Goal: Task Accomplishment & Management: Manage account settings

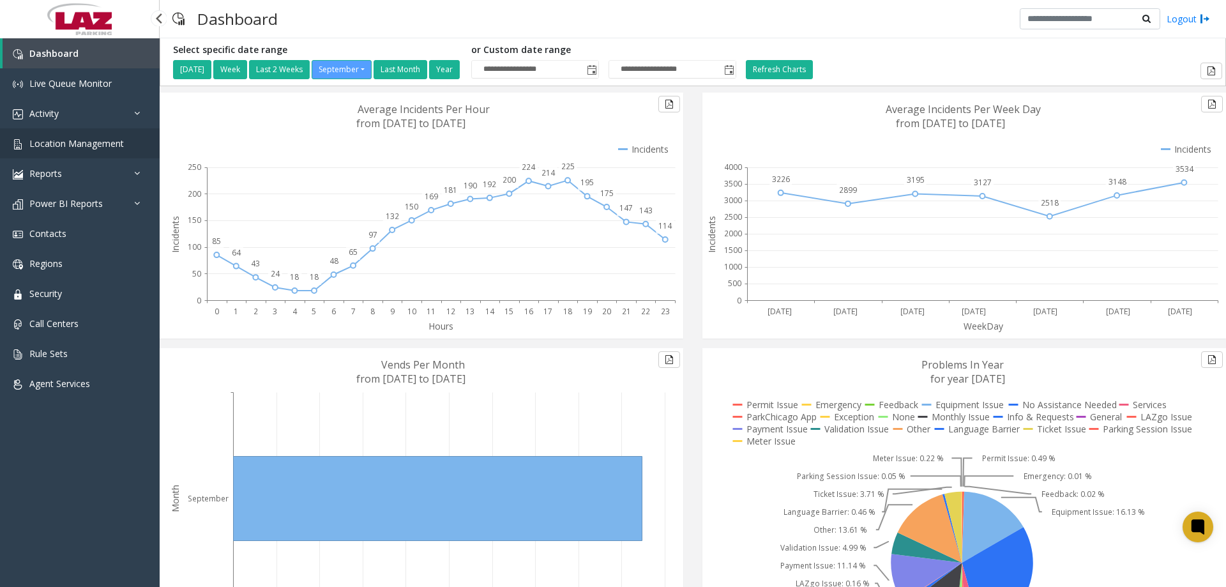
click at [62, 149] on span "Location Management" at bounding box center [76, 143] width 95 height 12
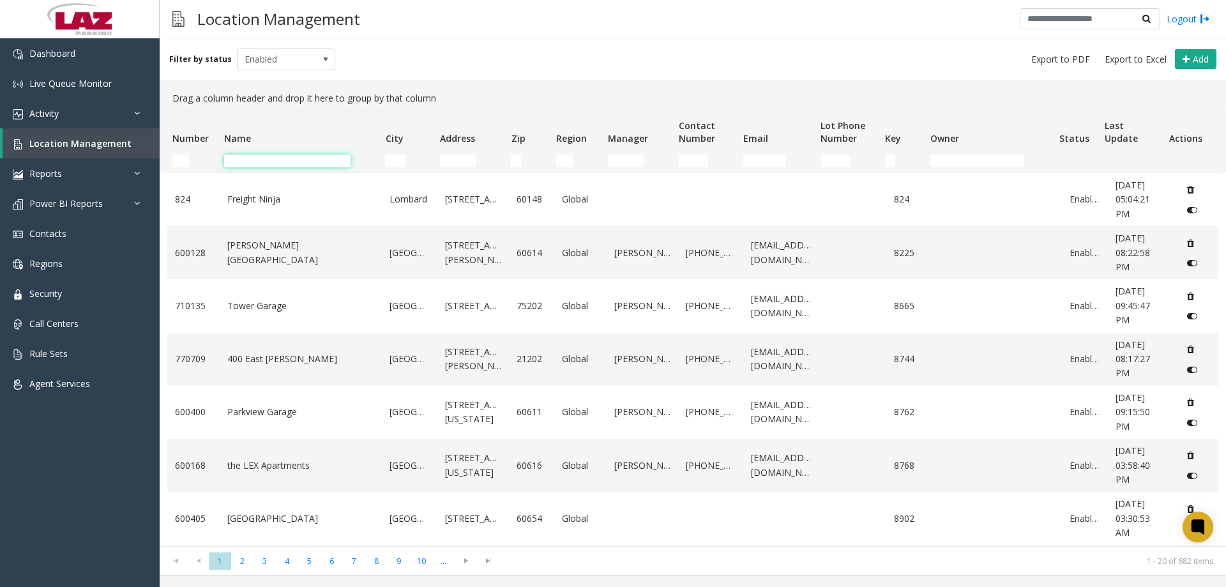
click at [249, 156] on input "Name Filter" at bounding box center [287, 161] width 126 height 13
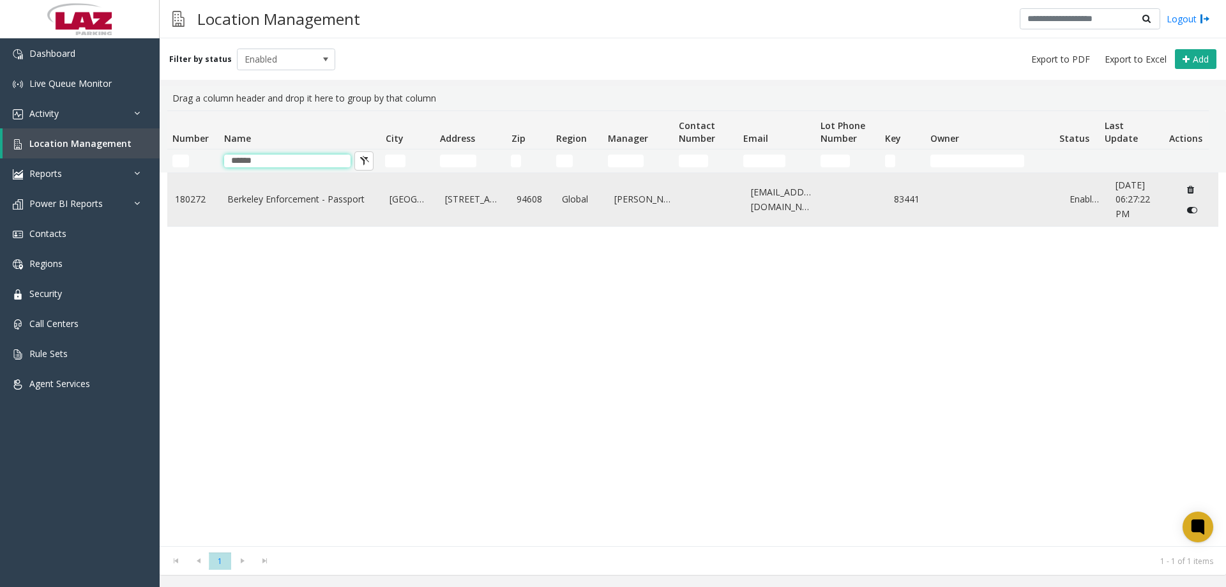
type input "******"
click at [277, 184] on td "Berkeley Enforcement - Passport" at bounding box center [301, 199] width 163 height 53
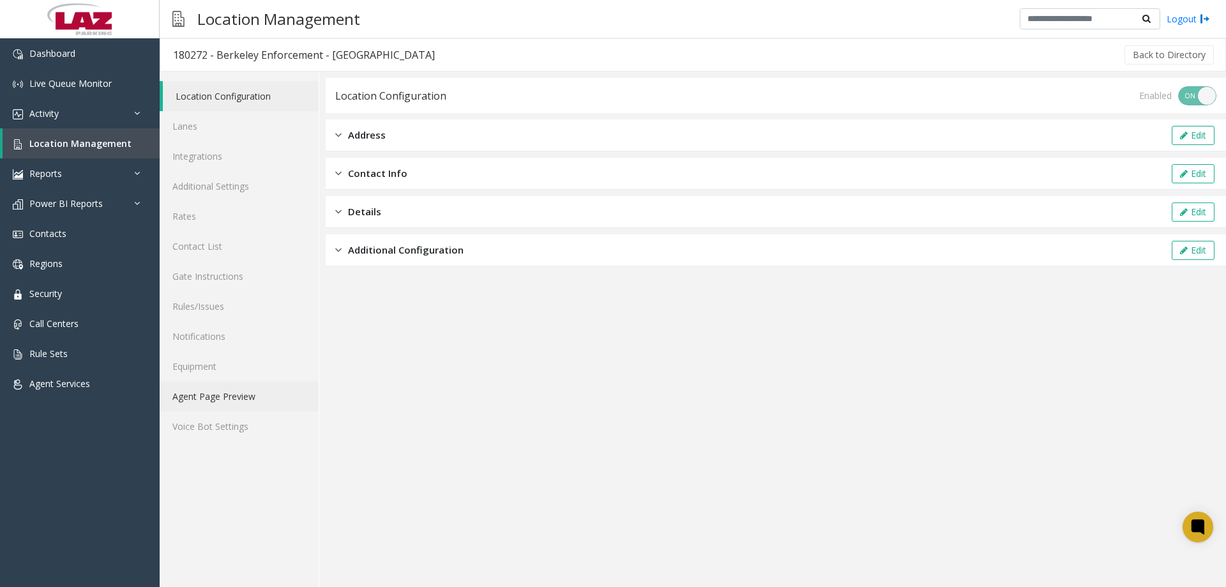
click at [225, 400] on link "Agent Page Preview" at bounding box center [239, 396] width 159 height 30
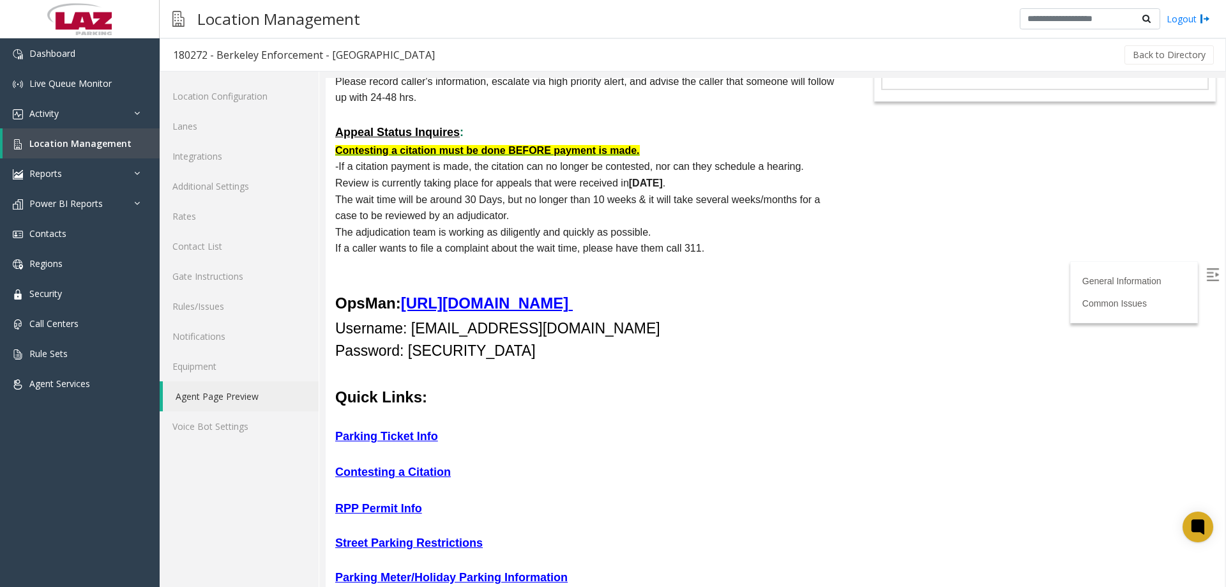
scroll to position [319, 0]
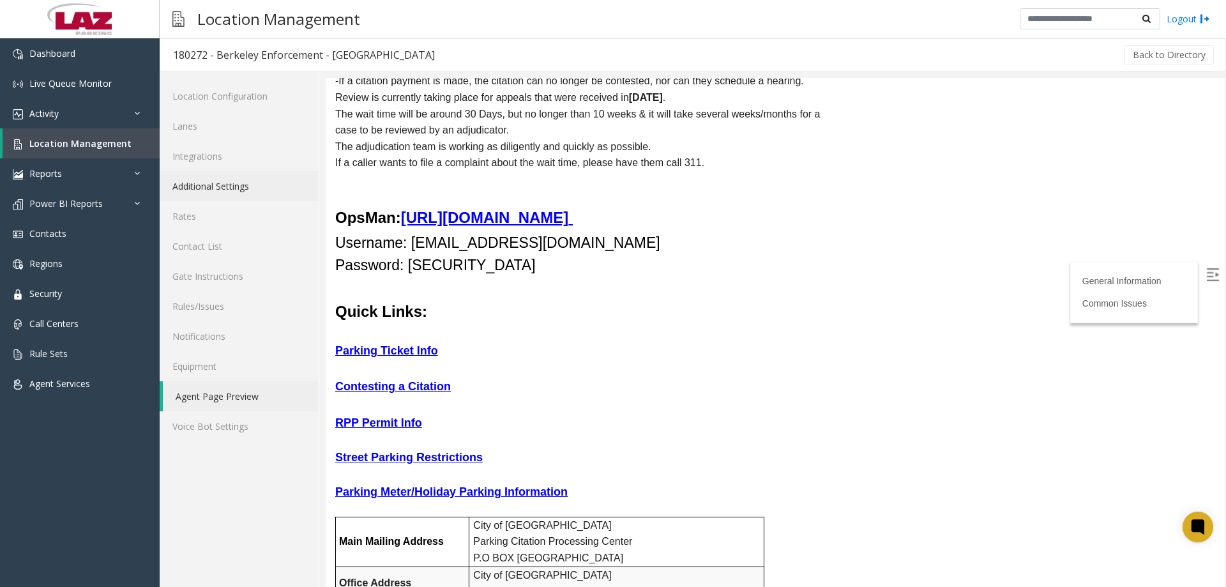
click at [218, 174] on link "Additional Settings" at bounding box center [239, 186] width 159 height 30
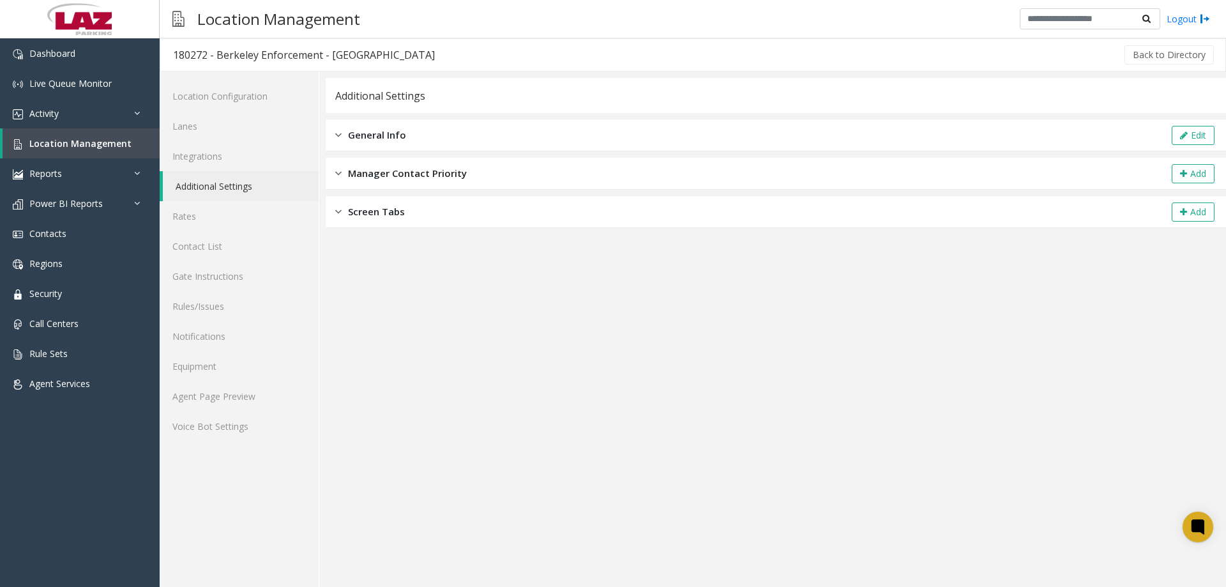
drag, startPoint x: 417, startPoint y: 134, endPoint x: 726, endPoint y: 140, distance: 308.5
click at [420, 133] on div "General Info Edit" at bounding box center [776, 135] width 901 height 32
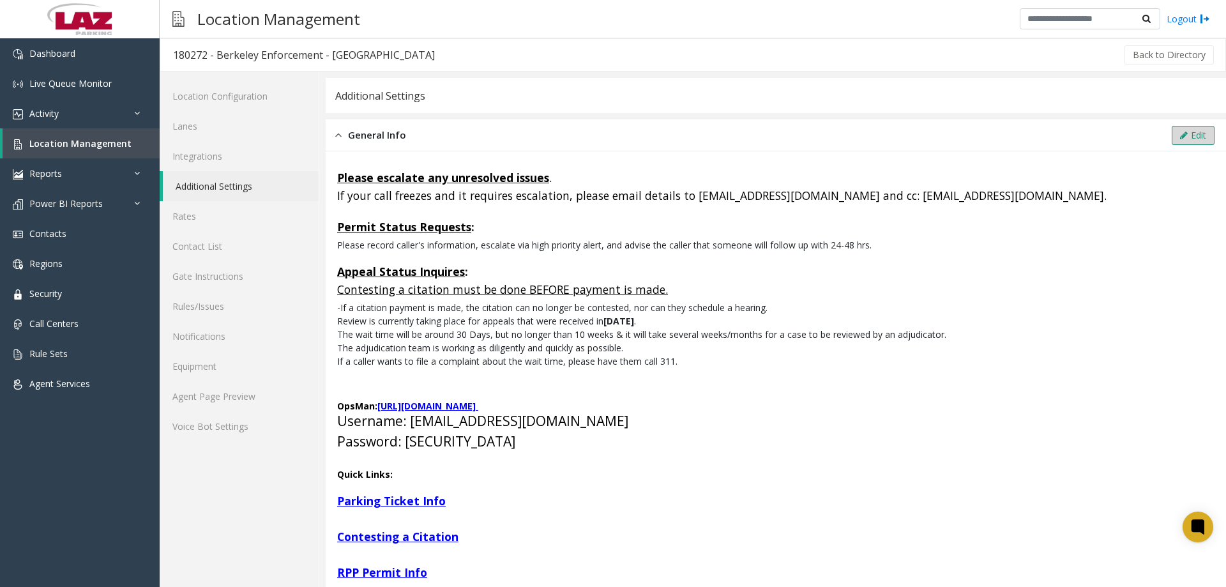
click at [1172, 134] on button "Edit" at bounding box center [1193, 135] width 43 height 19
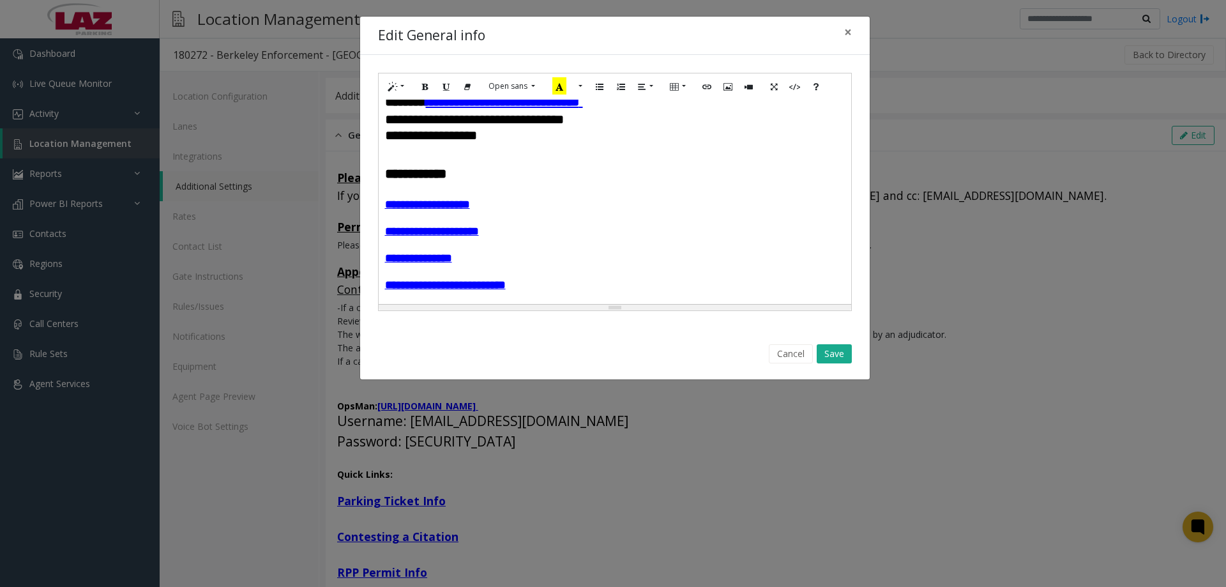
scroll to position [192, 0]
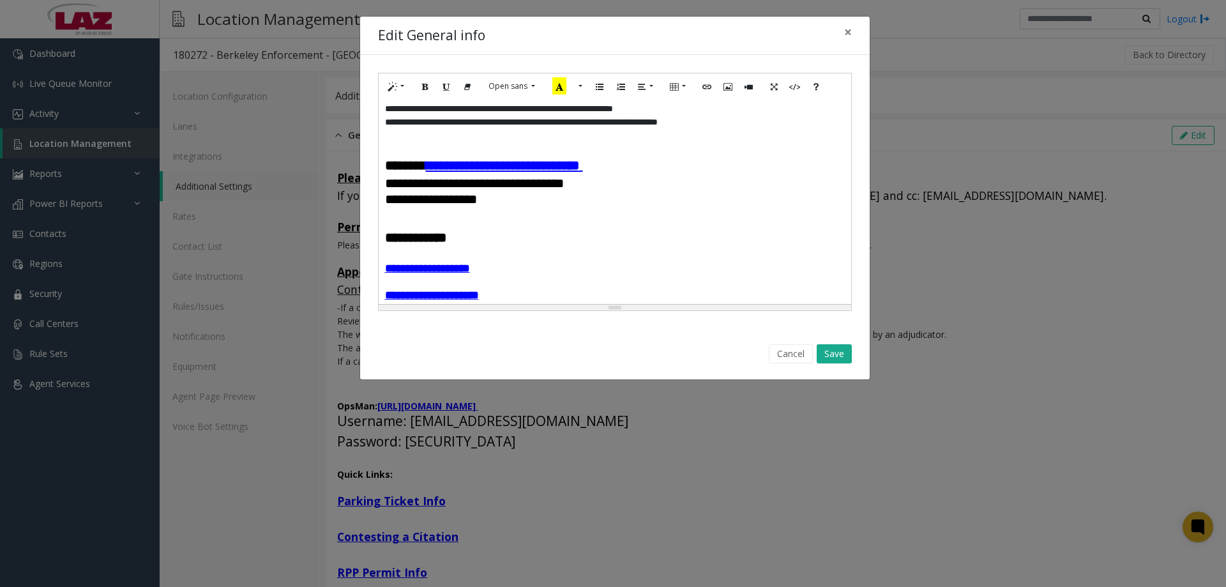
click at [385, 190] on font "**********" at bounding box center [474, 183] width 179 height 13
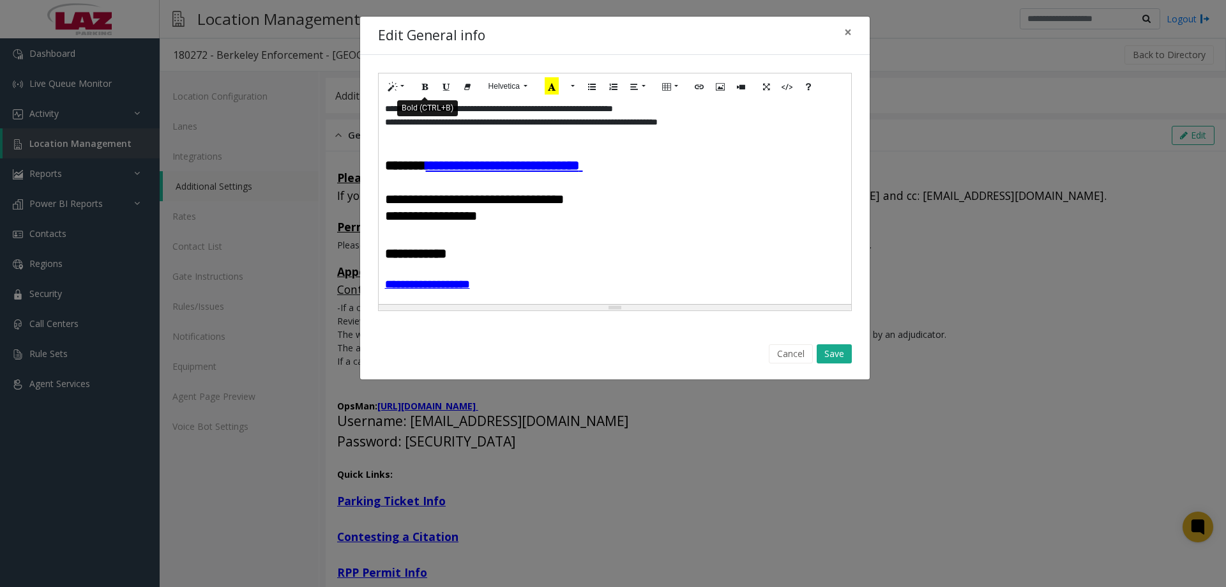
click at [419, 87] on button "Bold (CTRL+B)" at bounding box center [425, 87] width 22 height 20
drag, startPoint x: 484, startPoint y: 210, endPoint x: 385, endPoint y: 206, distance: 99.1
click at [385, 192] on h4 "**********" at bounding box center [615, 184] width 460 height 16
click at [701, 89] on icon "Link (CTRL+K)" at bounding box center [699, 85] width 8 height 11
type input "**********"
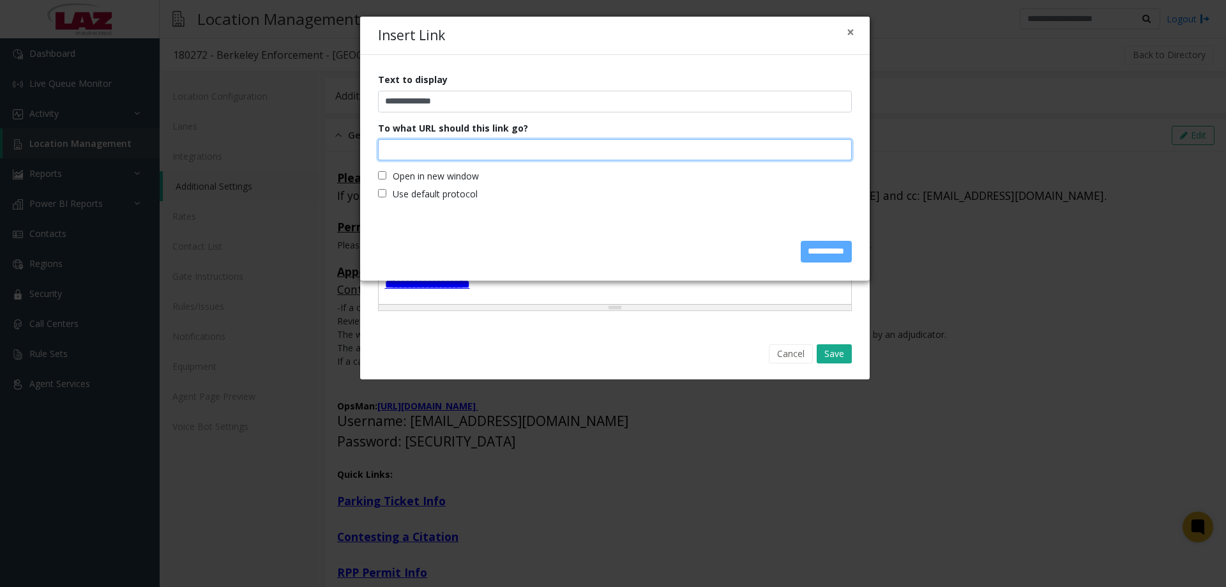
paste input "**********"
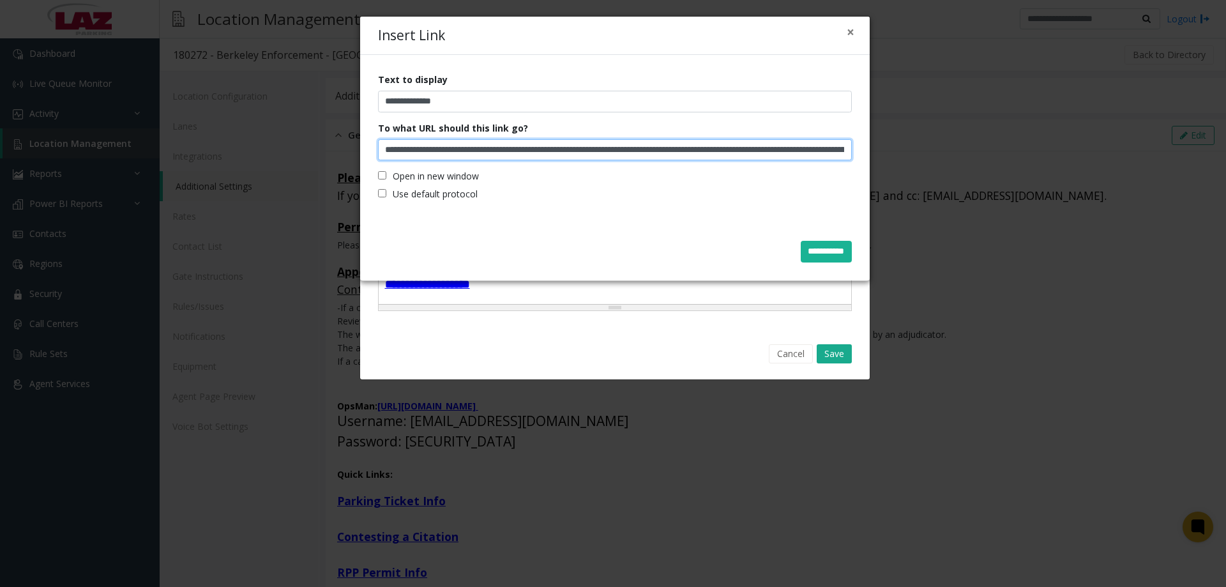
scroll to position [0, 256]
type input "**********"
click at [817, 251] on input "**********" at bounding box center [826, 252] width 51 height 22
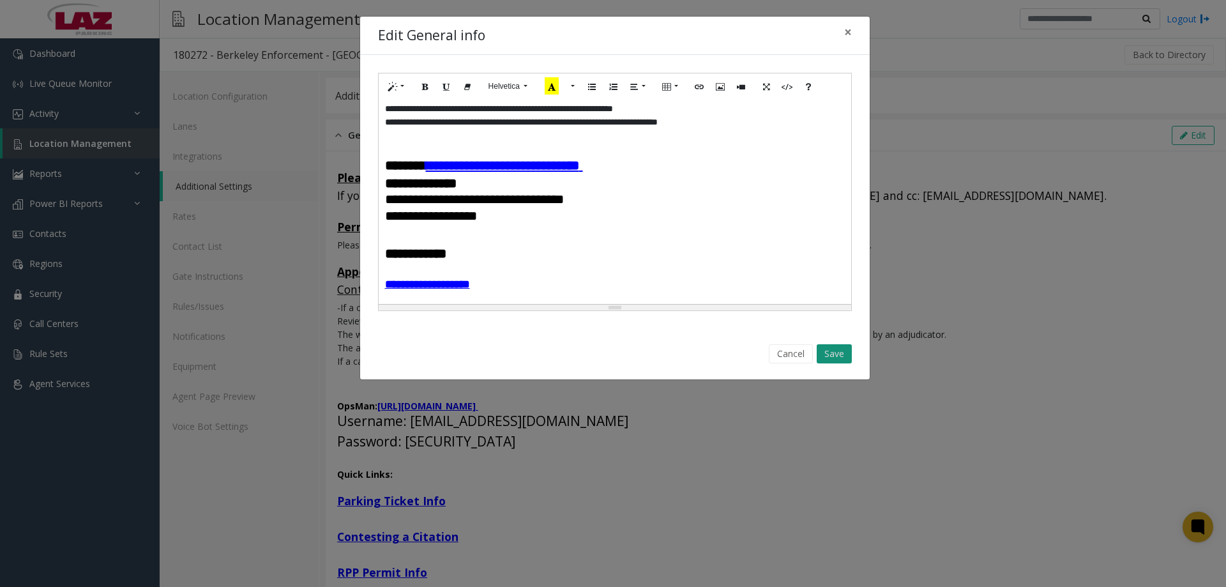
click at [831, 358] on button "Save" at bounding box center [834, 353] width 35 height 19
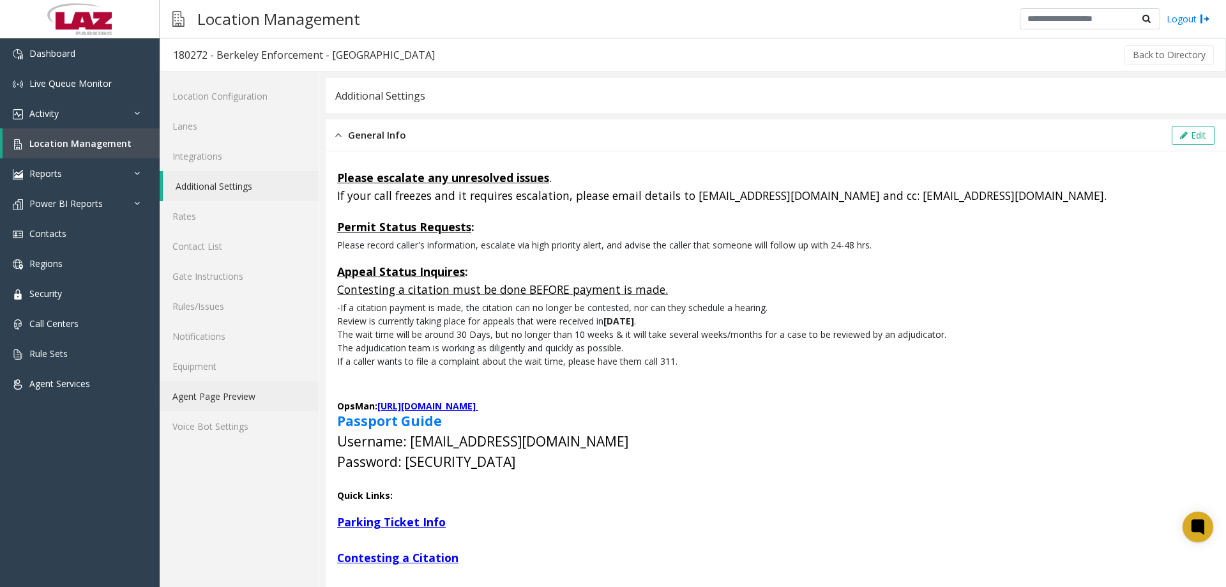
click at [252, 397] on link "Agent Page Preview" at bounding box center [239, 396] width 159 height 30
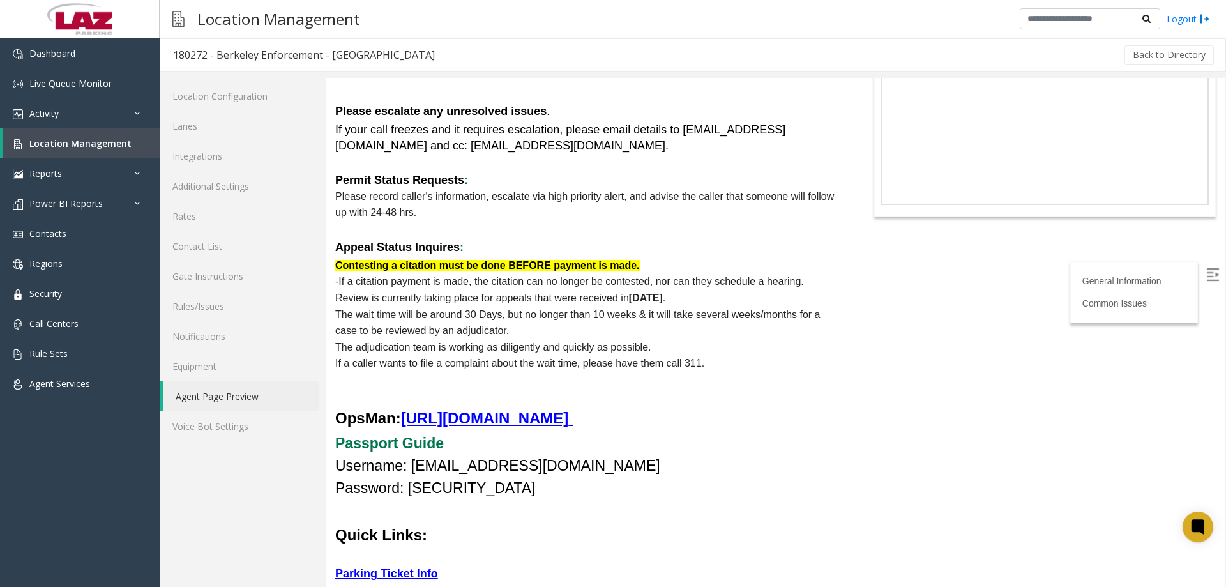
scroll to position [255, 0]
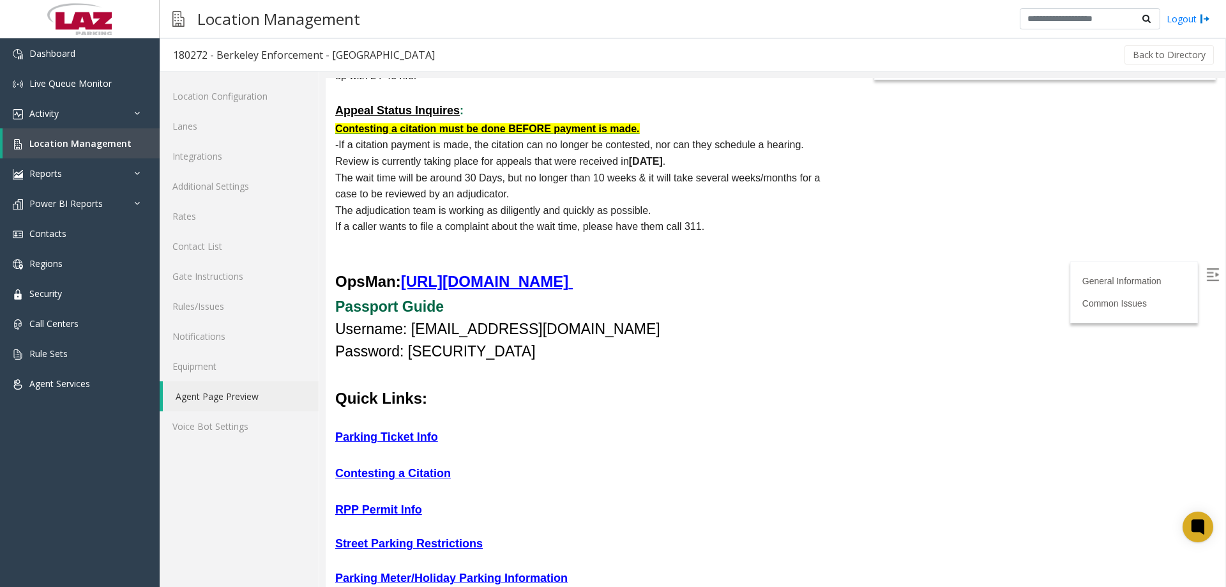
click at [408, 309] on link "Passport Guide" at bounding box center [389, 306] width 109 height 17
click at [227, 191] on link "Additional Settings" at bounding box center [239, 186] width 159 height 30
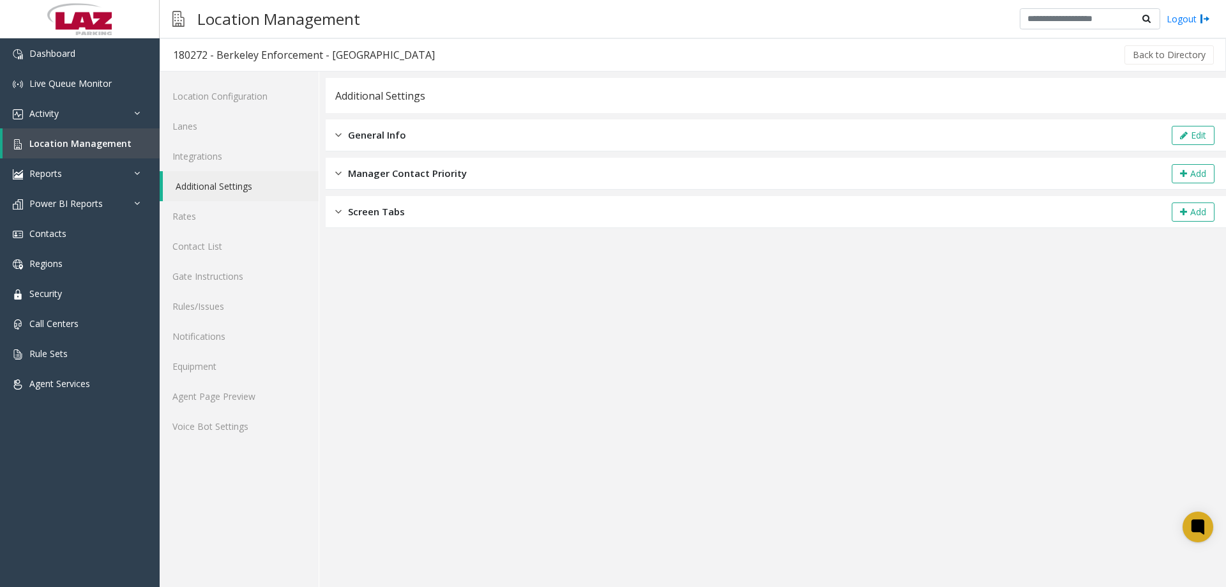
drag, startPoint x: 436, startPoint y: 138, endPoint x: 860, endPoint y: 126, distance: 424.9
click at [440, 137] on div "General Info Edit" at bounding box center [776, 135] width 901 height 32
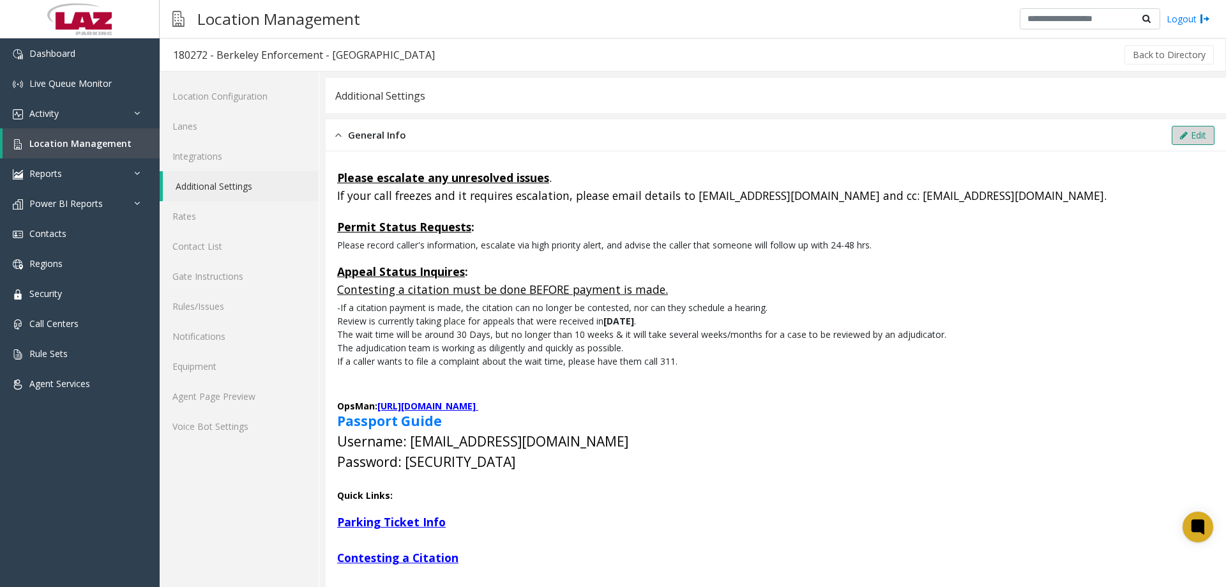
click at [1172, 137] on button "Edit" at bounding box center [1193, 135] width 43 height 19
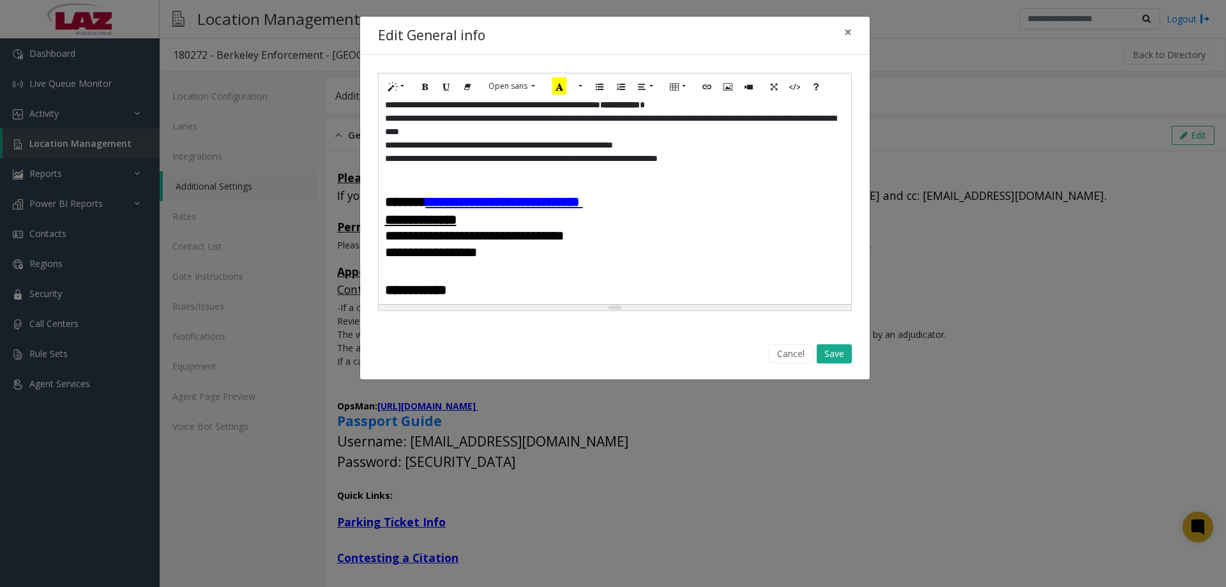
scroll to position [192, 0]
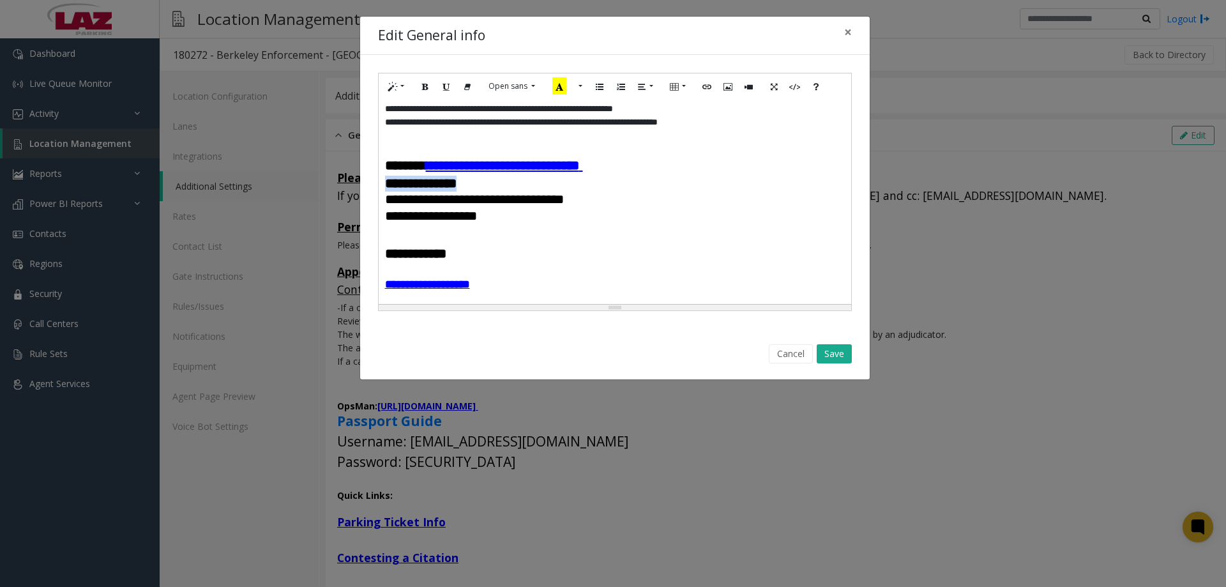
drag, startPoint x: 495, startPoint y: 208, endPoint x: 383, endPoint y: 207, distance: 111.8
click at [383, 207] on div "**********" at bounding box center [615, 202] width 473 height 204
click at [575, 84] on button "More Color" at bounding box center [571, 87] width 13 height 20
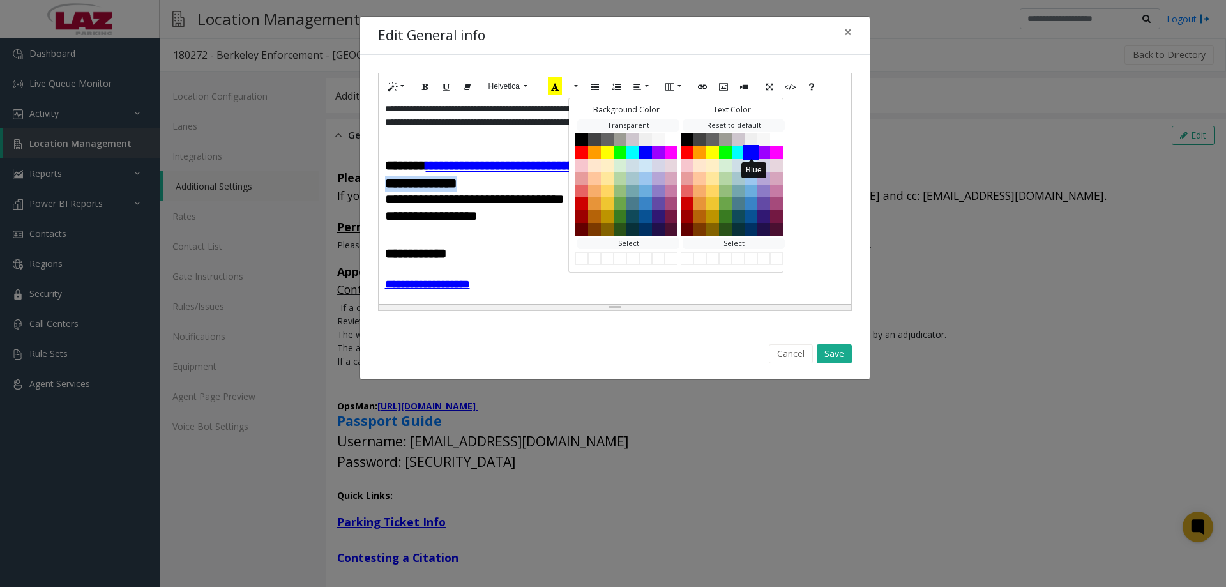
click at [750, 154] on button "Blue" at bounding box center [750, 151] width 15 height 15
click at [831, 353] on button "Save" at bounding box center [834, 353] width 35 height 19
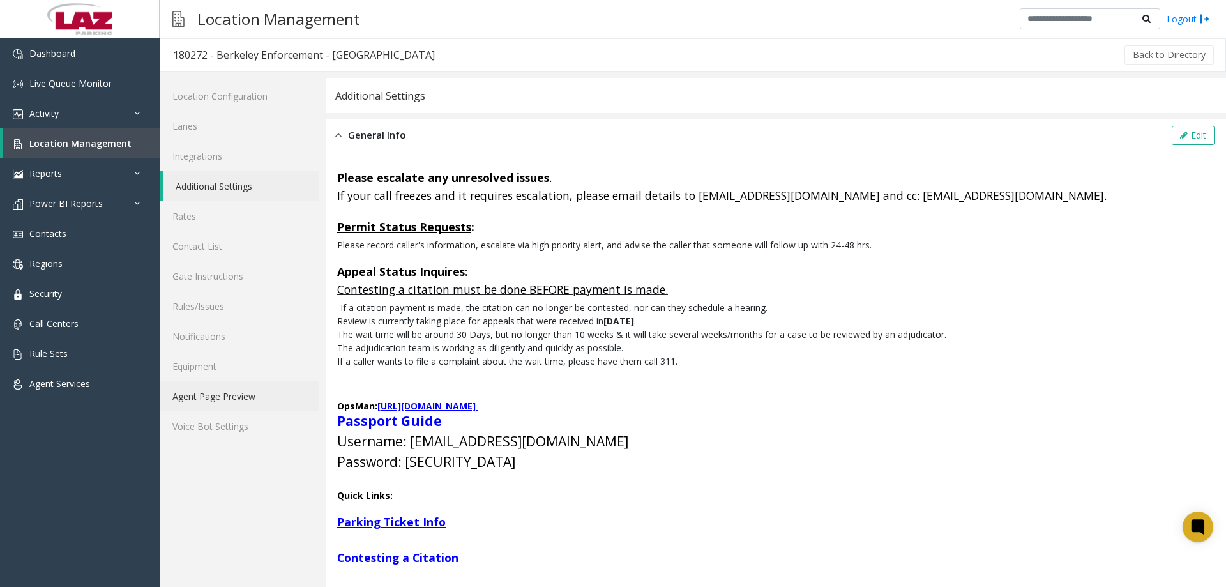
click at [232, 397] on link "Agent Page Preview" at bounding box center [239, 396] width 159 height 30
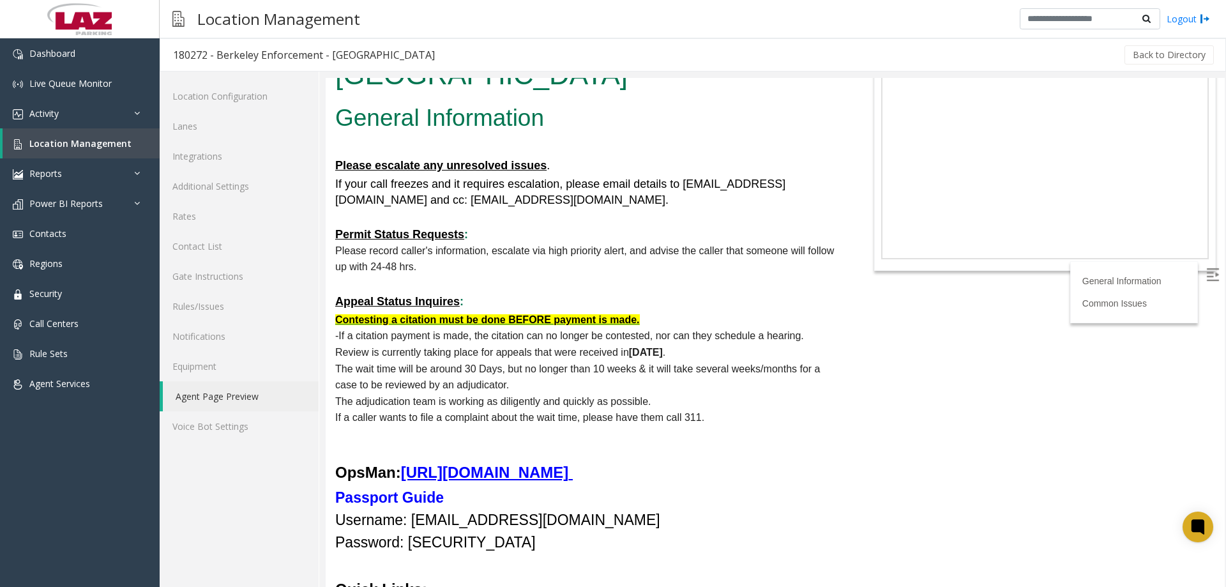
scroll to position [192, 0]
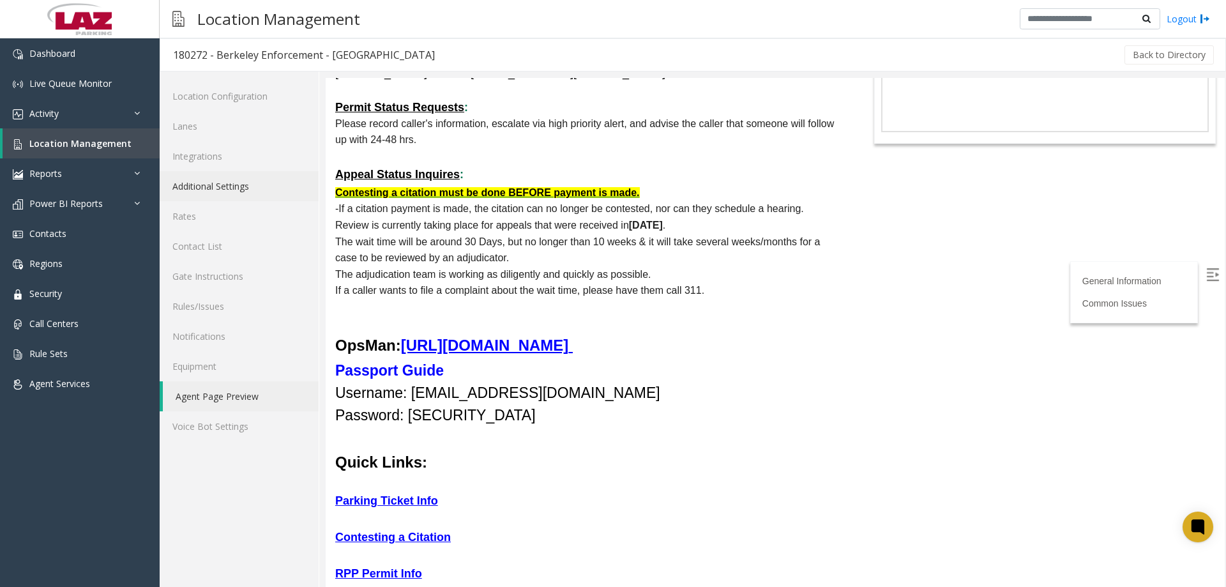
click at [231, 187] on link "Additional Settings" at bounding box center [239, 186] width 159 height 30
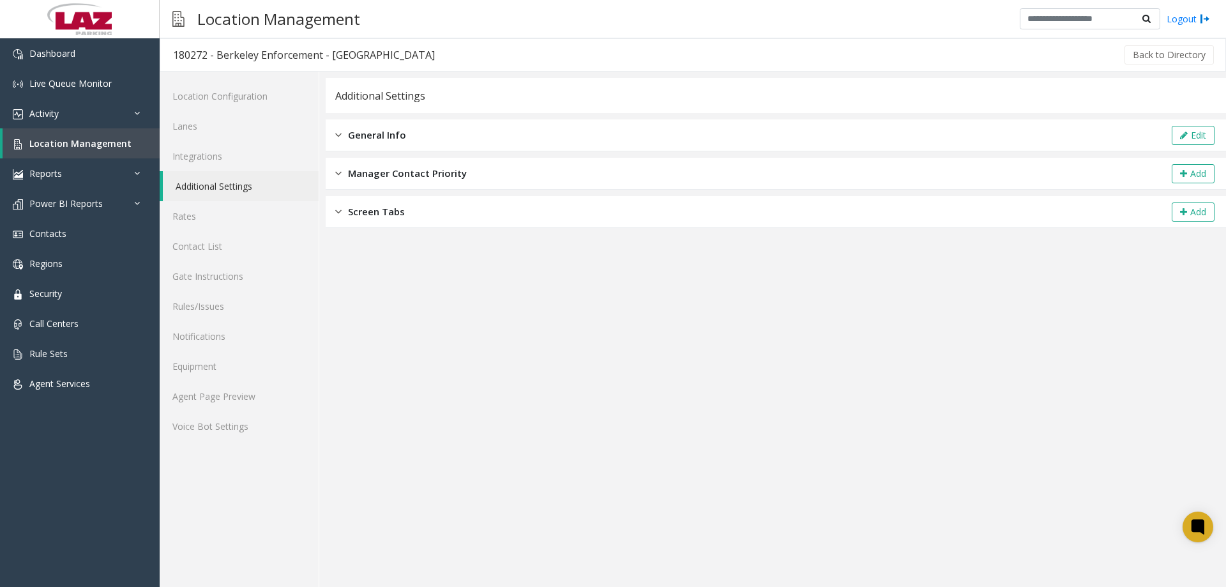
click at [488, 136] on div "General Info Edit" at bounding box center [776, 135] width 901 height 32
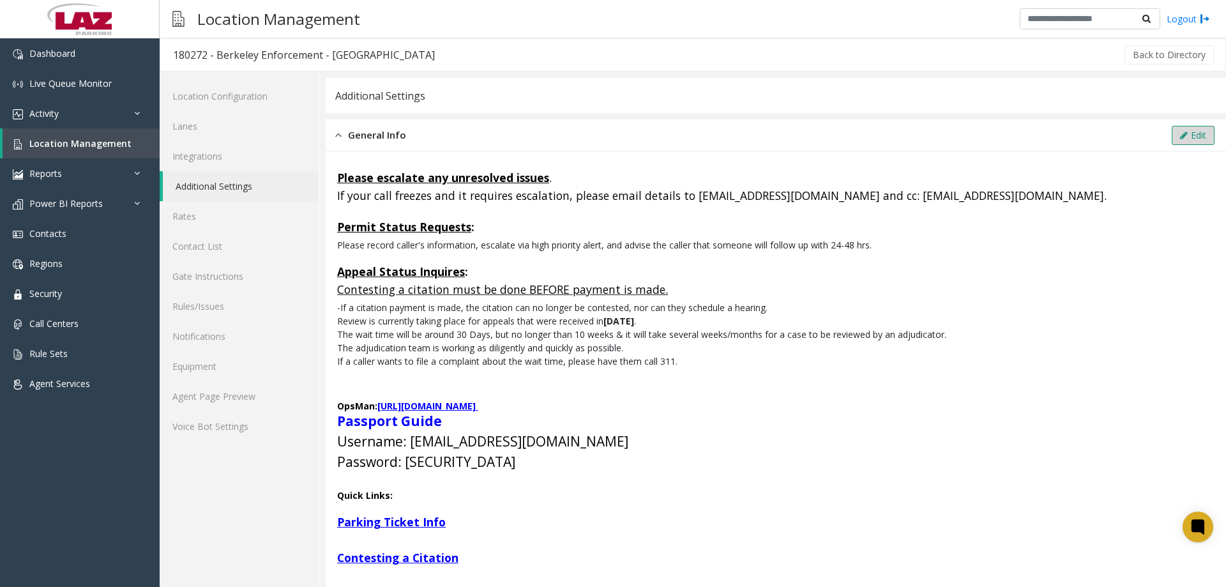
click at [1196, 126] on button "Edit" at bounding box center [1193, 135] width 43 height 19
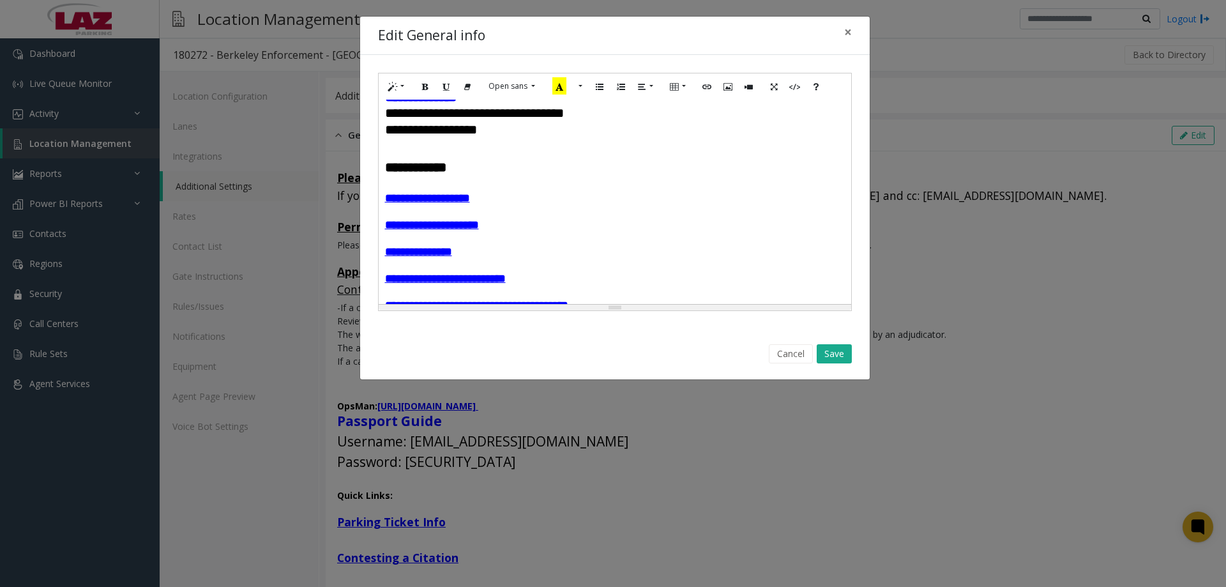
scroll to position [255, 0]
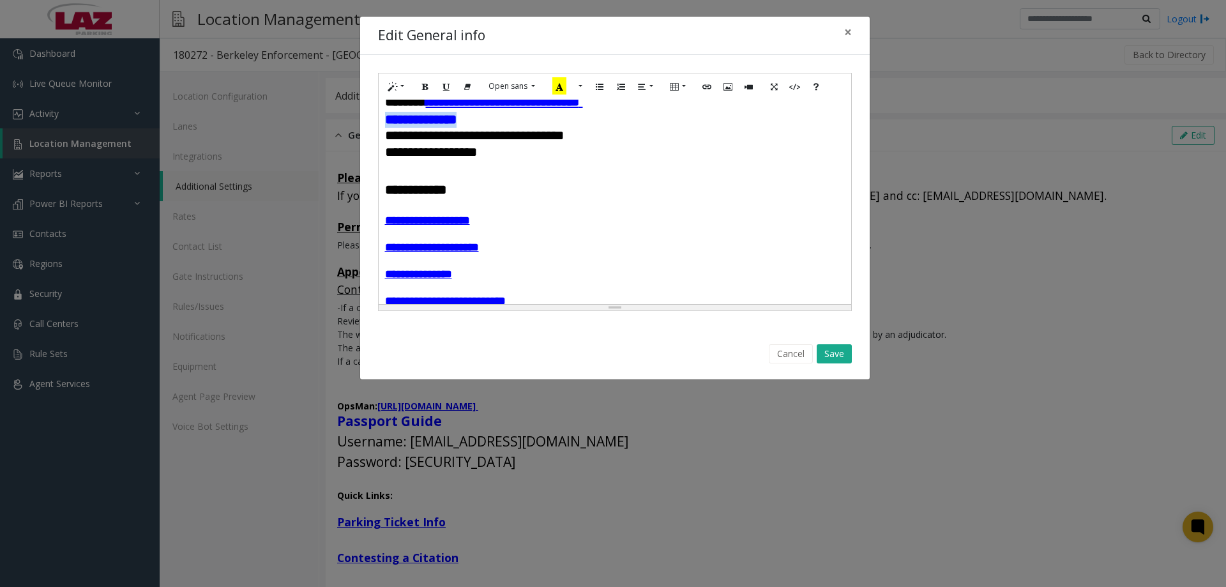
drag, startPoint x: 489, startPoint y: 145, endPoint x: 382, endPoint y: 149, distance: 107.4
click at [382, 149] on div "**********" at bounding box center [615, 202] width 473 height 204
click at [446, 89] on icon "Underline (CTRL+U)" at bounding box center [447, 85] width 8 height 11
click at [826, 359] on button "Save" at bounding box center [834, 353] width 35 height 19
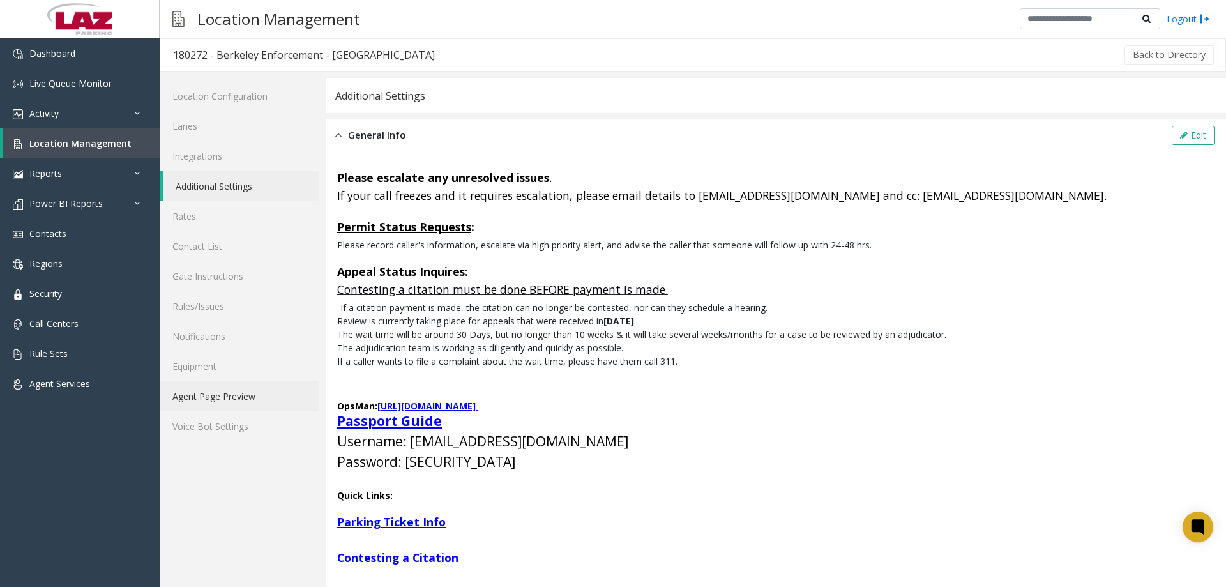
click at [222, 399] on link "Agent Page Preview" at bounding box center [239, 396] width 159 height 30
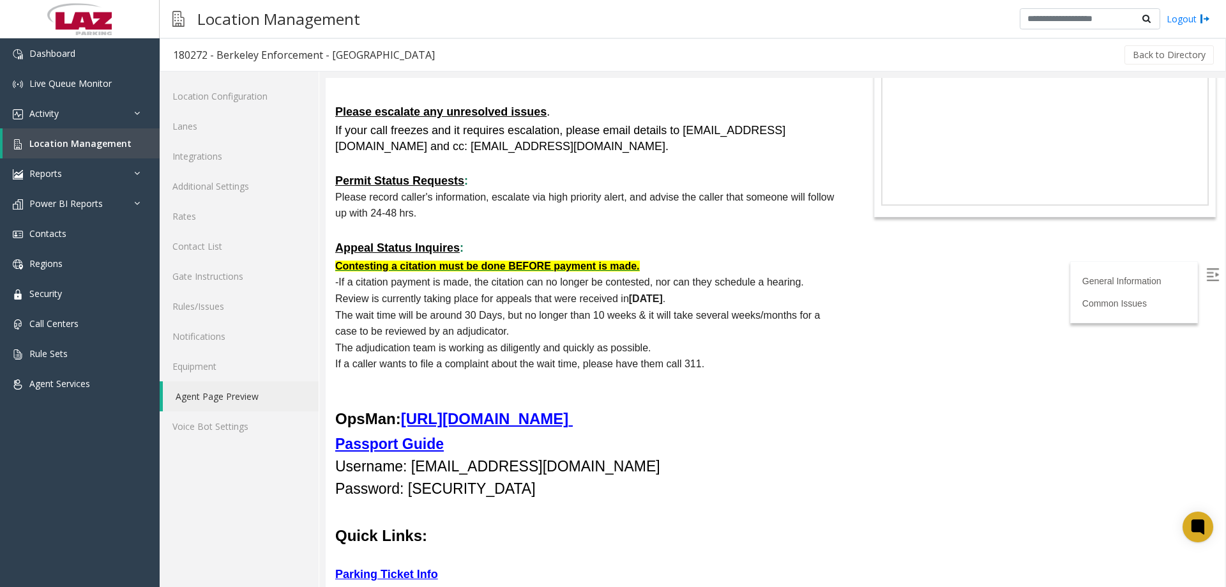
scroll to position [255, 0]
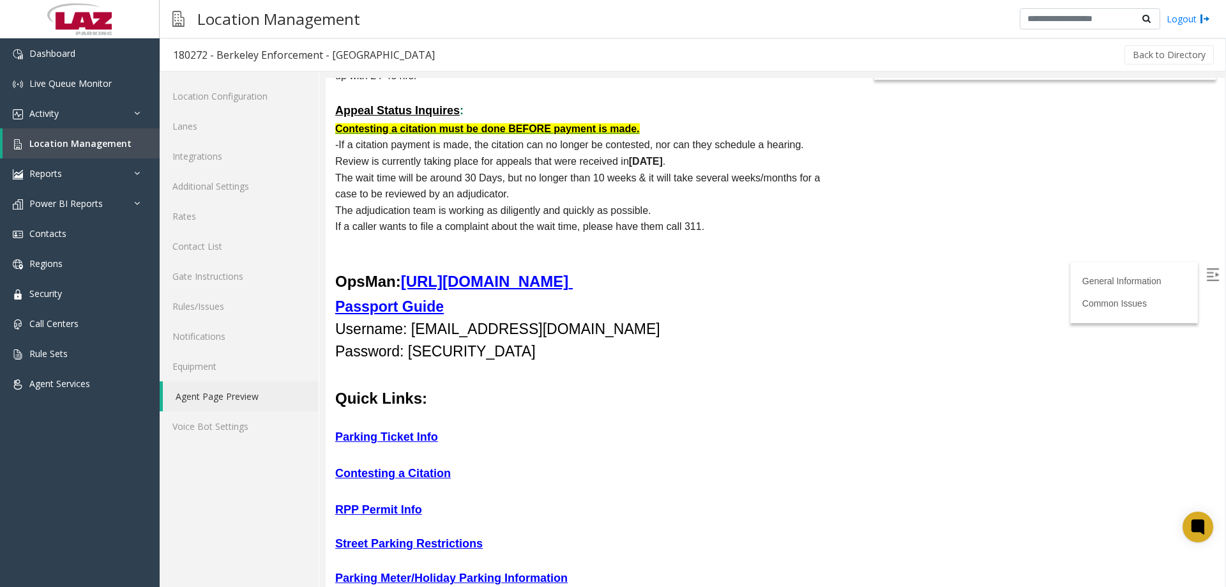
click at [398, 305] on u "Passport Guide" at bounding box center [389, 306] width 109 height 17
click at [214, 192] on link "Additional Settings" at bounding box center [239, 186] width 159 height 30
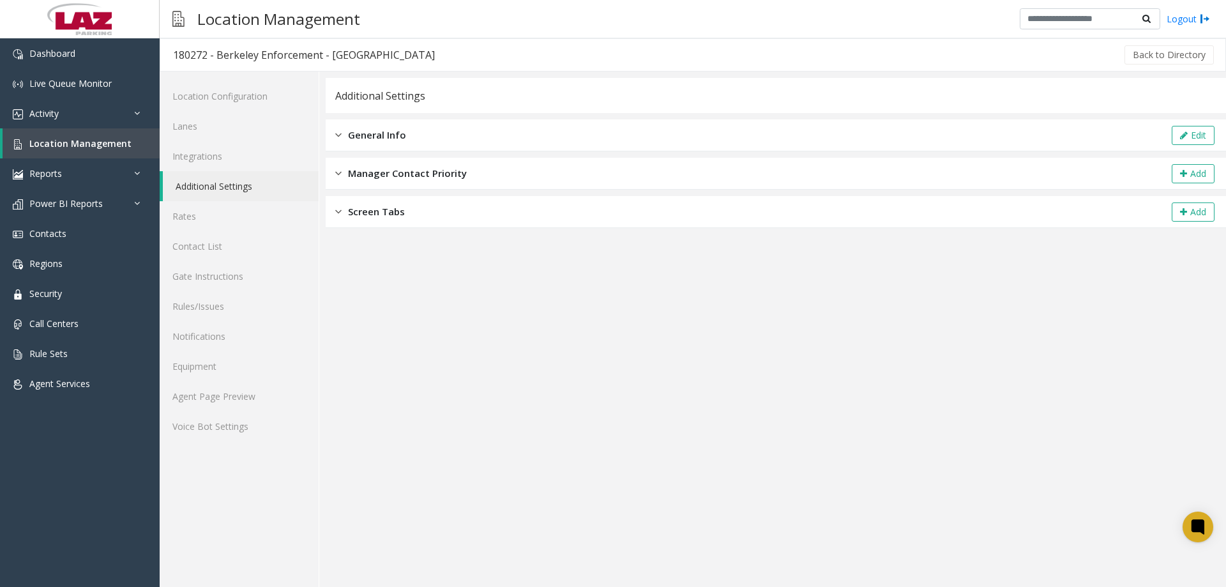
click at [367, 136] on span "General Info" at bounding box center [377, 135] width 58 height 15
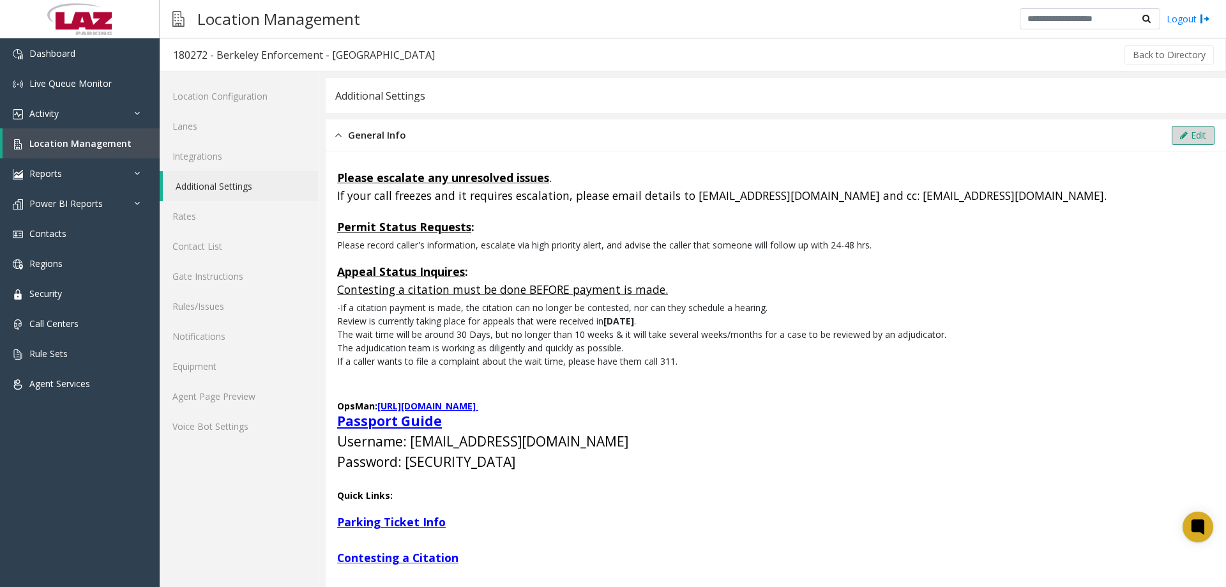
click at [1180, 133] on icon at bounding box center [1184, 135] width 8 height 9
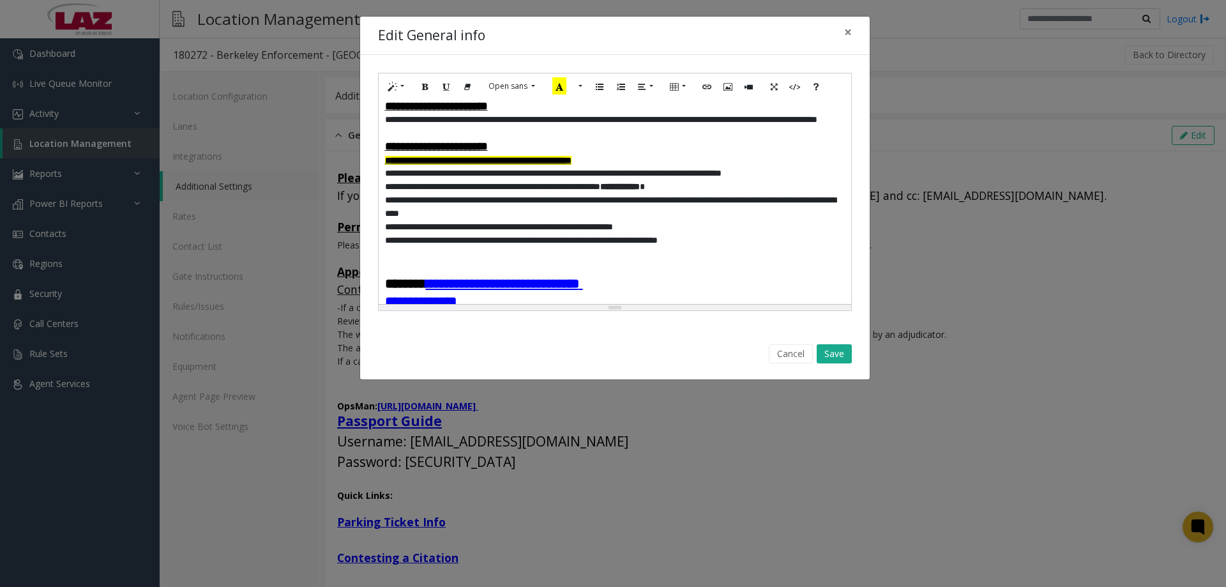
scroll to position [255, 0]
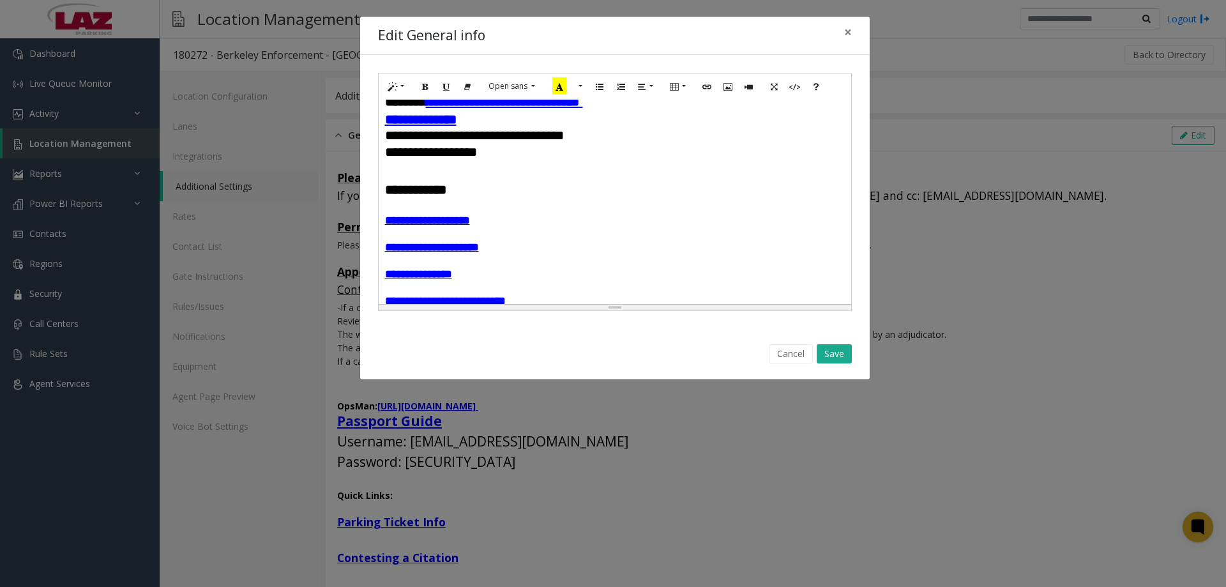
click at [485, 128] on h4 "**********" at bounding box center [615, 120] width 460 height 16
drag, startPoint x: 529, startPoint y: 142, endPoint x: 489, endPoint y: 146, distance: 41.0
click at [489, 128] on h4 "**********" at bounding box center [615, 120] width 460 height 16
click at [570, 86] on button "More Color" at bounding box center [571, 87] width 13 height 20
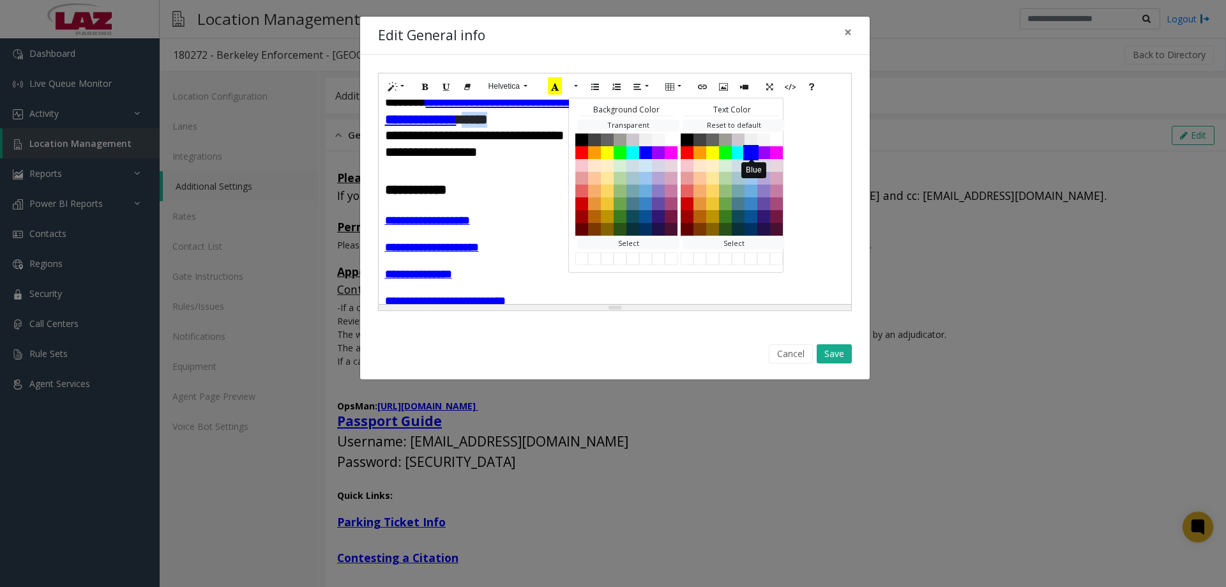
click at [754, 153] on button "Blue" at bounding box center [750, 151] width 15 height 15
click at [839, 354] on button "Save" at bounding box center [834, 353] width 35 height 19
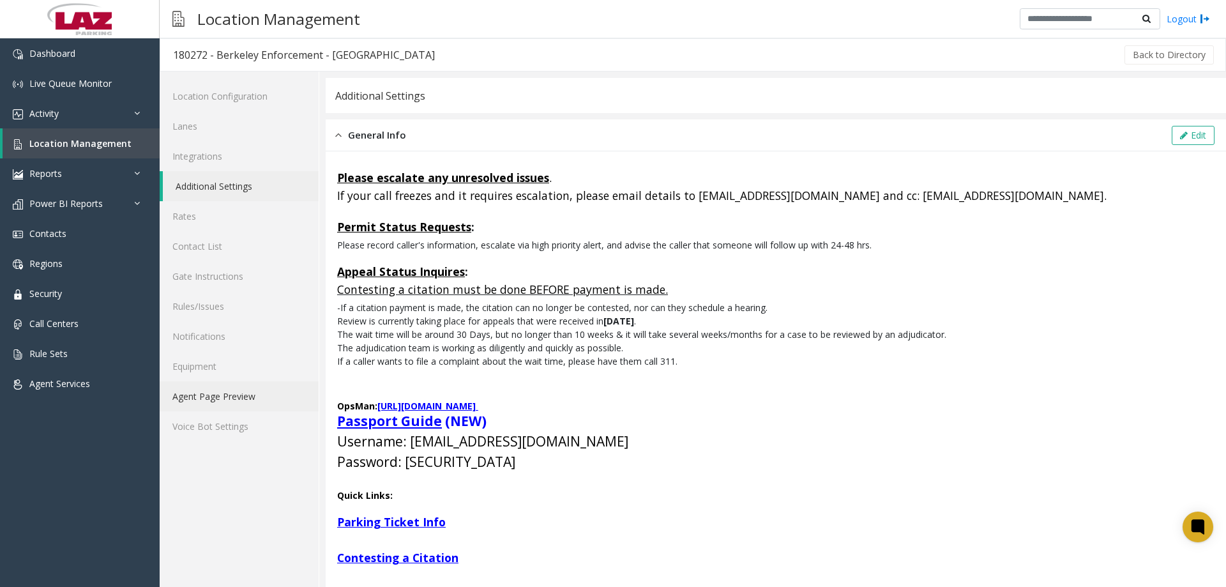
click at [241, 395] on link "Agent Page Preview" at bounding box center [239, 396] width 159 height 30
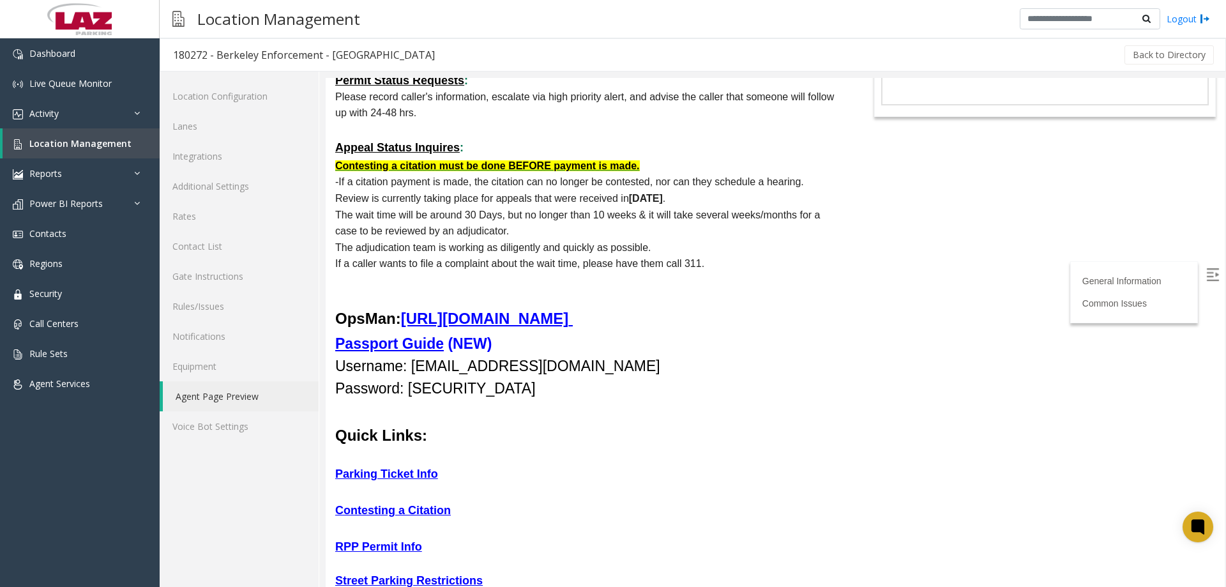
scroll to position [255, 0]
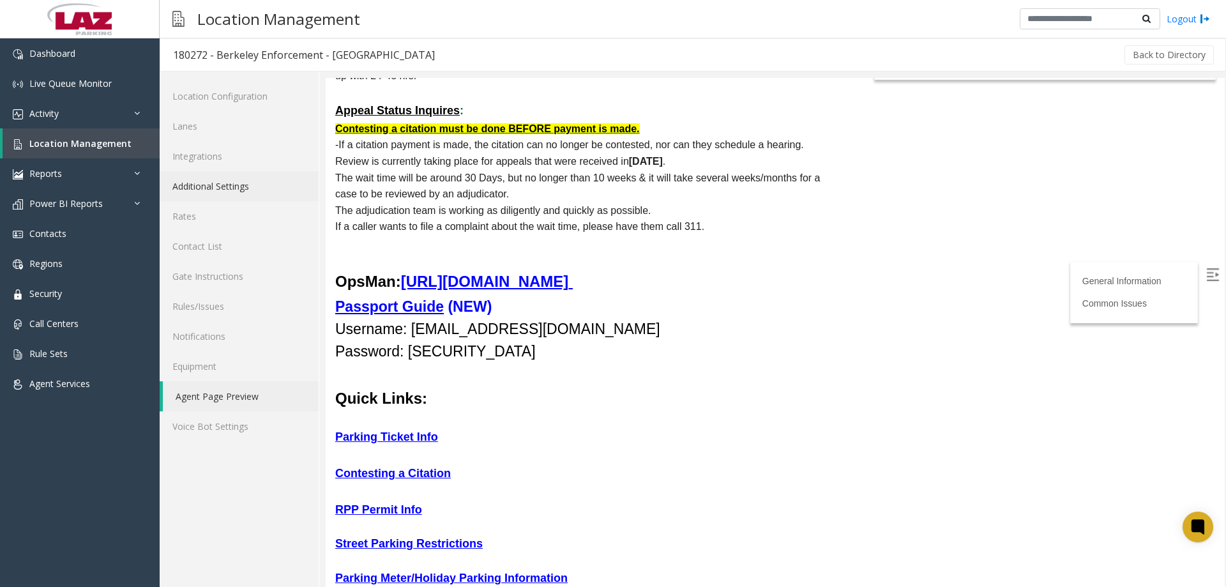
click at [245, 188] on link "Additional Settings" at bounding box center [239, 186] width 159 height 30
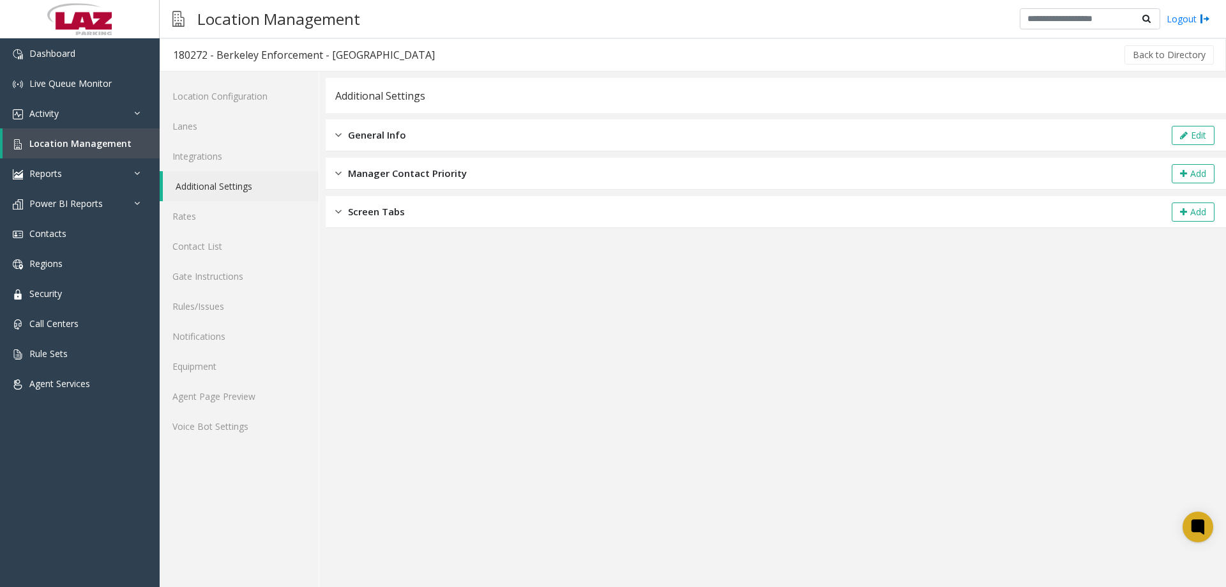
drag, startPoint x: 437, startPoint y: 126, endPoint x: 448, endPoint y: 126, distance: 11.5
click at [438, 126] on div "General Info Edit" at bounding box center [776, 135] width 901 height 32
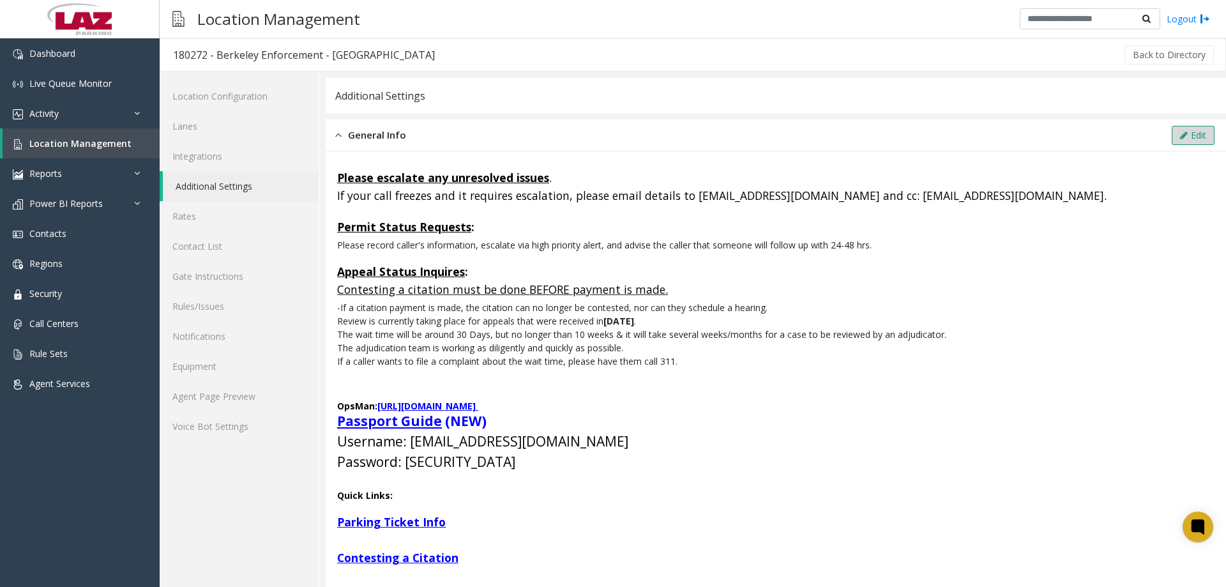
click at [1180, 137] on icon at bounding box center [1184, 135] width 8 height 9
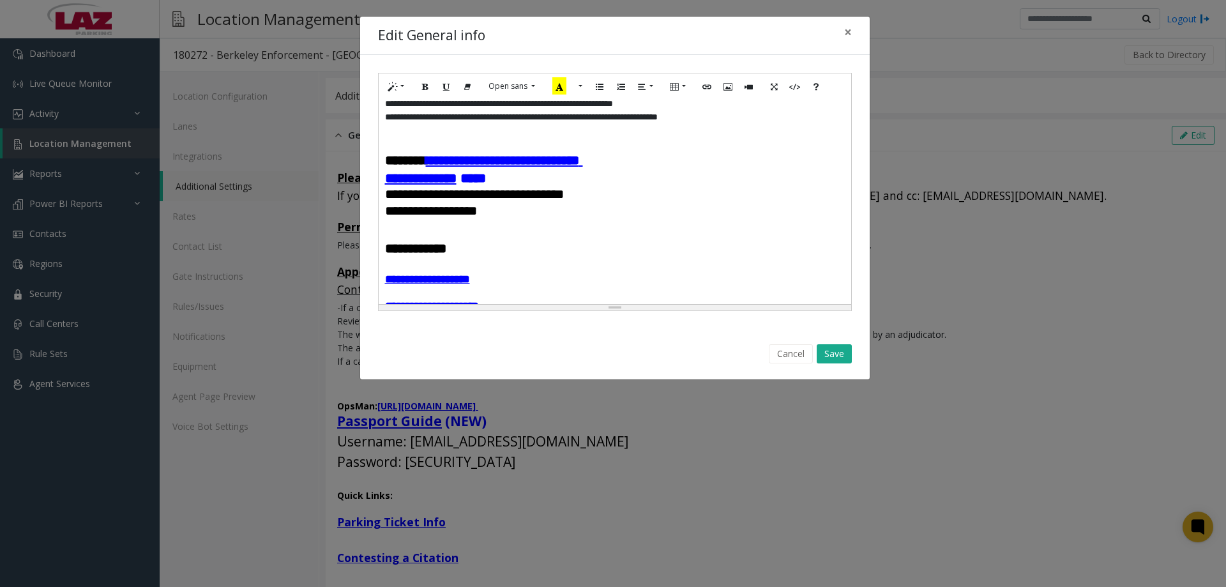
scroll to position [192, 0]
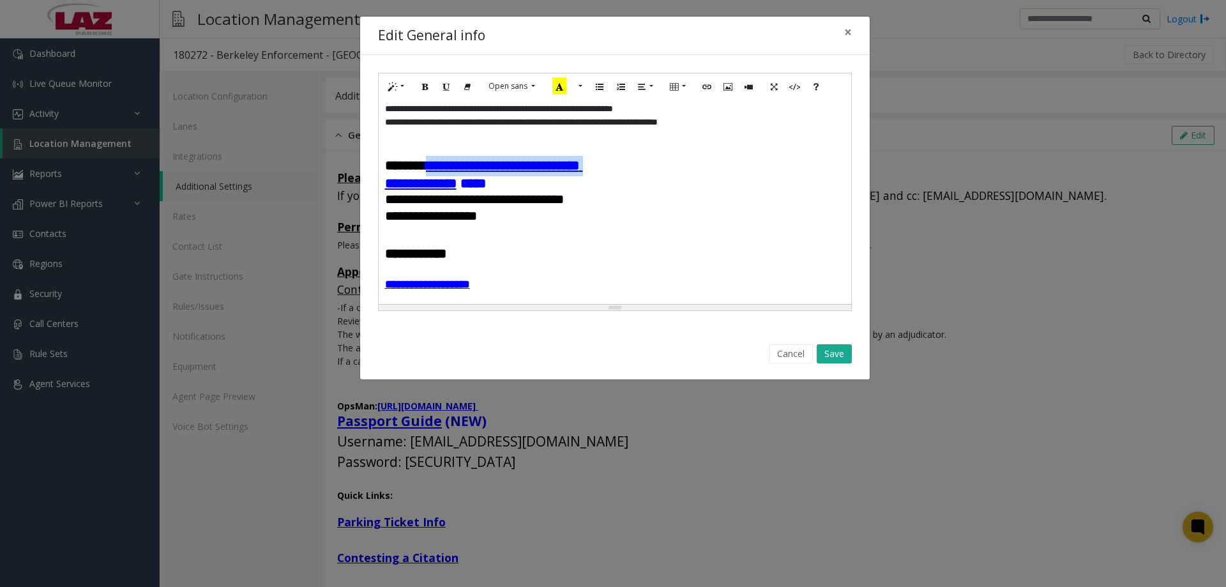
drag, startPoint x: 655, startPoint y: 189, endPoint x: 448, endPoint y: 188, distance: 206.9
click at [448, 172] on u "**********" at bounding box center [504, 165] width 157 height 13
paste div
click at [826, 351] on button "Save" at bounding box center [834, 353] width 35 height 19
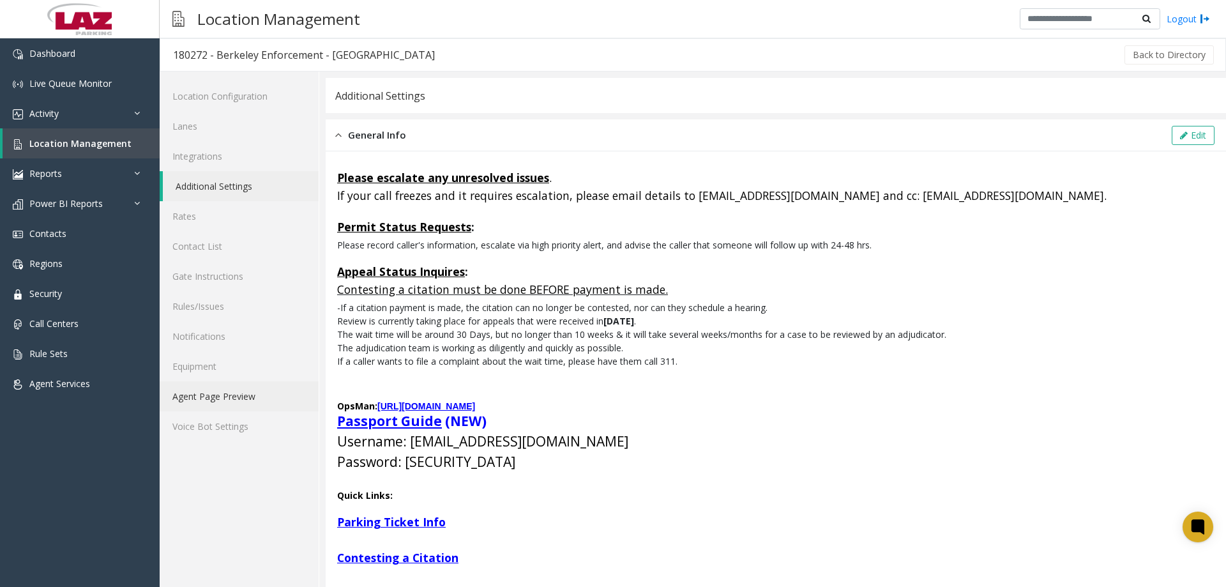
click at [205, 397] on link "Agent Page Preview" at bounding box center [239, 396] width 159 height 30
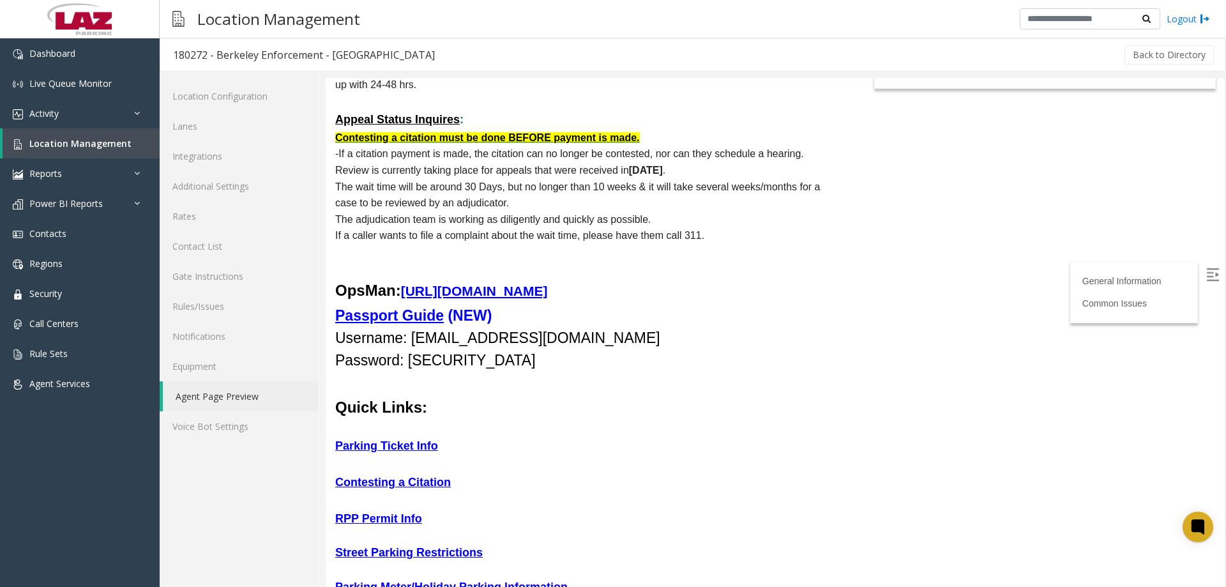
scroll to position [319, 0]
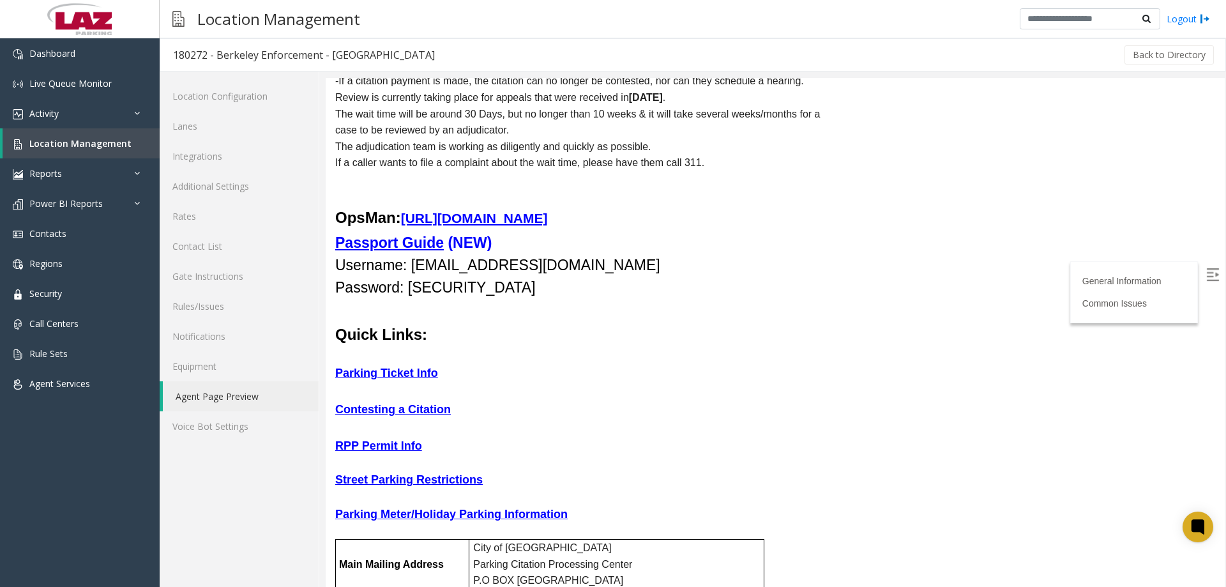
click at [548, 219] on u "[URL][DOMAIN_NAME]" at bounding box center [474, 218] width 147 height 15
click at [579, 264] on font "Username: [EMAIL_ADDRESS][DOMAIN_NAME]" at bounding box center [497, 265] width 325 height 17
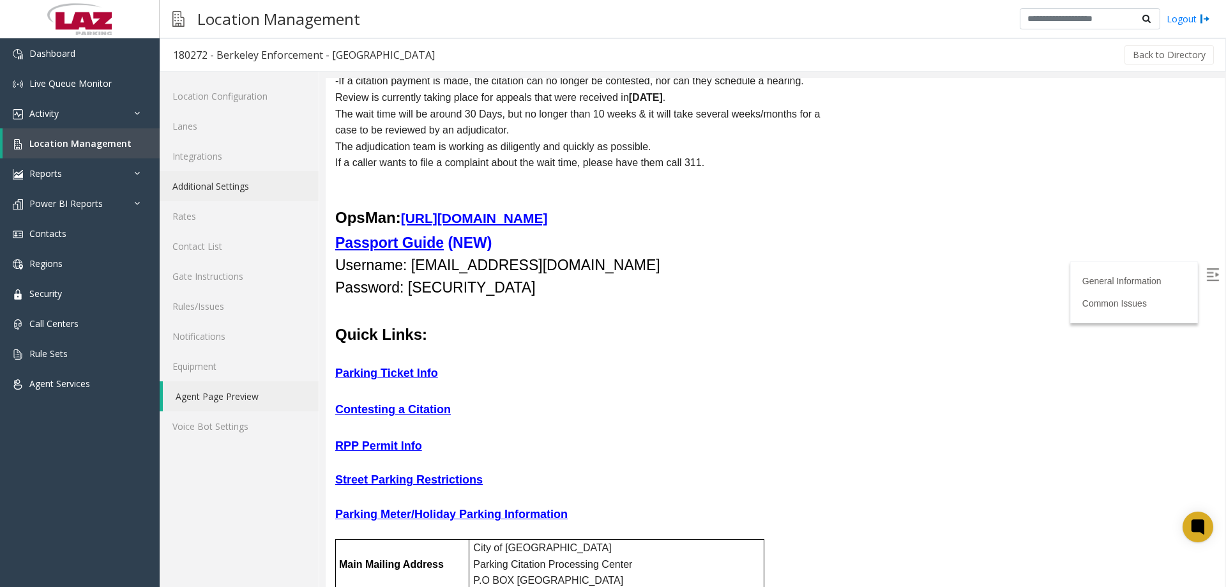
click at [209, 193] on link "Additional Settings" at bounding box center [239, 186] width 159 height 30
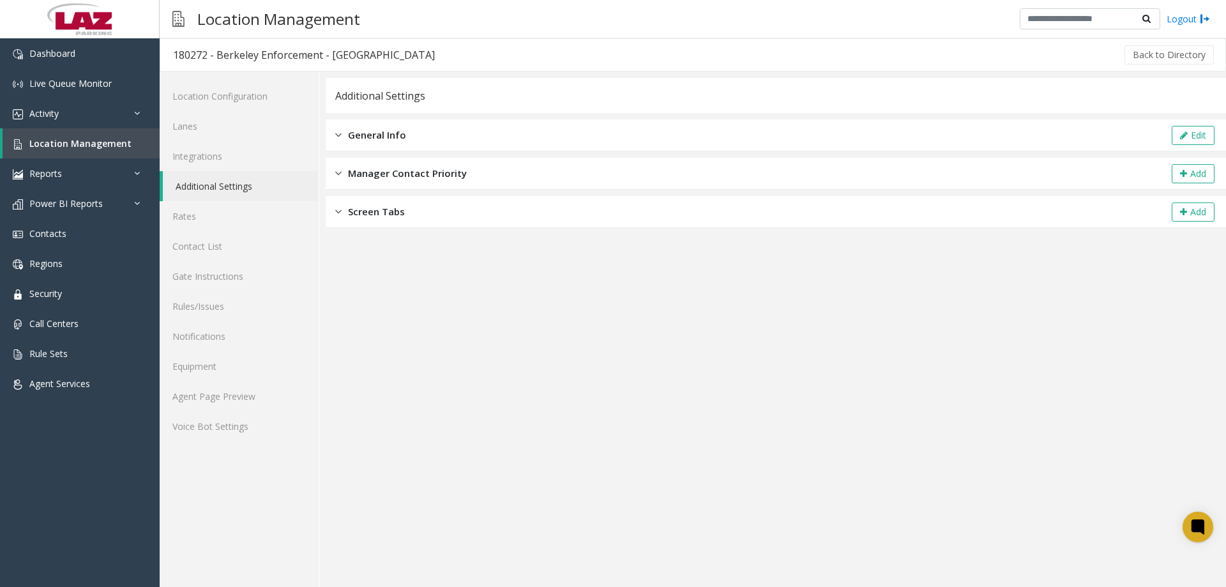
click at [563, 141] on div "General Info Edit" at bounding box center [776, 135] width 901 height 32
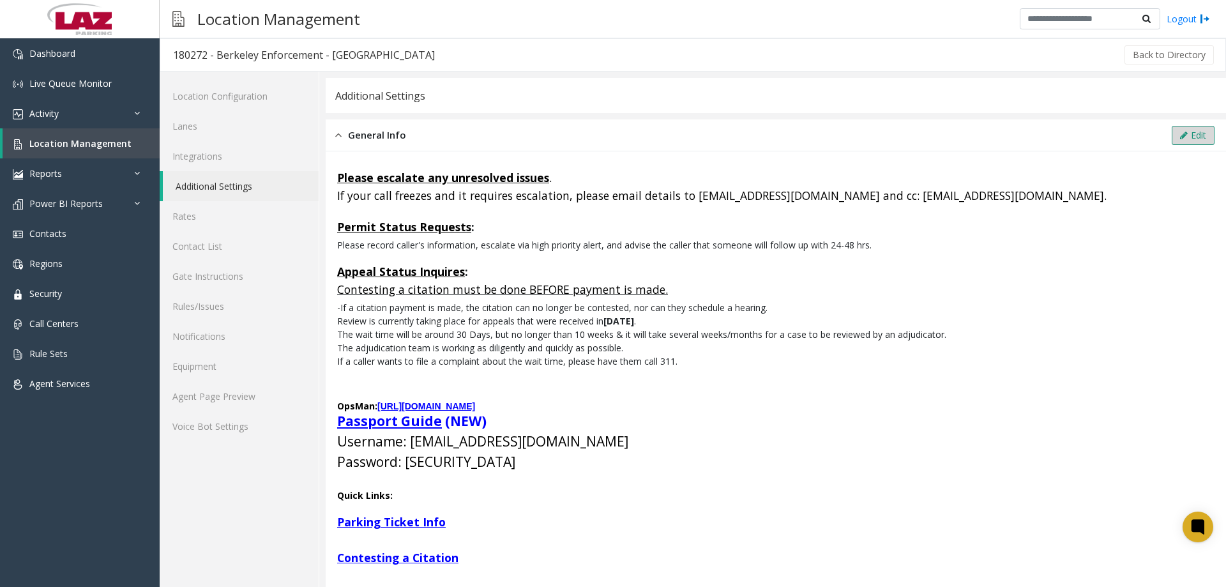
click at [1180, 134] on icon at bounding box center [1184, 135] width 8 height 9
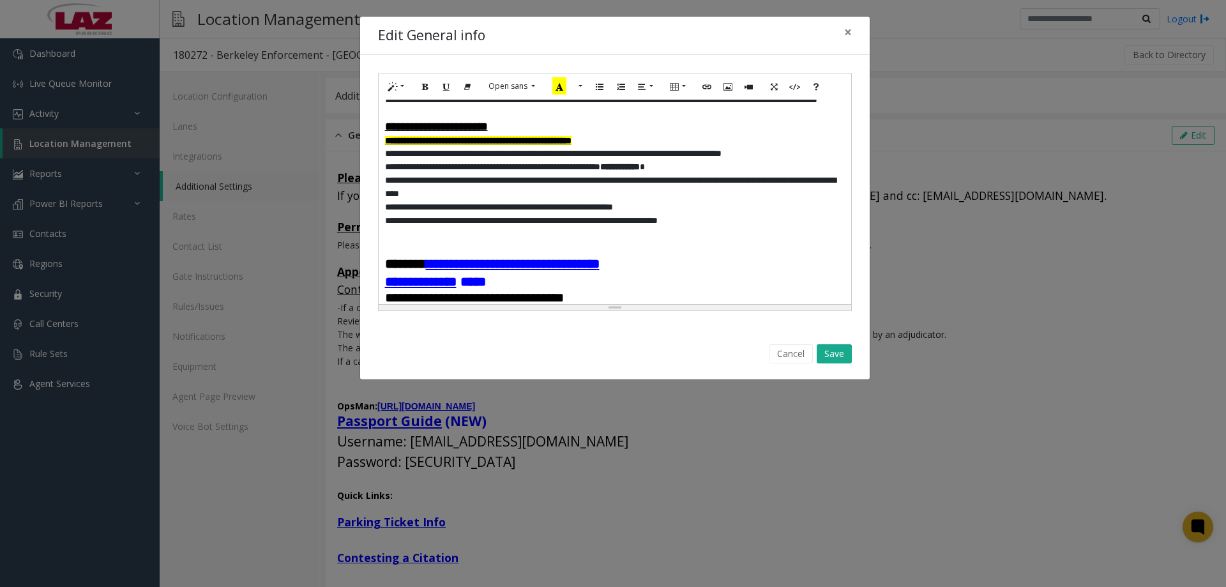
scroll to position [192, 0]
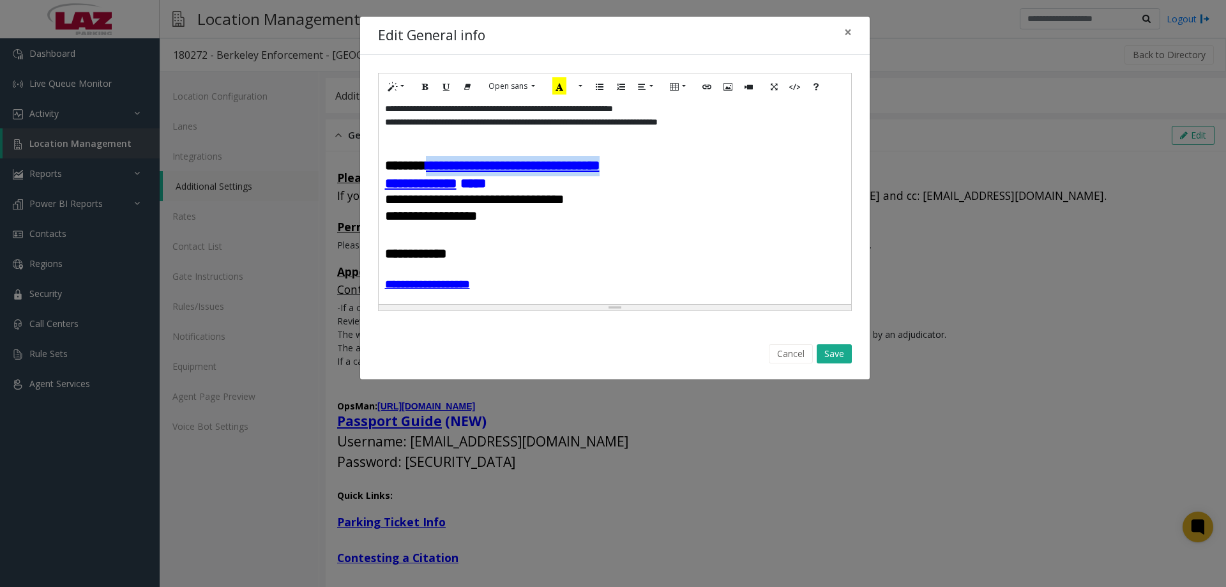
drag, startPoint x: 669, startPoint y: 193, endPoint x: 447, endPoint y: 191, distance: 221.6
click at [447, 176] on p "**********" at bounding box center [615, 166] width 460 height 20
click at [705, 88] on button "Link (CTRL+K)" at bounding box center [699, 87] width 22 height 20
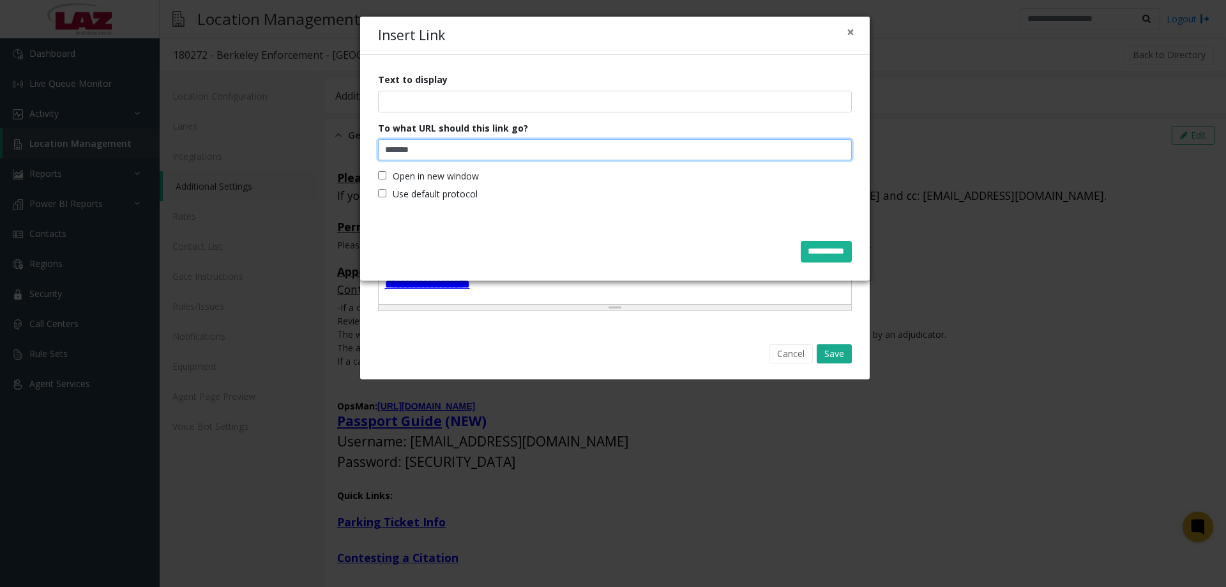
type input "**********"
click at [586, 145] on input "**********" at bounding box center [615, 150] width 474 height 22
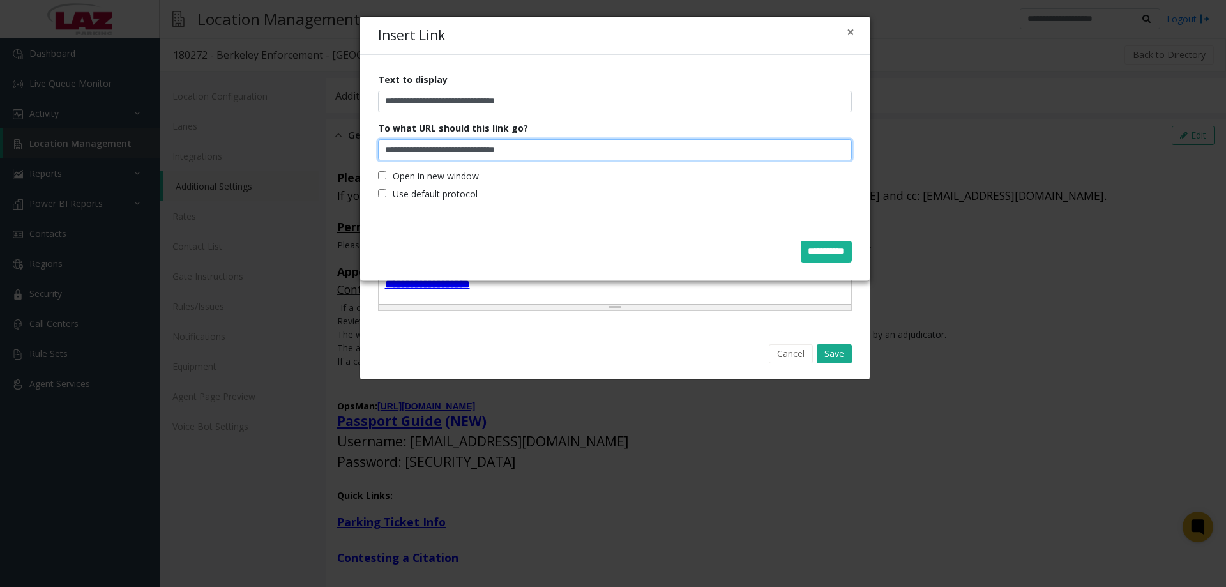
click at [586, 145] on input "**********" at bounding box center [615, 150] width 474 height 22
click at [815, 254] on input "**********" at bounding box center [826, 252] width 51 height 22
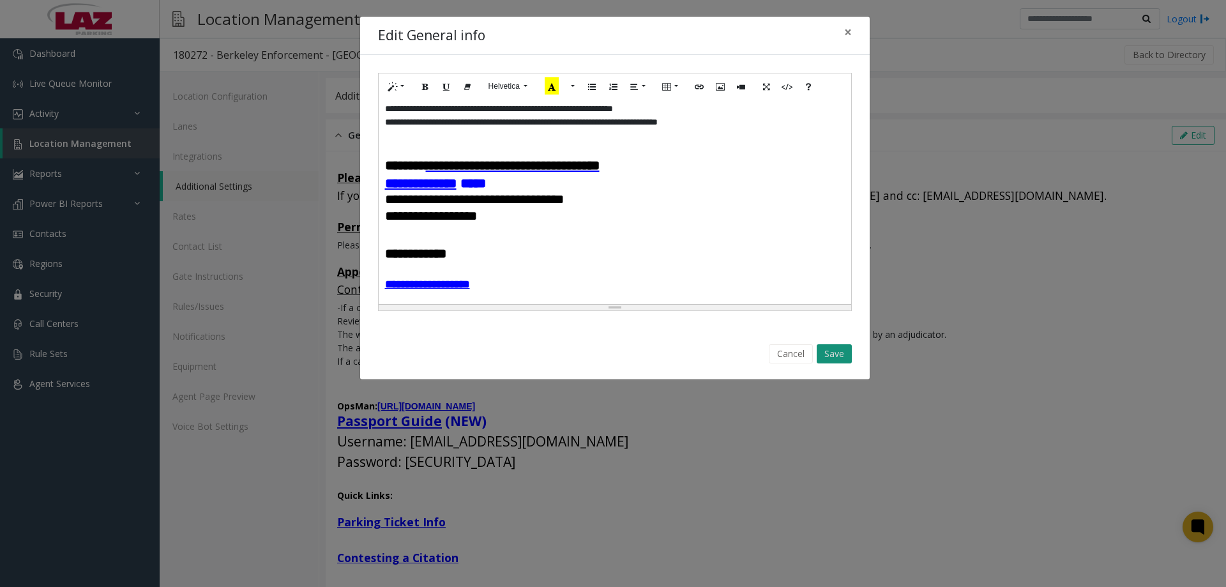
click at [840, 355] on button "Save" at bounding box center [834, 353] width 35 height 19
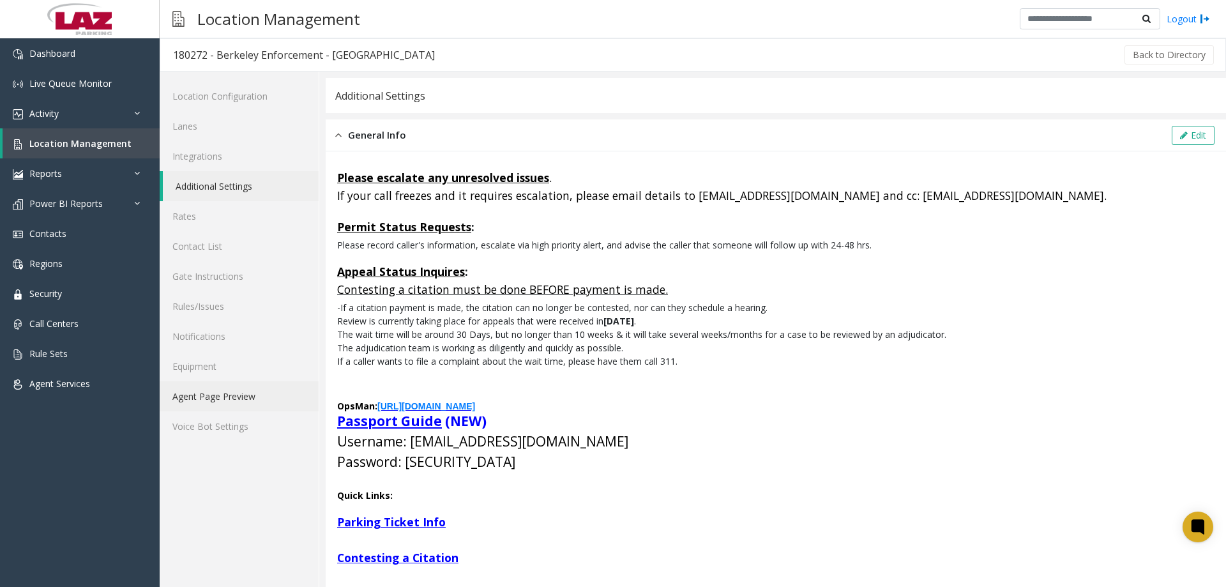
click at [240, 393] on link "Agent Page Preview" at bounding box center [239, 396] width 159 height 30
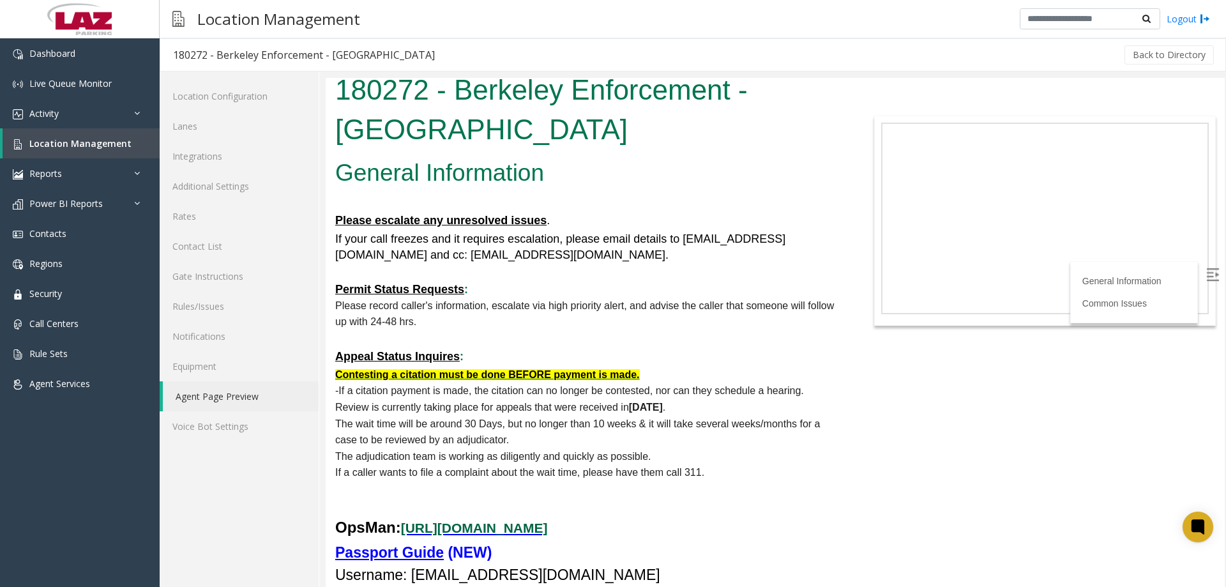
scroll to position [128, 0]
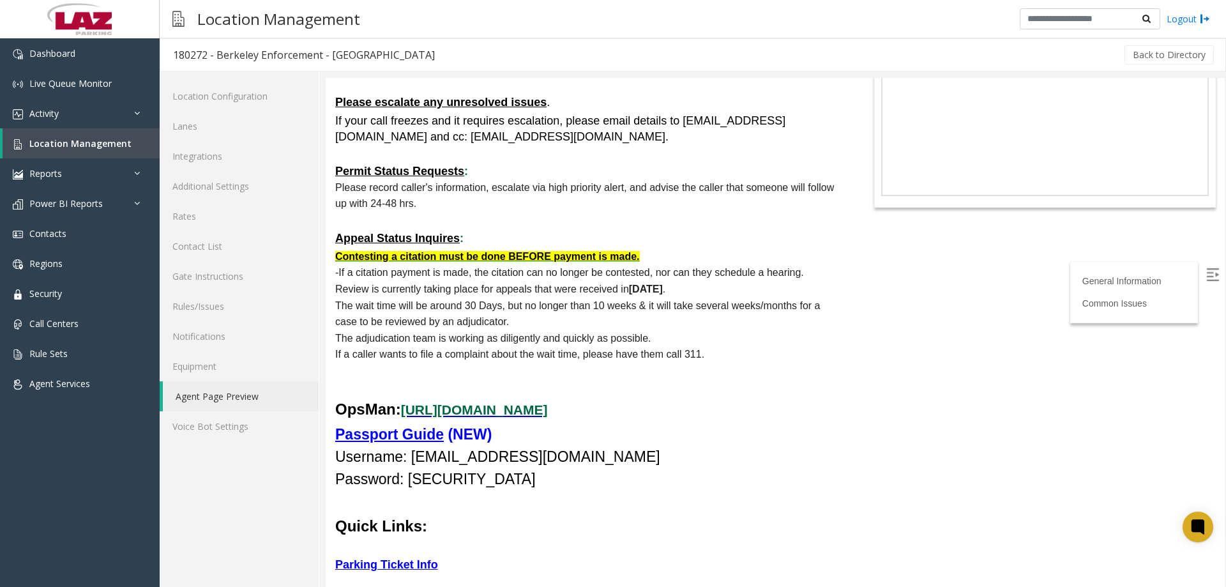
click at [548, 407] on link "[URL][DOMAIN_NAME]" at bounding box center [474, 409] width 147 height 15
click at [251, 186] on link "Additional Settings" at bounding box center [239, 186] width 159 height 30
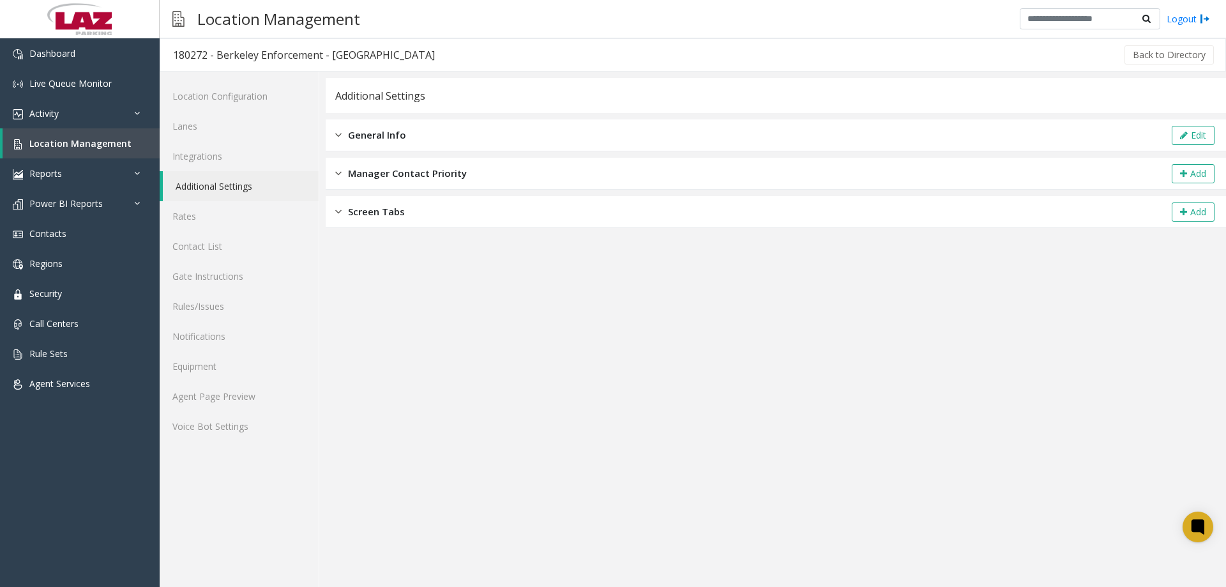
drag, startPoint x: 450, startPoint y: 128, endPoint x: 522, endPoint y: 139, distance: 72.9
click at [452, 128] on div "General Info Edit" at bounding box center [776, 135] width 901 height 32
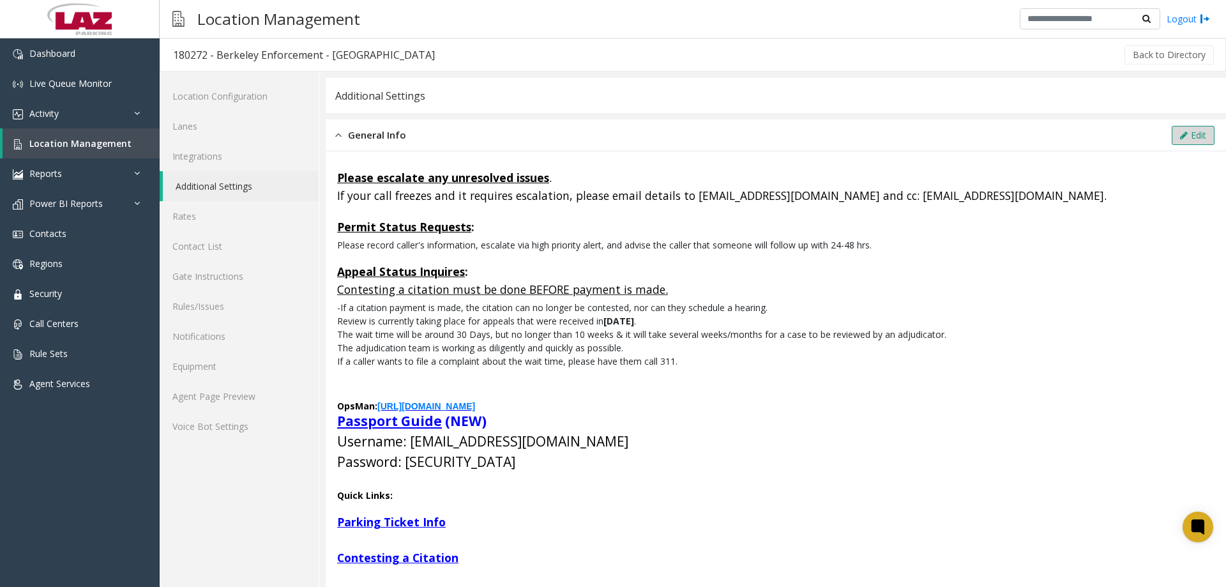
click at [1180, 139] on icon at bounding box center [1184, 135] width 8 height 9
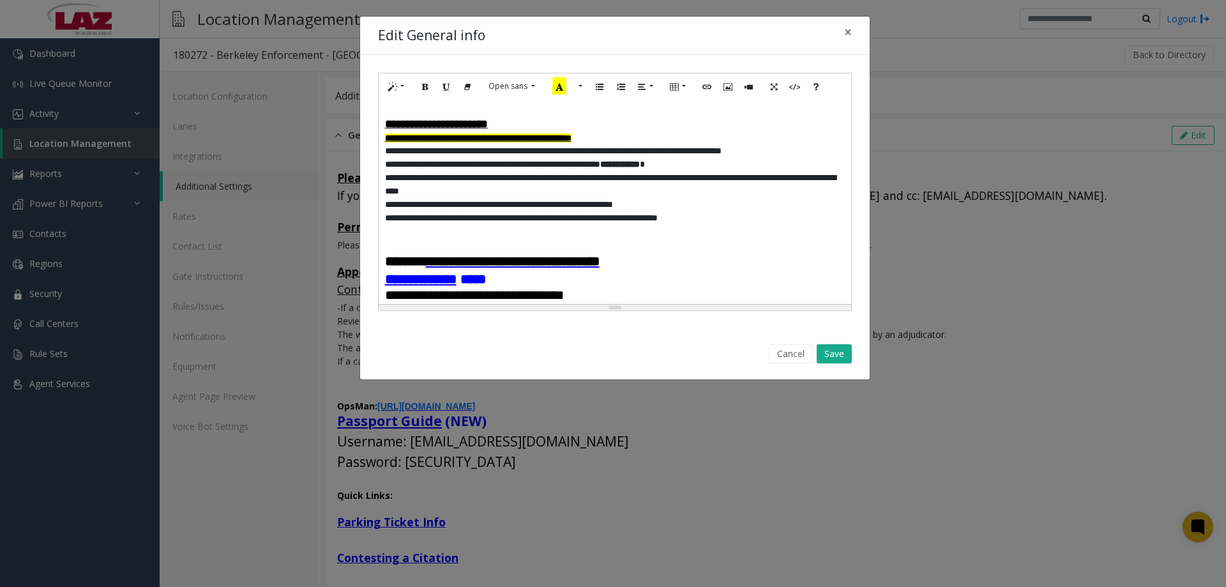
scroll to position [192, 0]
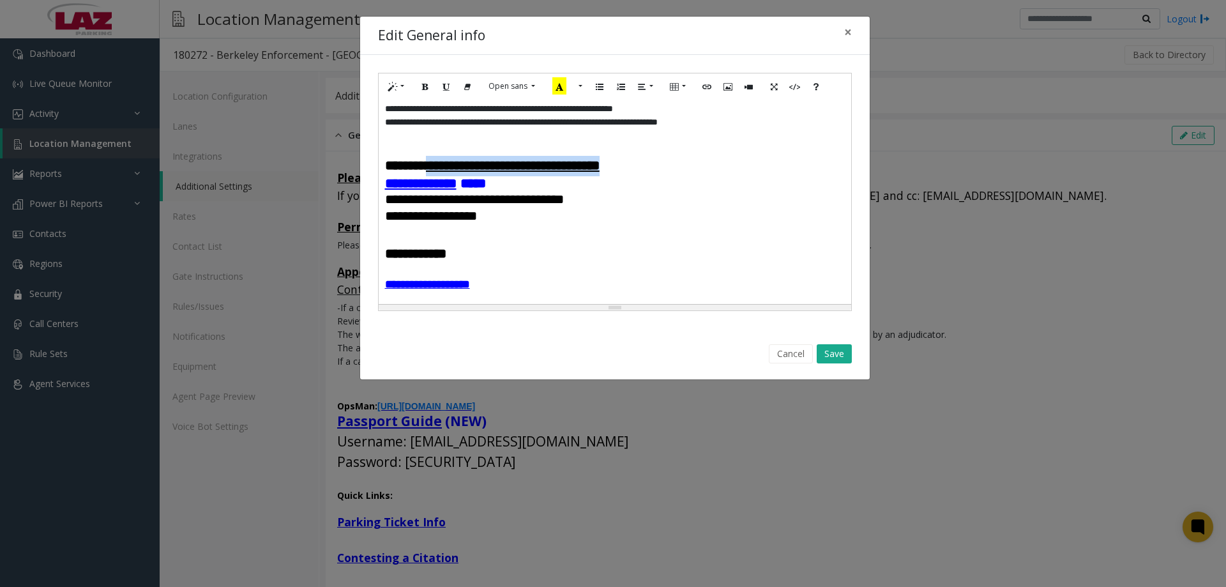
drag, startPoint x: 680, startPoint y: 194, endPoint x: 448, endPoint y: 193, distance: 231.8
click at [448, 176] on p "**********" at bounding box center [615, 166] width 460 height 20
click at [569, 90] on button "More Color" at bounding box center [571, 87] width 13 height 20
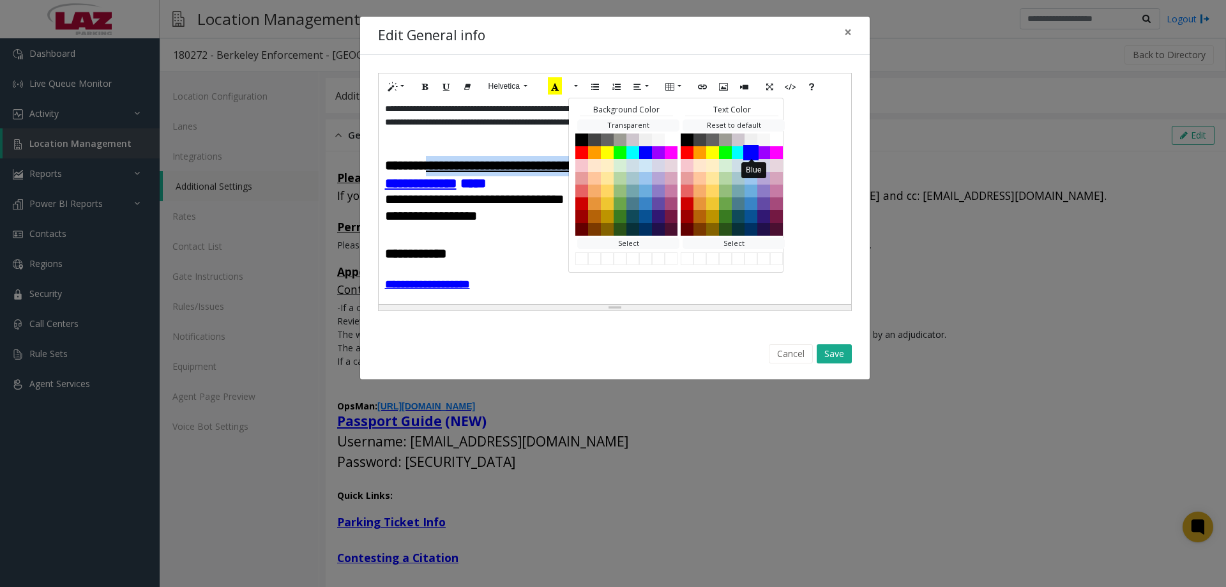
click at [747, 151] on button "Blue" at bounding box center [750, 151] width 15 height 15
click at [837, 356] on button "Save" at bounding box center [834, 353] width 35 height 19
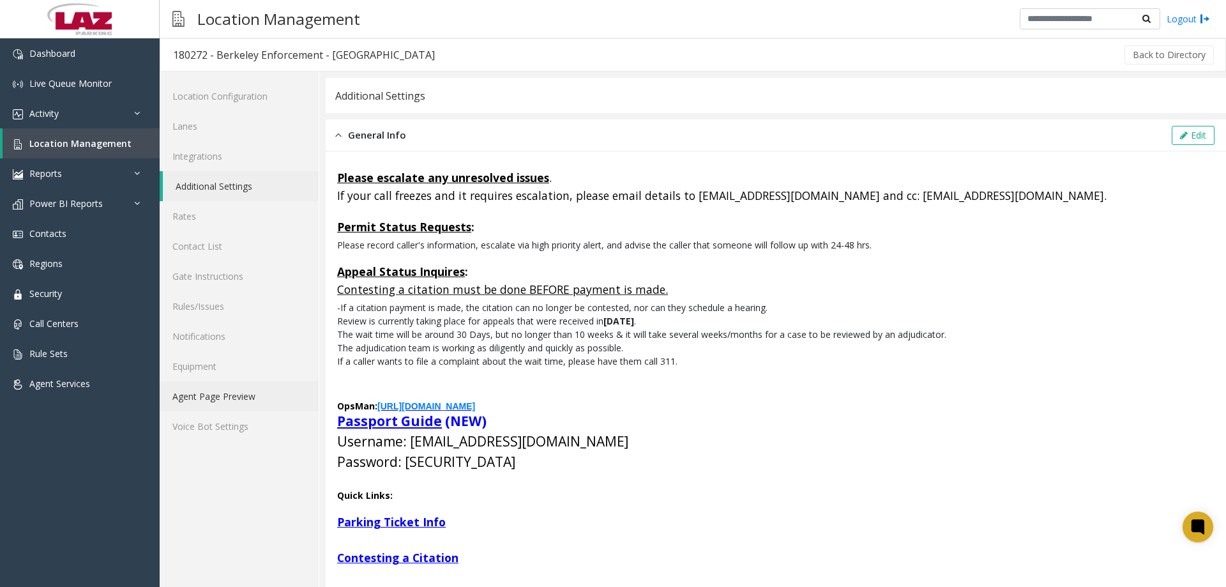
click at [230, 390] on link "Agent Page Preview" at bounding box center [239, 396] width 159 height 30
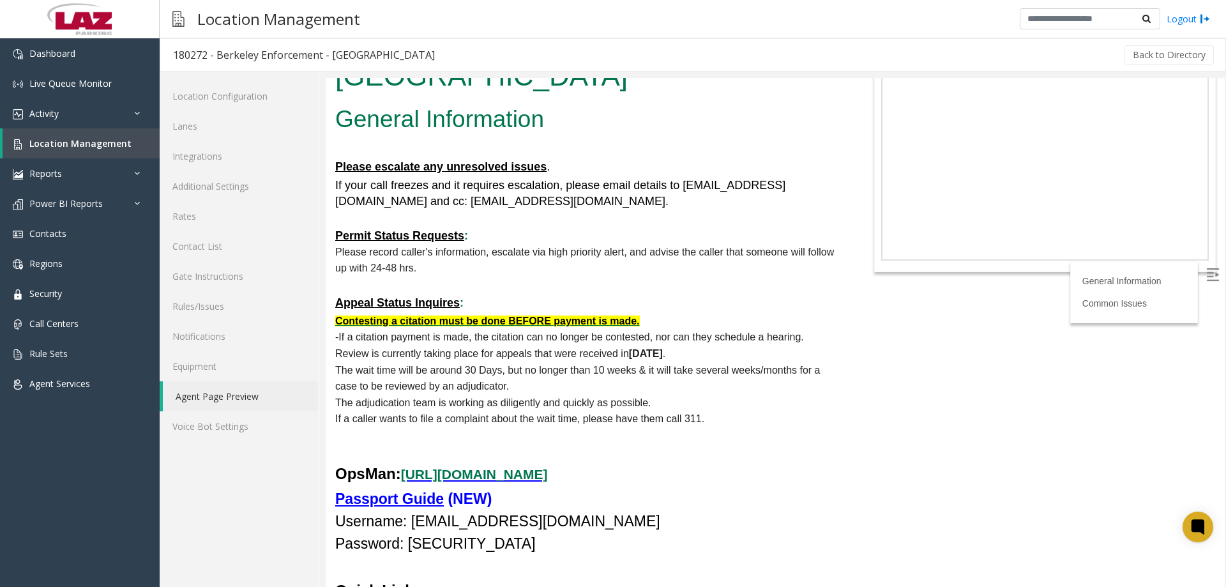
scroll to position [192, 0]
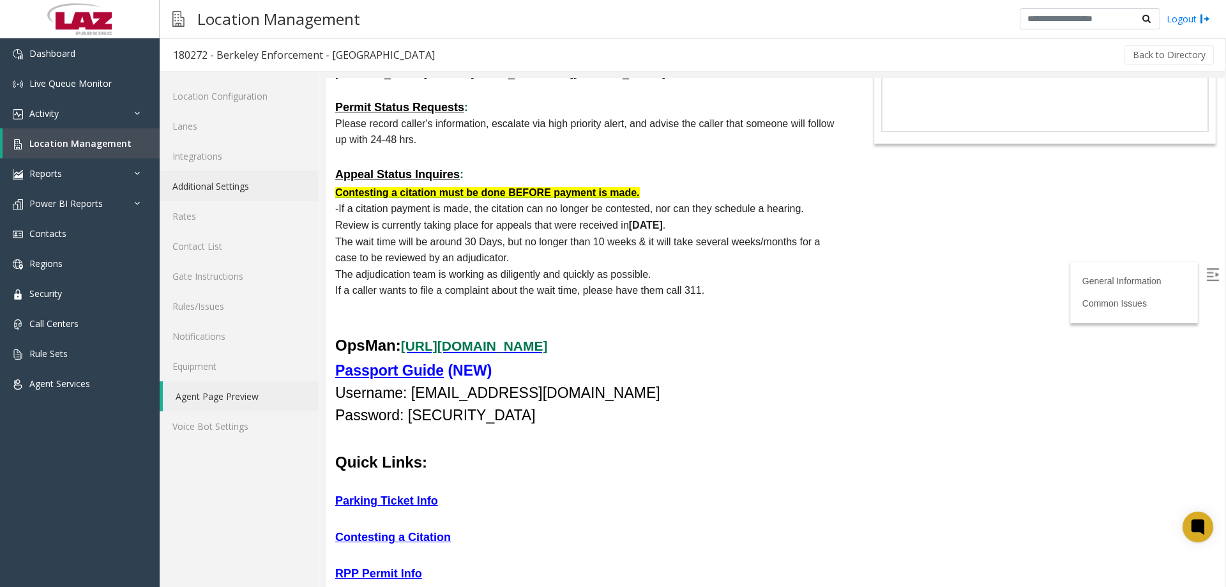
click at [211, 182] on link "Additional Settings" at bounding box center [239, 186] width 159 height 30
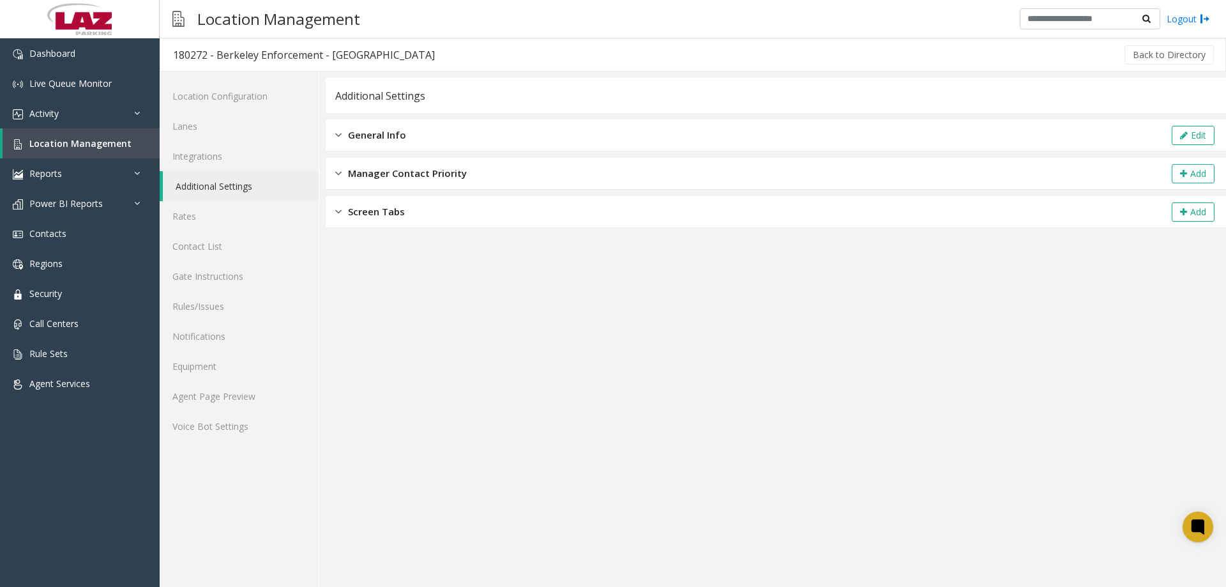
drag, startPoint x: 497, startPoint y: 145, endPoint x: 1026, endPoint y: 140, distance: 529.5
click at [501, 144] on div "General Info Edit" at bounding box center [776, 135] width 901 height 32
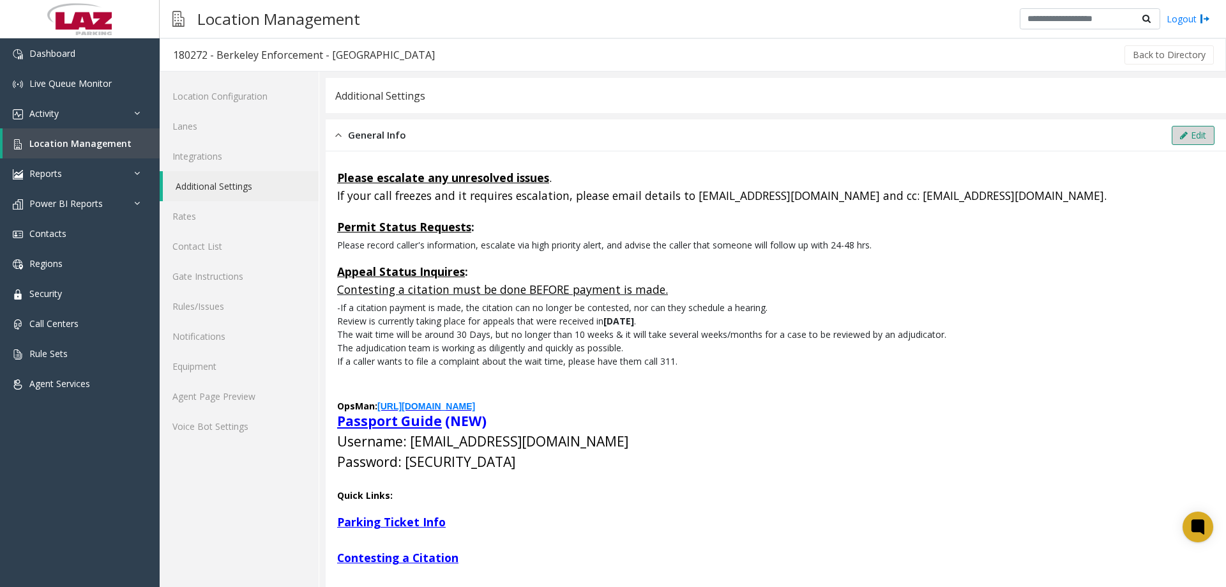
click at [1180, 134] on icon at bounding box center [1184, 135] width 8 height 9
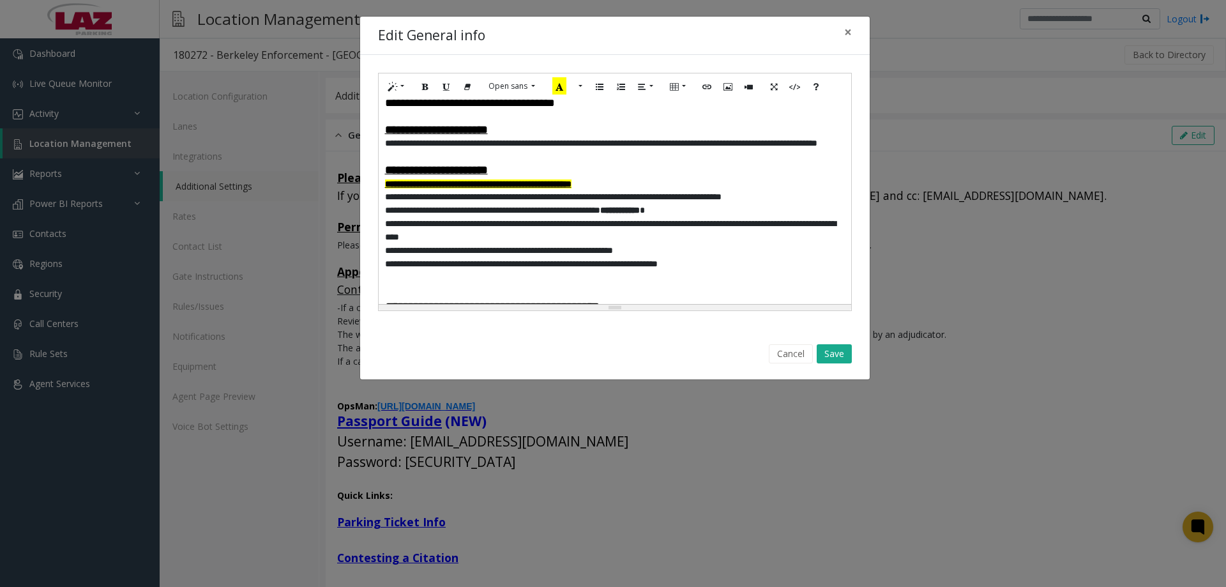
scroll to position [192, 0]
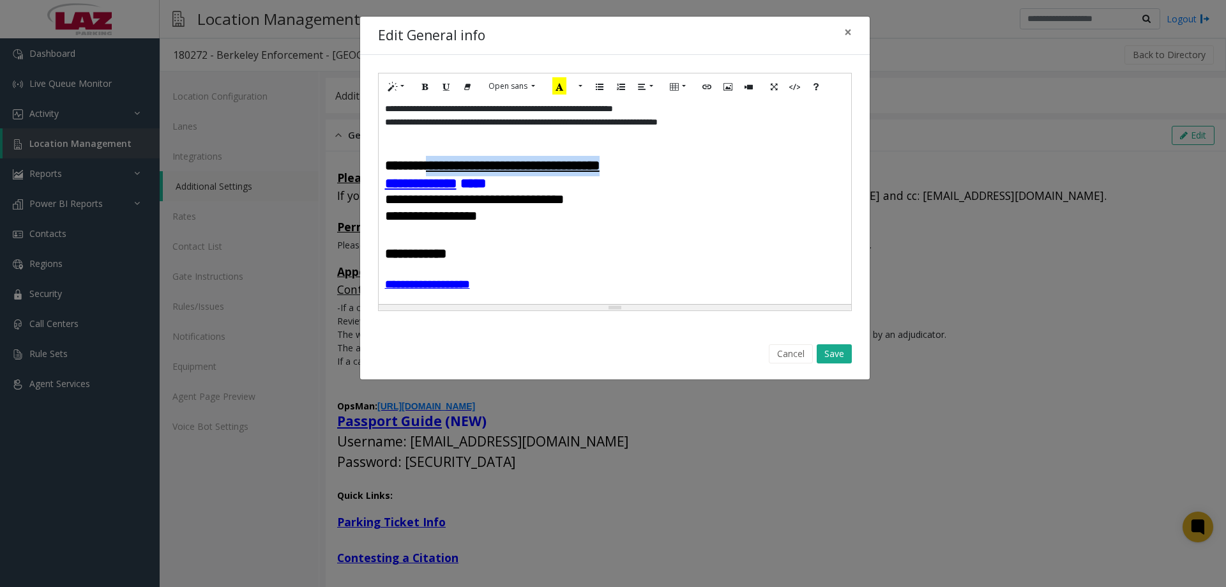
drag, startPoint x: 694, startPoint y: 190, endPoint x: 447, endPoint y: 190, distance: 247.2
click at [447, 176] on p "**********" at bounding box center [615, 166] width 460 height 20
click at [445, 84] on icon "Underline (CTRL+U)" at bounding box center [447, 85] width 8 height 11
click at [567, 87] on button "More Color" at bounding box center [571, 87] width 13 height 20
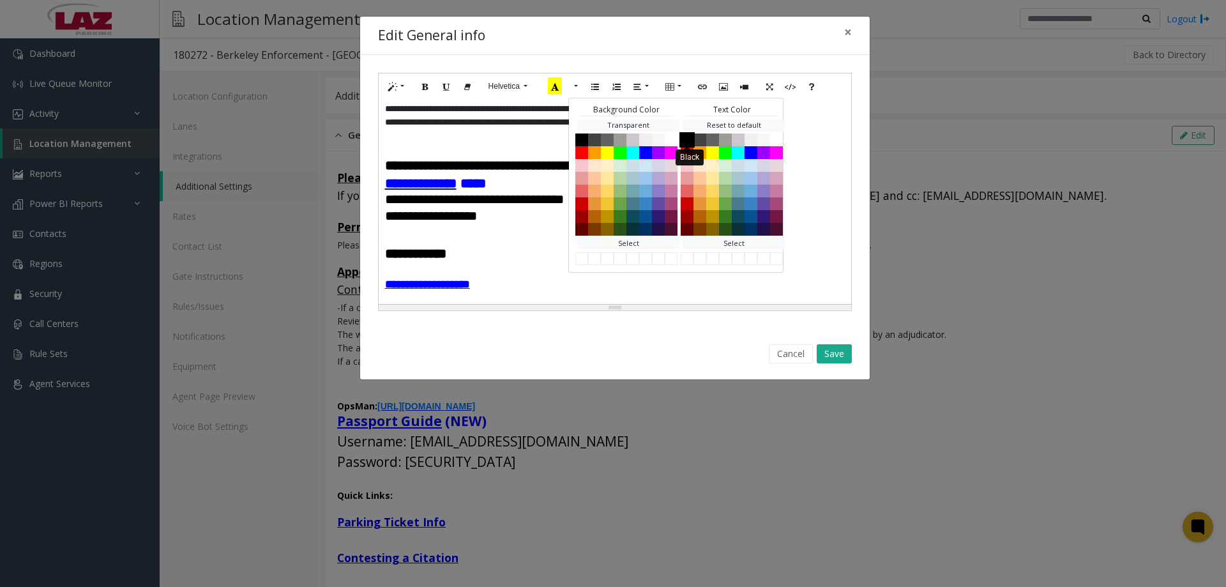
click at [685, 139] on button "Black" at bounding box center [687, 139] width 15 height 15
click at [747, 153] on button "Blue" at bounding box center [750, 151] width 15 height 15
click at [733, 278] on p at bounding box center [615, 270] width 460 height 13
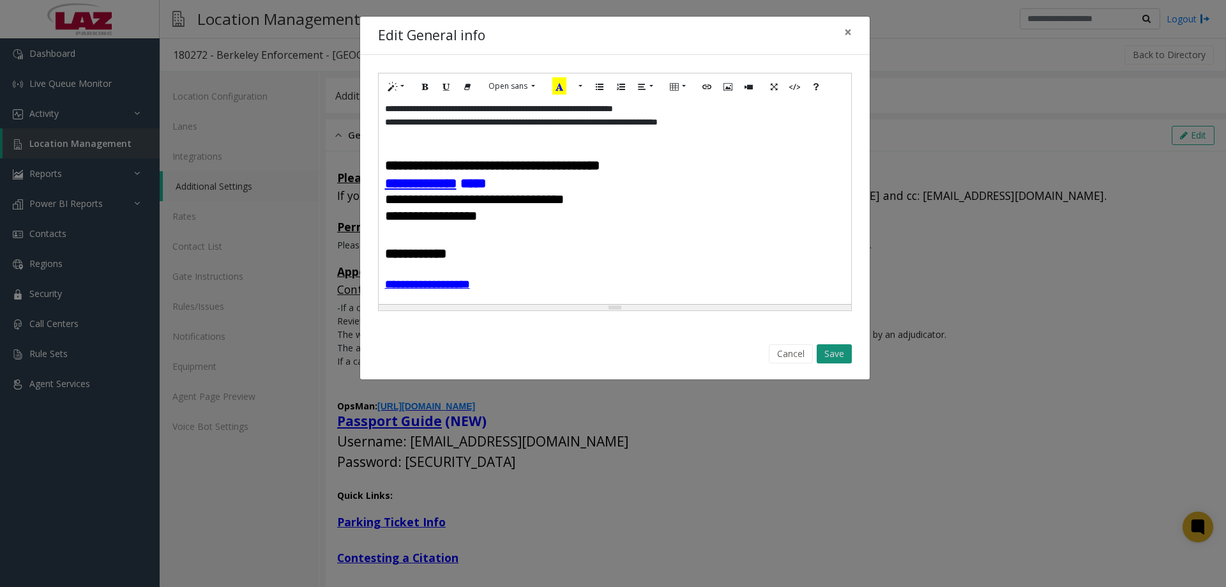
click at [822, 354] on button "Save" at bounding box center [834, 353] width 35 height 19
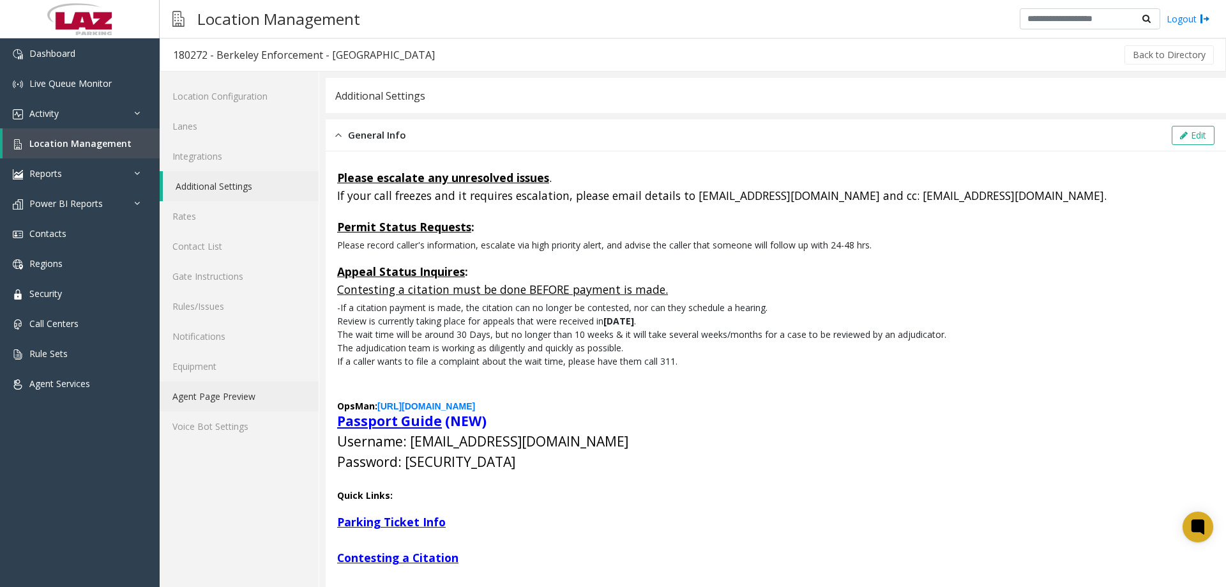
click at [234, 394] on link "Agent Page Preview" at bounding box center [239, 396] width 159 height 30
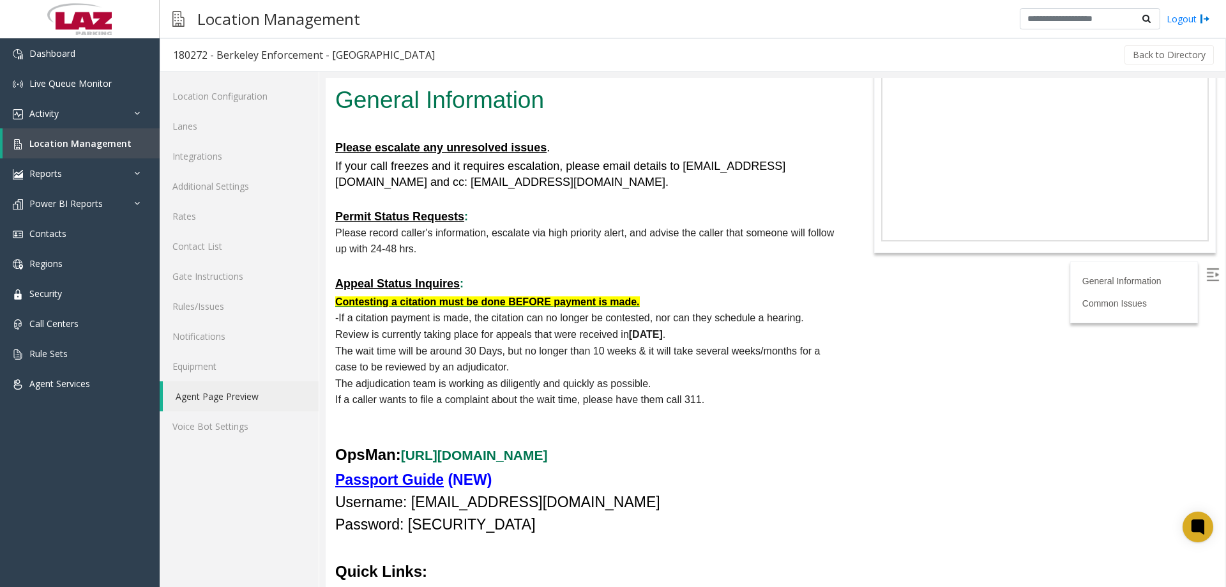
scroll to position [319, 0]
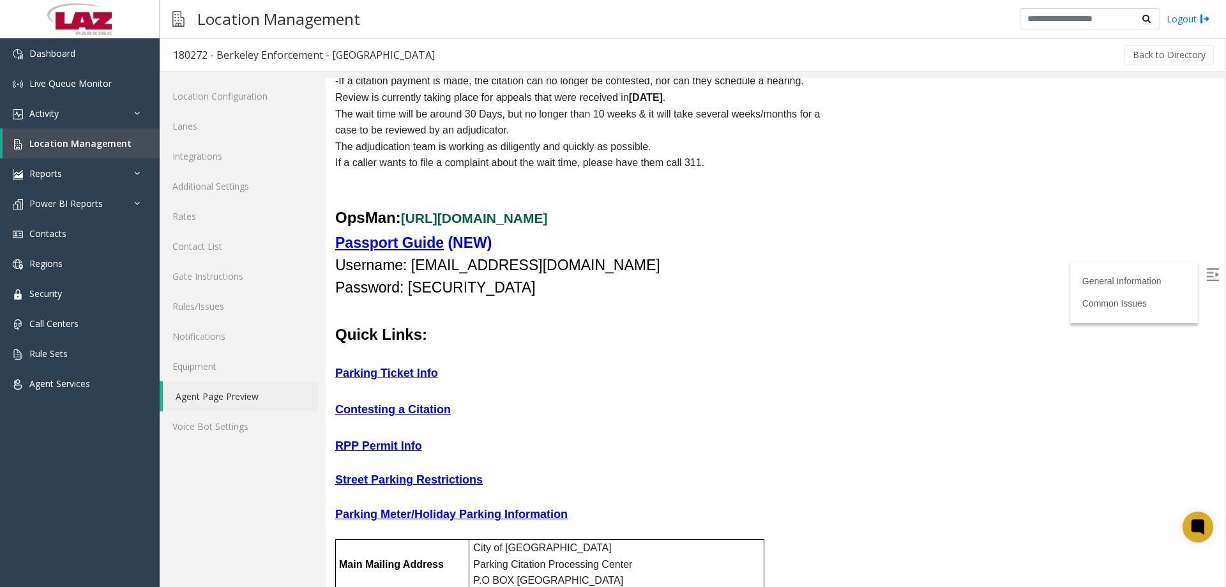
click at [535, 214] on link "[URL][DOMAIN_NAME]" at bounding box center [474, 218] width 147 height 15
click at [232, 178] on link "Additional Settings" at bounding box center [239, 186] width 159 height 30
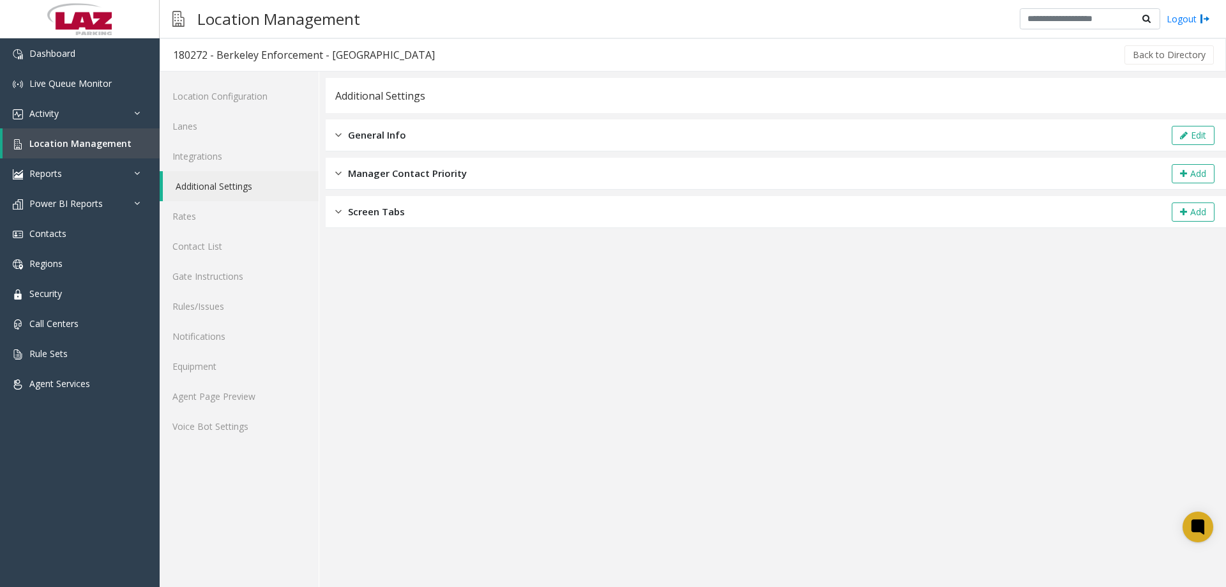
drag, startPoint x: 393, startPoint y: 142, endPoint x: 916, endPoint y: 103, distance: 524.5
click at [402, 140] on div "General Info Edit" at bounding box center [776, 135] width 901 height 32
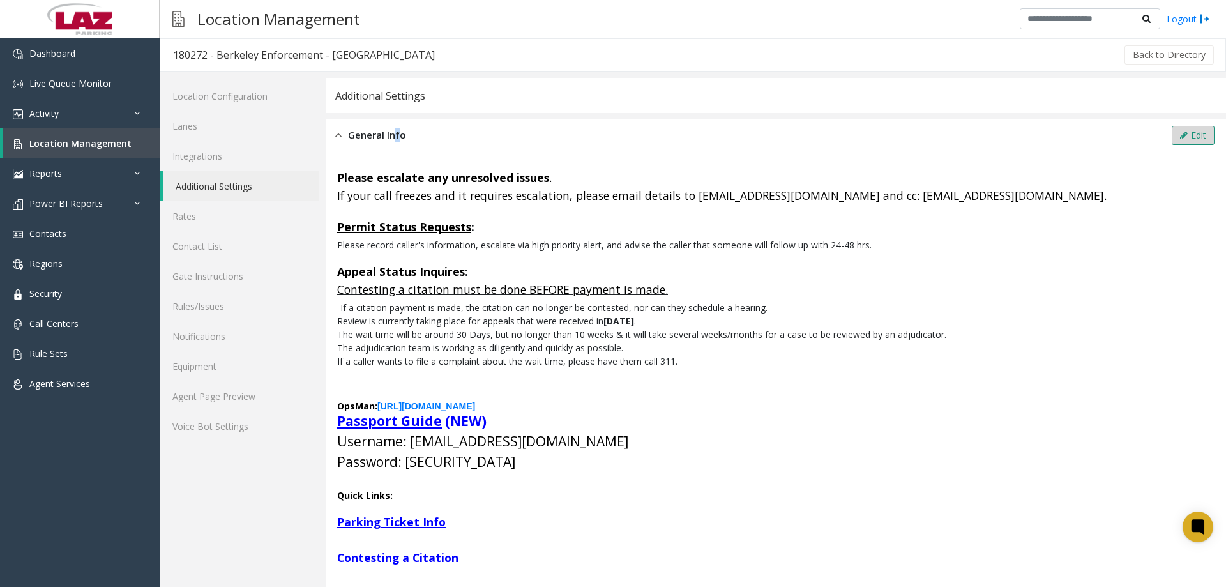
click at [1198, 129] on button "Edit" at bounding box center [1193, 135] width 43 height 19
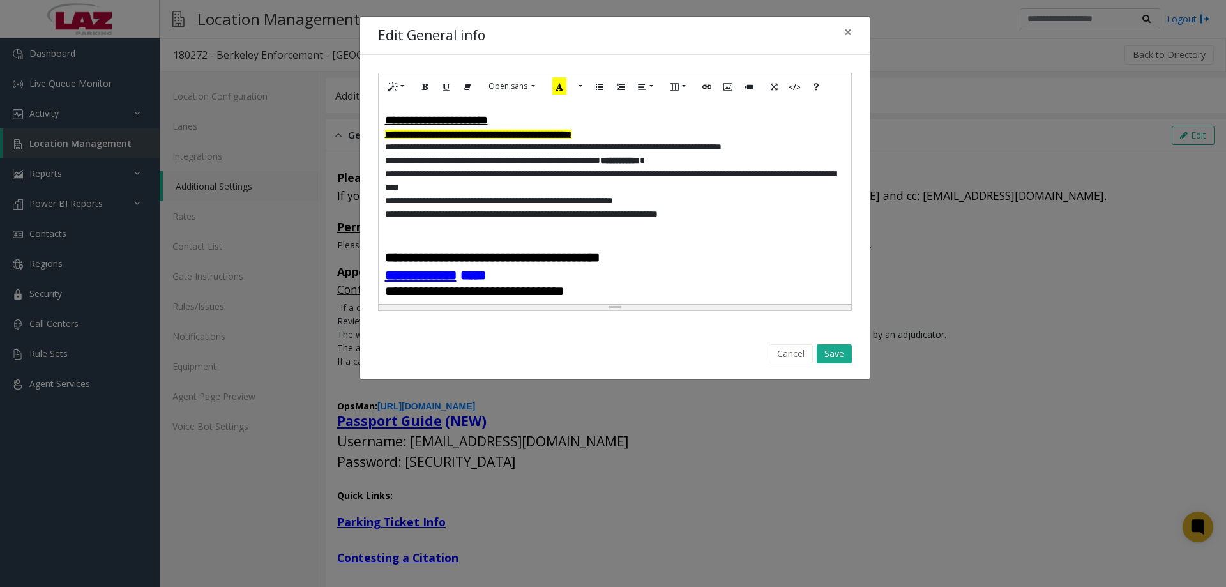
scroll to position [255, 0]
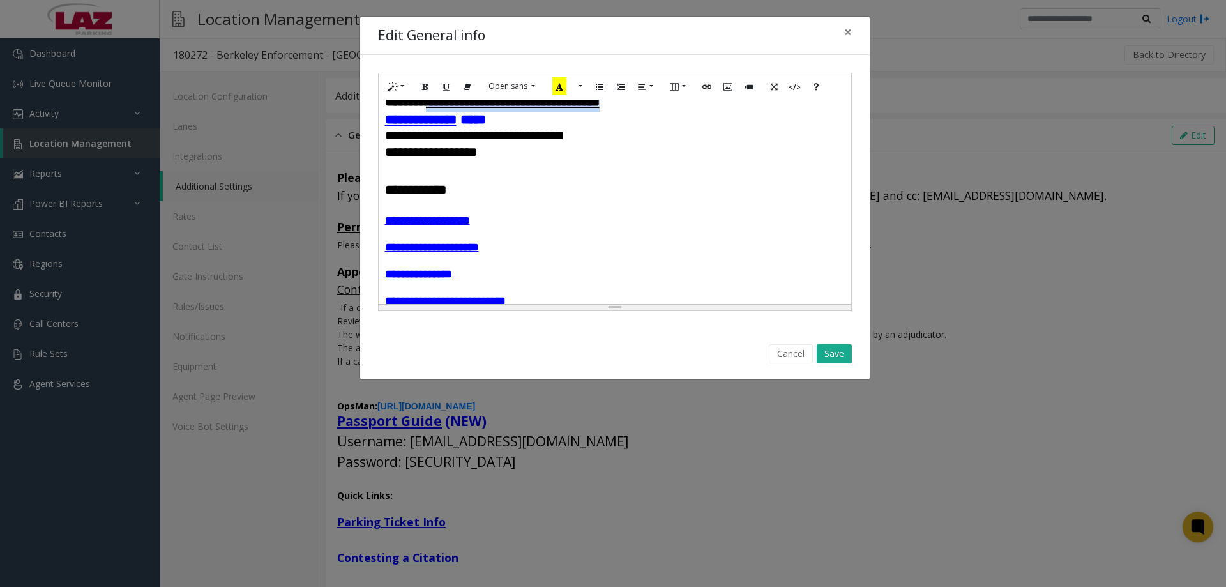
drag, startPoint x: 682, startPoint y: 128, endPoint x: 446, endPoint y: 130, distance: 236.3
click at [446, 112] on p "**********" at bounding box center [615, 102] width 460 height 20
click at [567, 89] on button "More Color" at bounding box center [571, 87] width 13 height 20
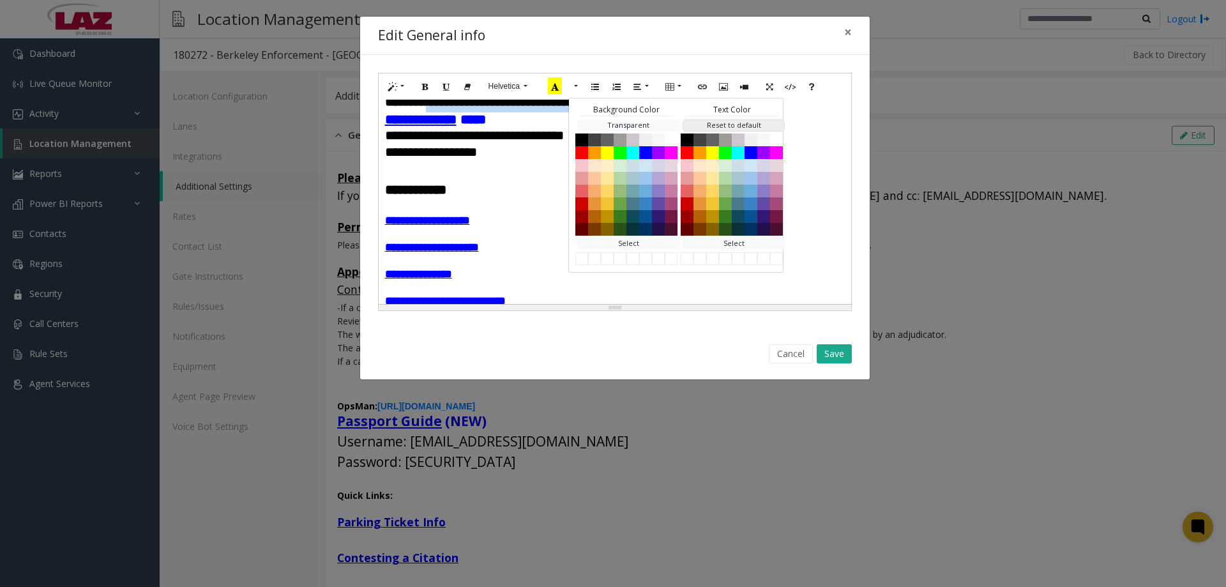
click at [715, 125] on button "Reset to default" at bounding box center [734, 125] width 102 height 12
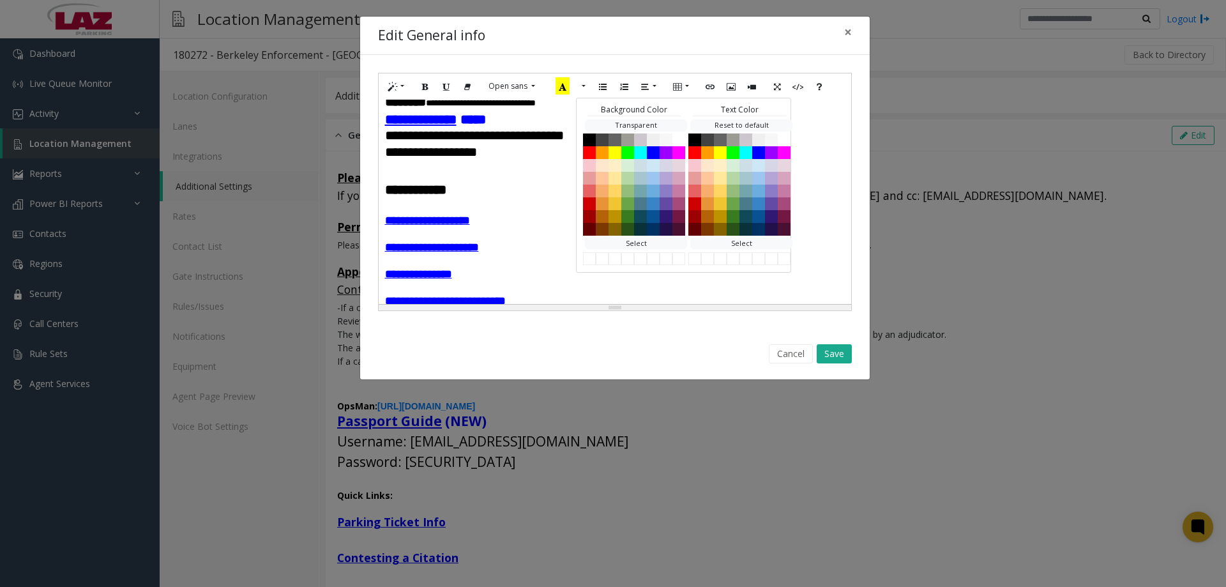
click at [550, 142] on font "**********" at bounding box center [474, 135] width 179 height 13
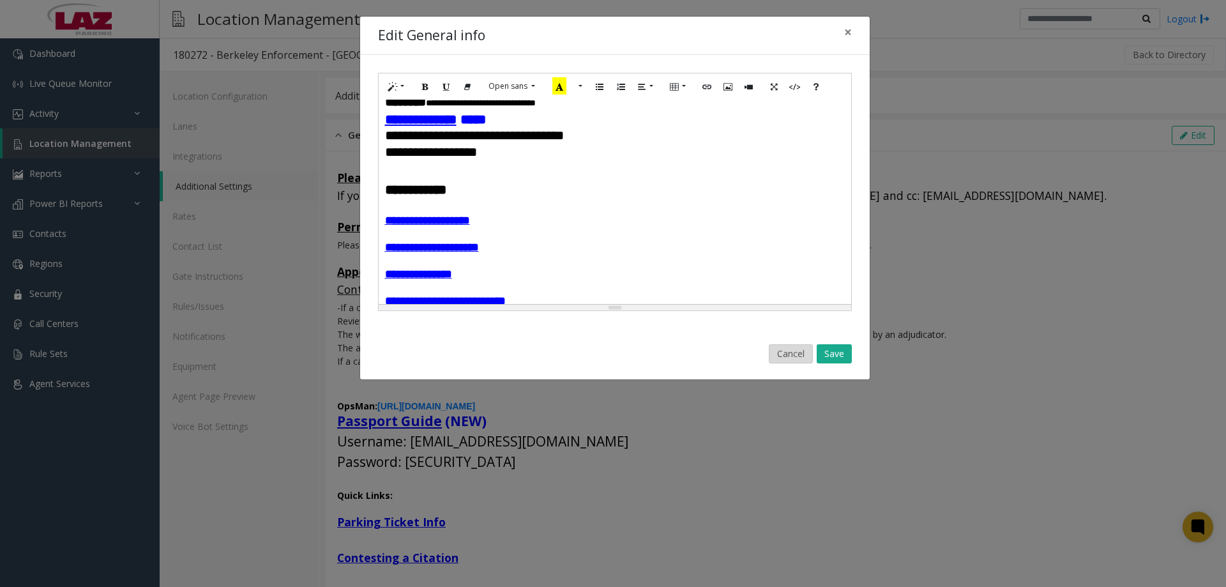
click at [803, 353] on button "Cancel" at bounding box center [791, 353] width 44 height 19
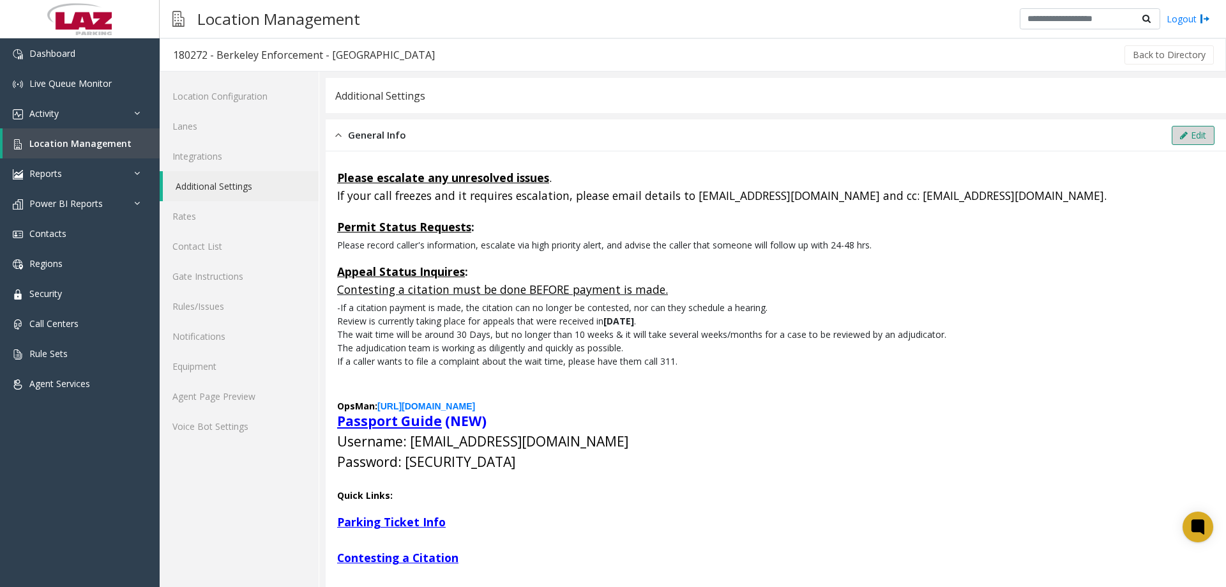
click at [1172, 130] on button "Edit" at bounding box center [1193, 135] width 43 height 19
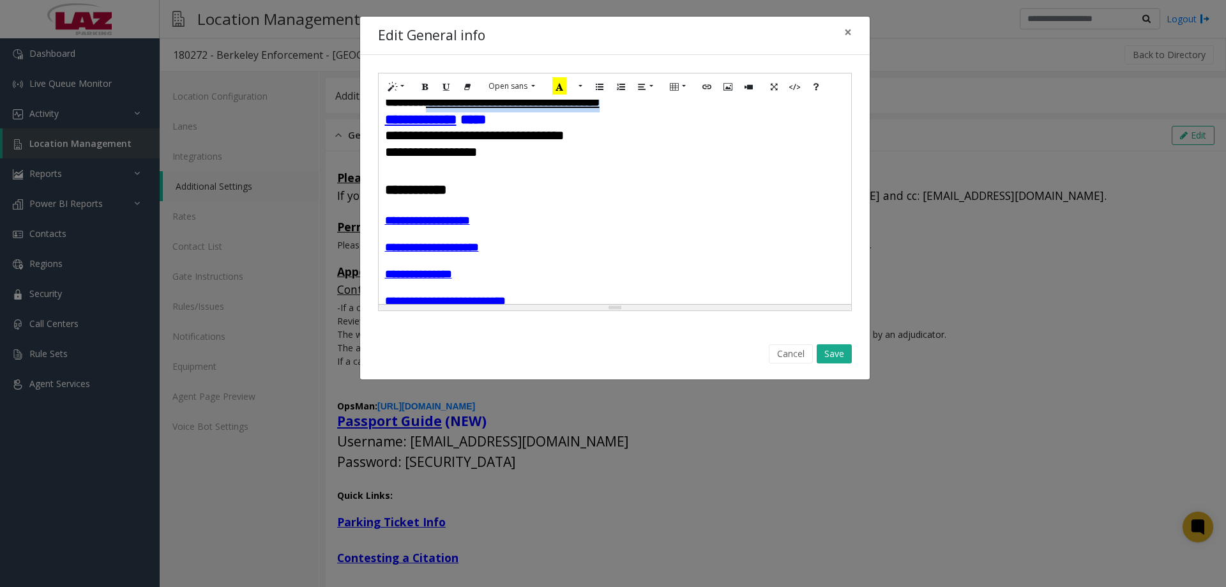
drag, startPoint x: 634, startPoint y: 119, endPoint x: 449, endPoint y: 122, distance: 184.6
click at [449, 112] on p "**********" at bounding box center [615, 102] width 460 height 20
click at [574, 84] on button "More Color" at bounding box center [571, 87] width 13 height 20
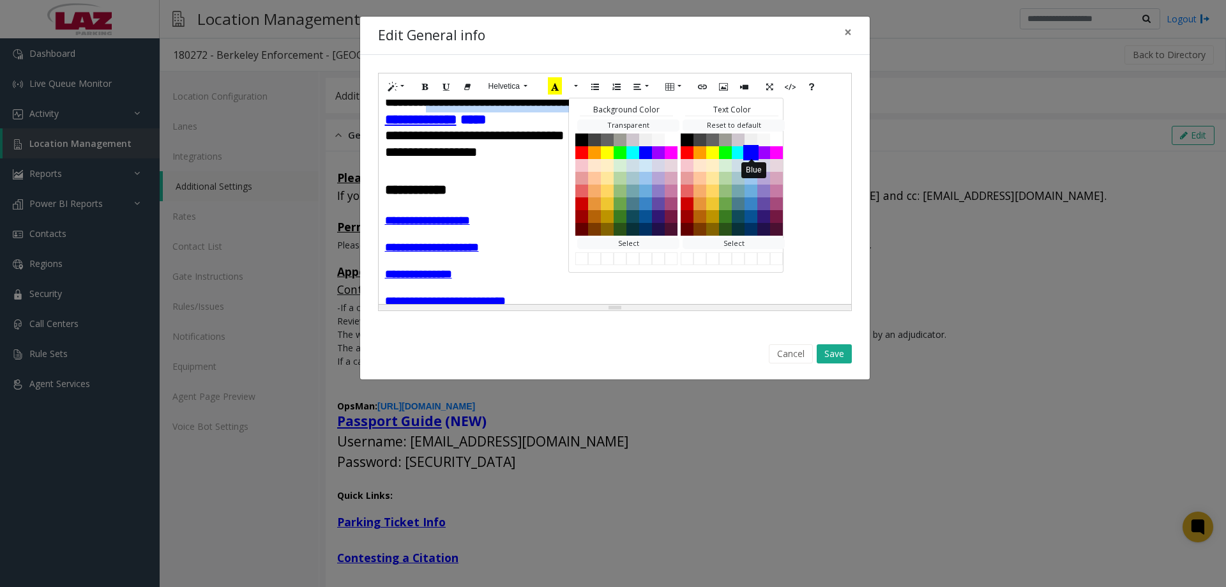
click at [750, 152] on button "Blue" at bounding box center [750, 151] width 15 height 15
click at [828, 350] on button "Save" at bounding box center [834, 353] width 35 height 19
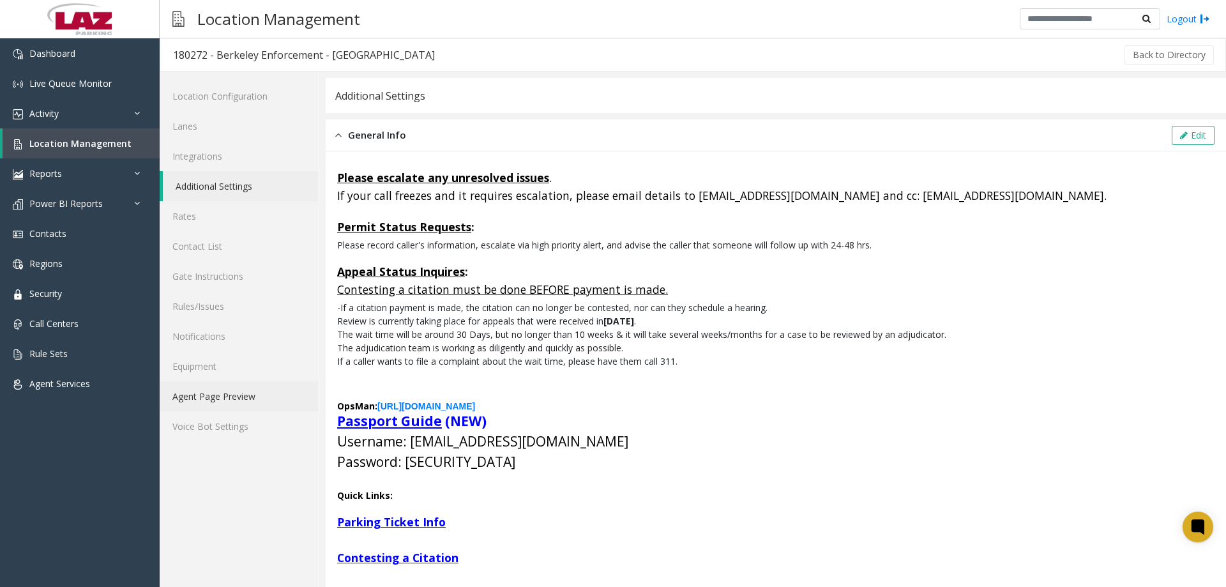
click at [231, 399] on link "Agent Page Preview" at bounding box center [239, 396] width 159 height 30
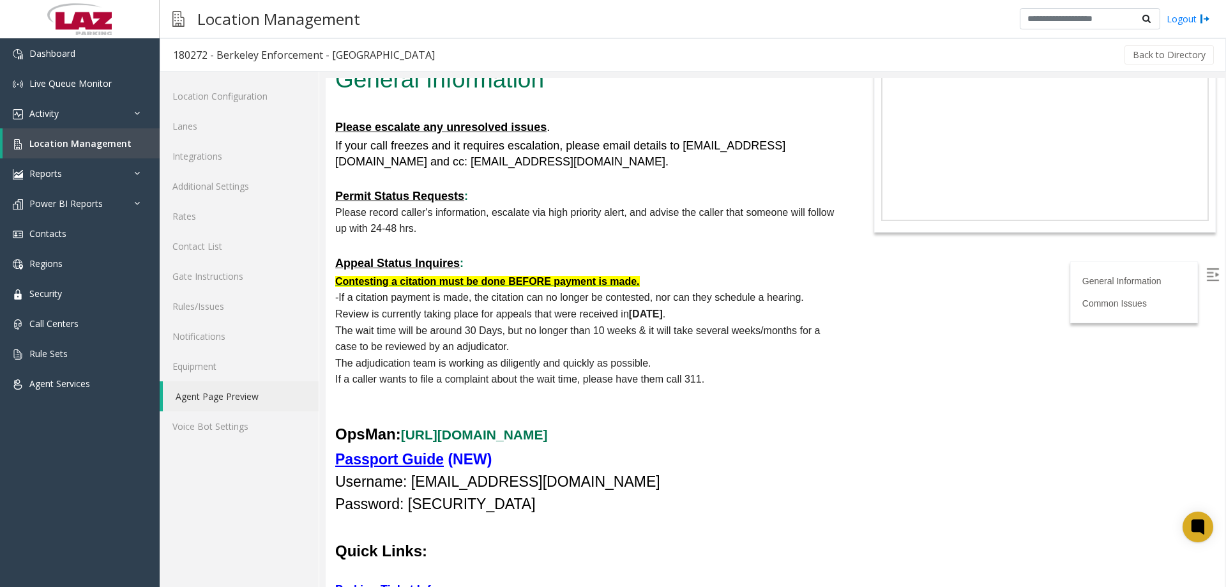
scroll to position [192, 0]
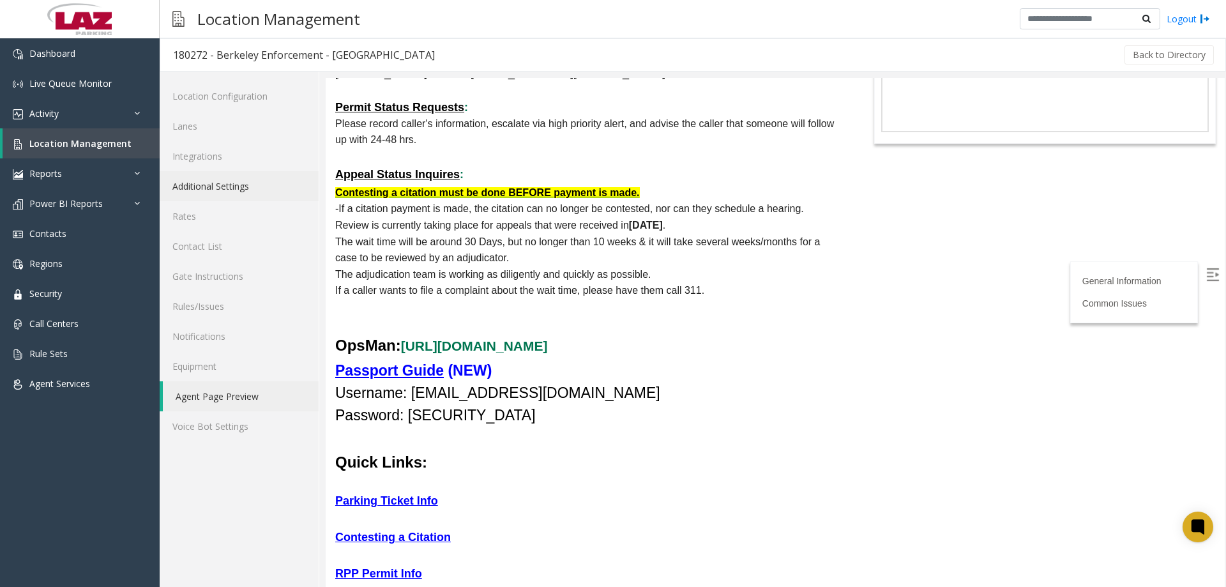
click at [220, 192] on link "Additional Settings" at bounding box center [239, 186] width 159 height 30
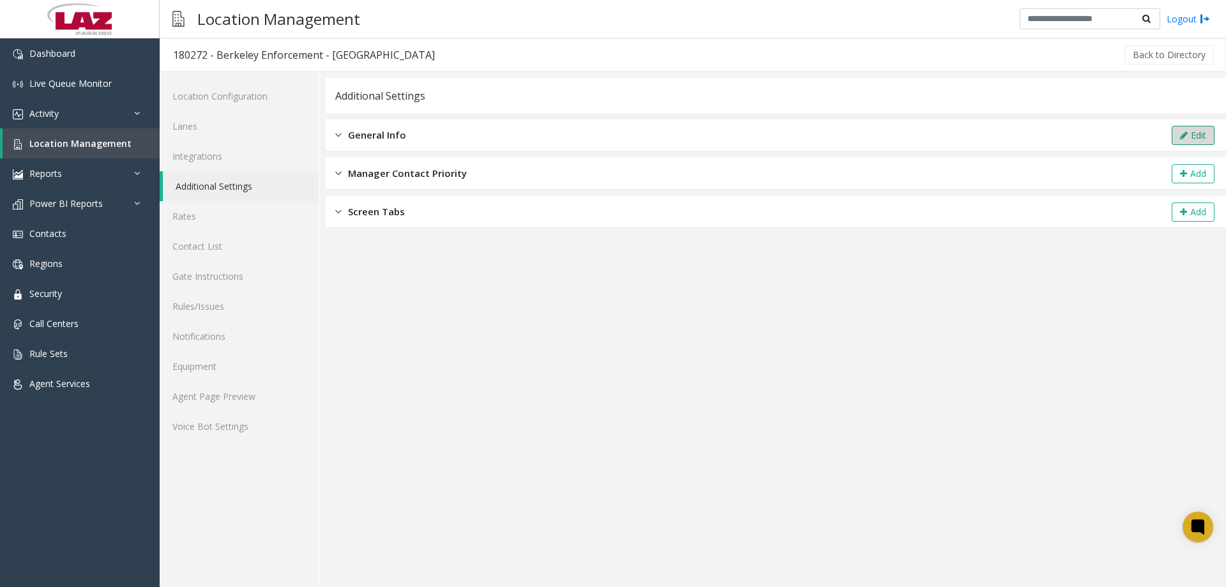
click at [1183, 132] on icon at bounding box center [1184, 135] width 8 height 9
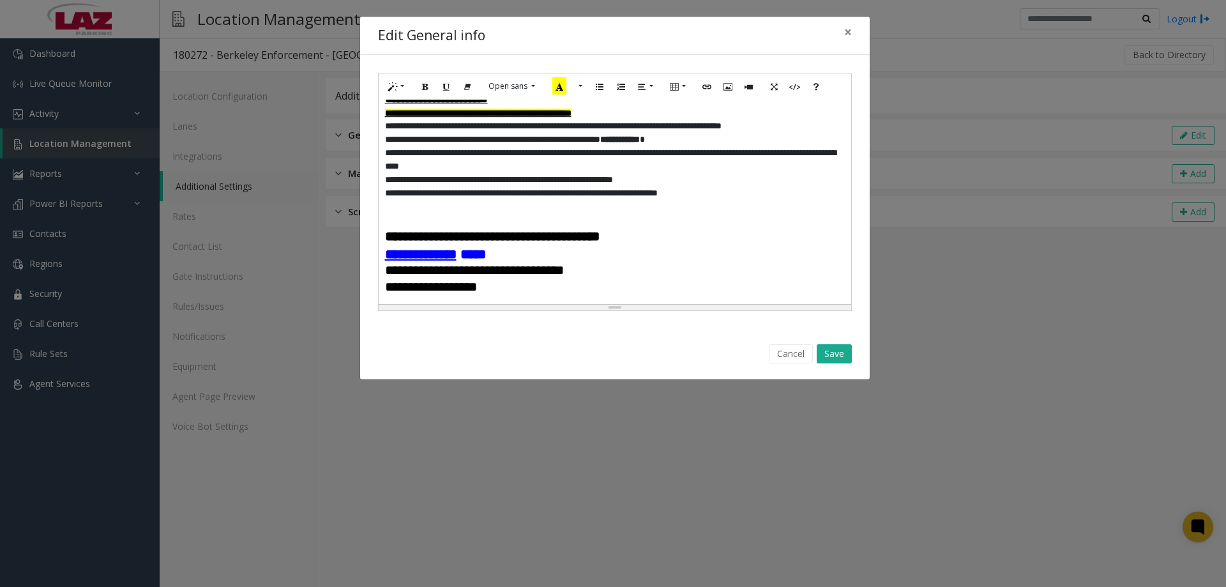
scroll to position [255, 0]
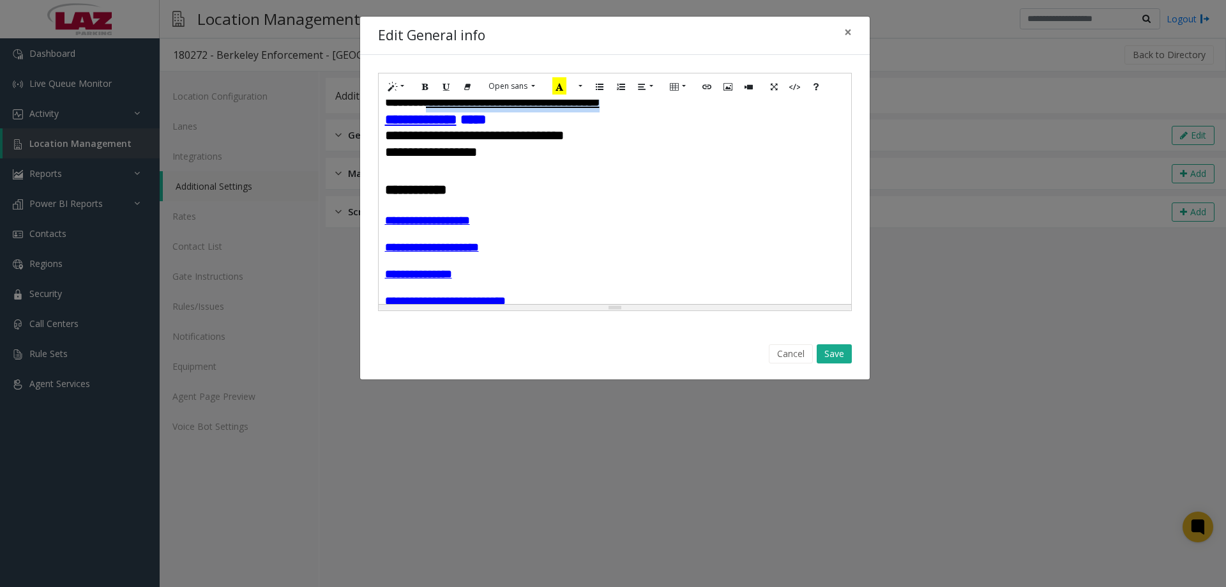
drag, startPoint x: 689, startPoint y: 125, endPoint x: 443, endPoint y: 134, distance: 246.0
click at [446, 112] on p "**********" at bounding box center [615, 102] width 460 height 20
click at [457, 112] on p "*******" at bounding box center [615, 102] width 460 height 20
click at [698, 86] on icon "Link (CTRL+K)" at bounding box center [699, 85] width 8 height 11
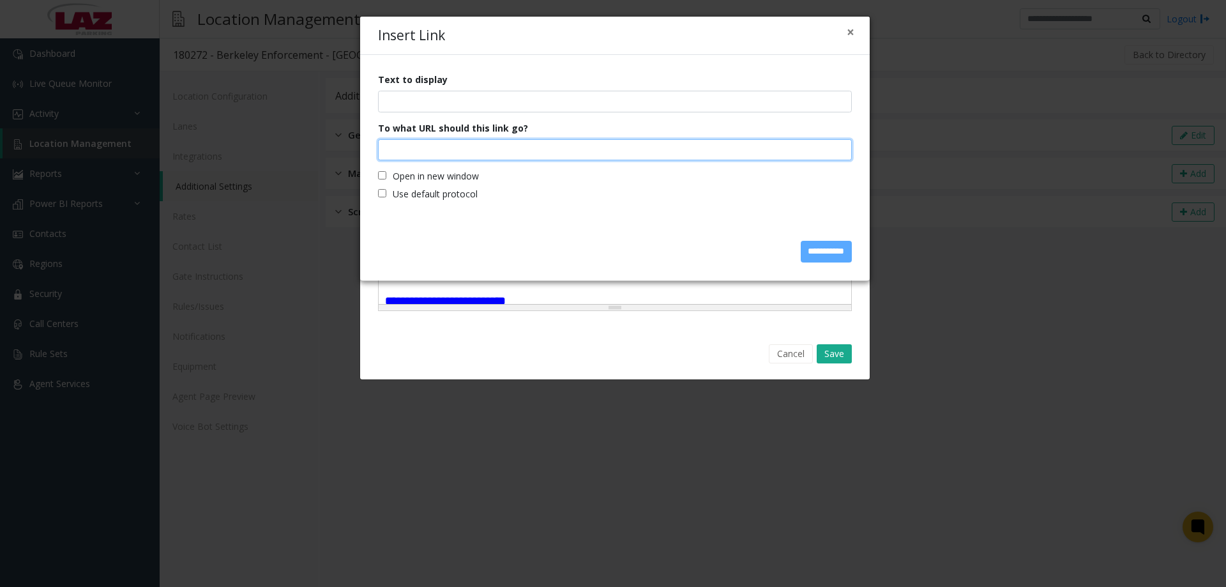
paste input "**********"
type input "**********"
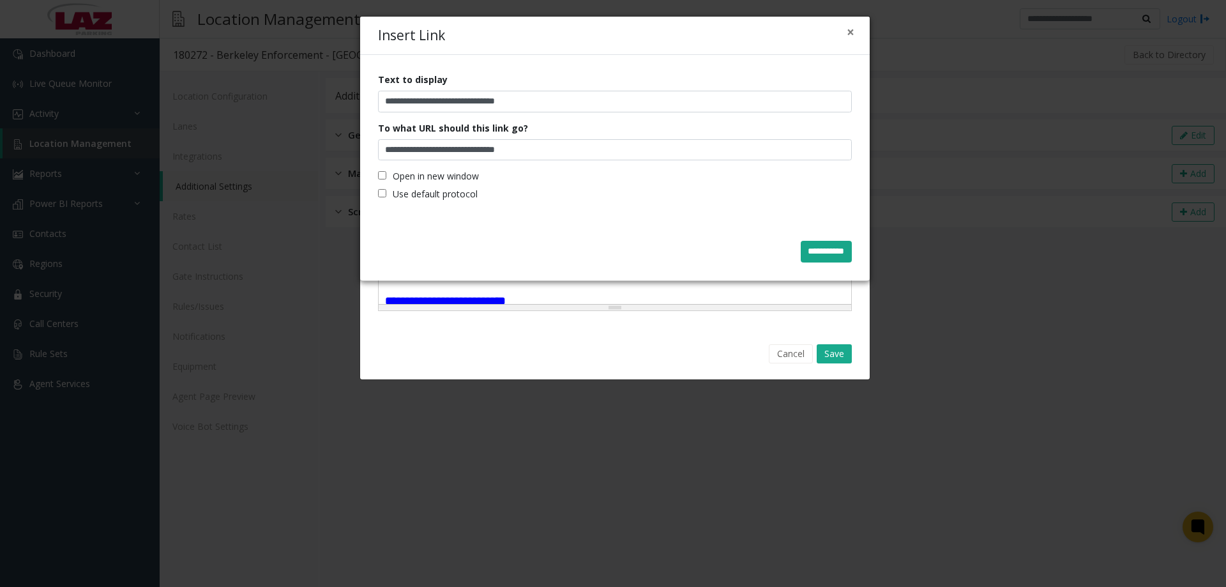
click at [830, 252] on input "**********" at bounding box center [826, 252] width 51 height 22
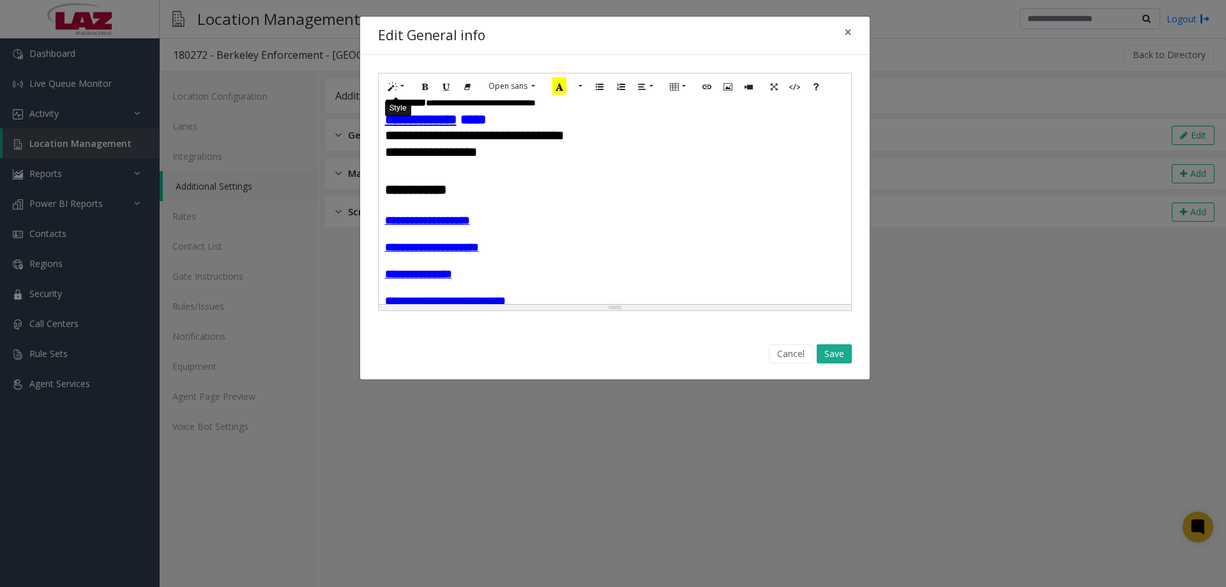
click at [407, 86] on button "Style" at bounding box center [396, 87] width 29 height 20
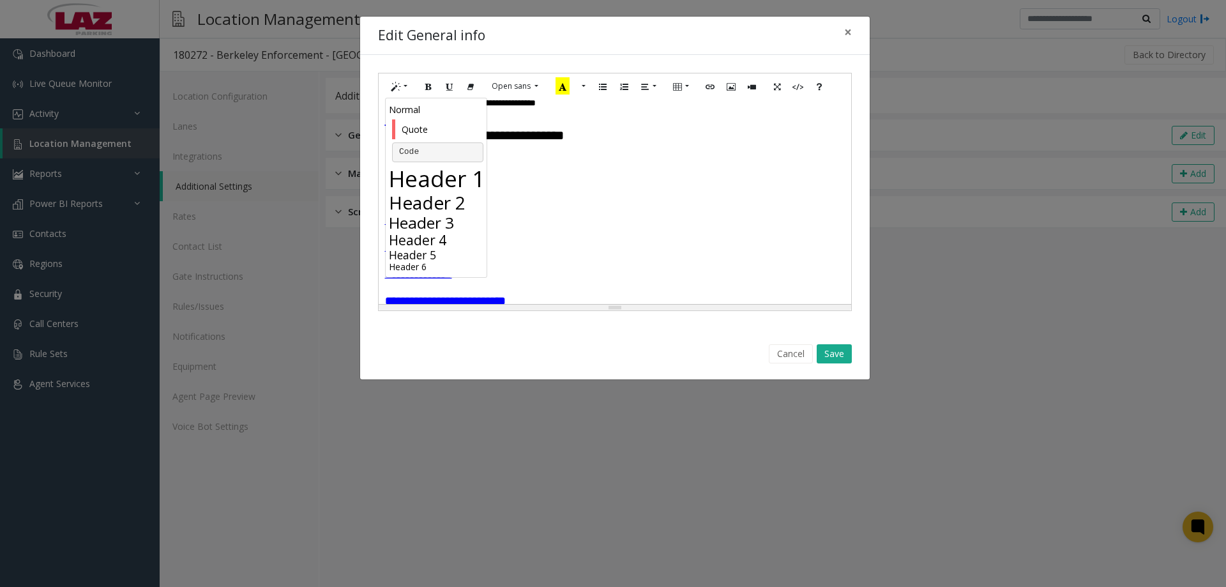
click at [418, 199] on h2 "Header 2" at bounding box center [438, 203] width 98 height 22
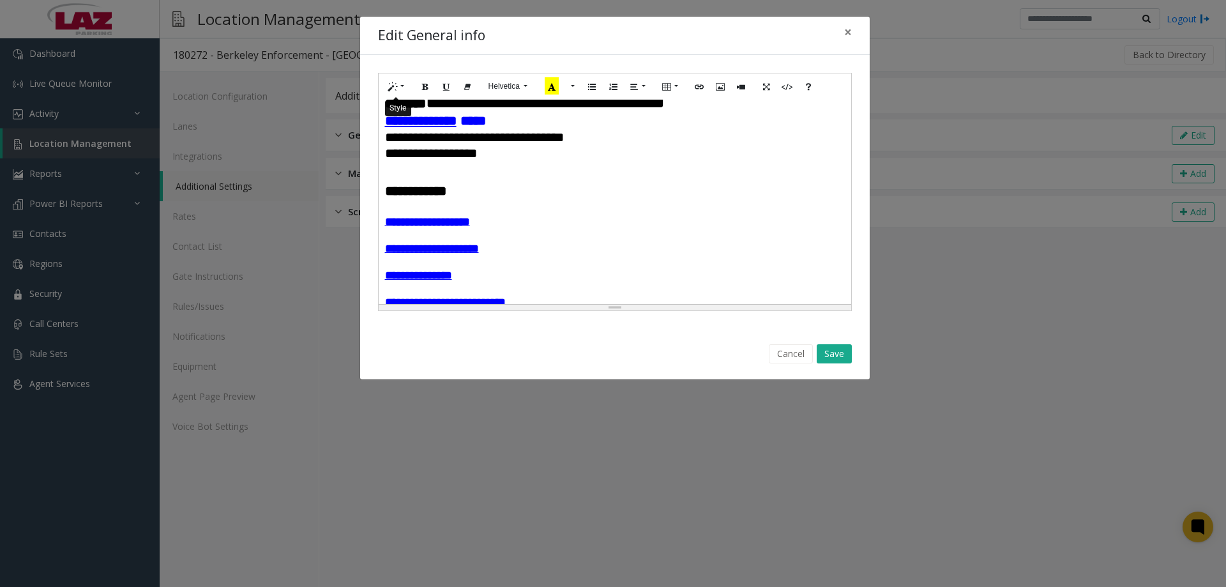
click at [407, 86] on button "Style" at bounding box center [396, 87] width 29 height 20
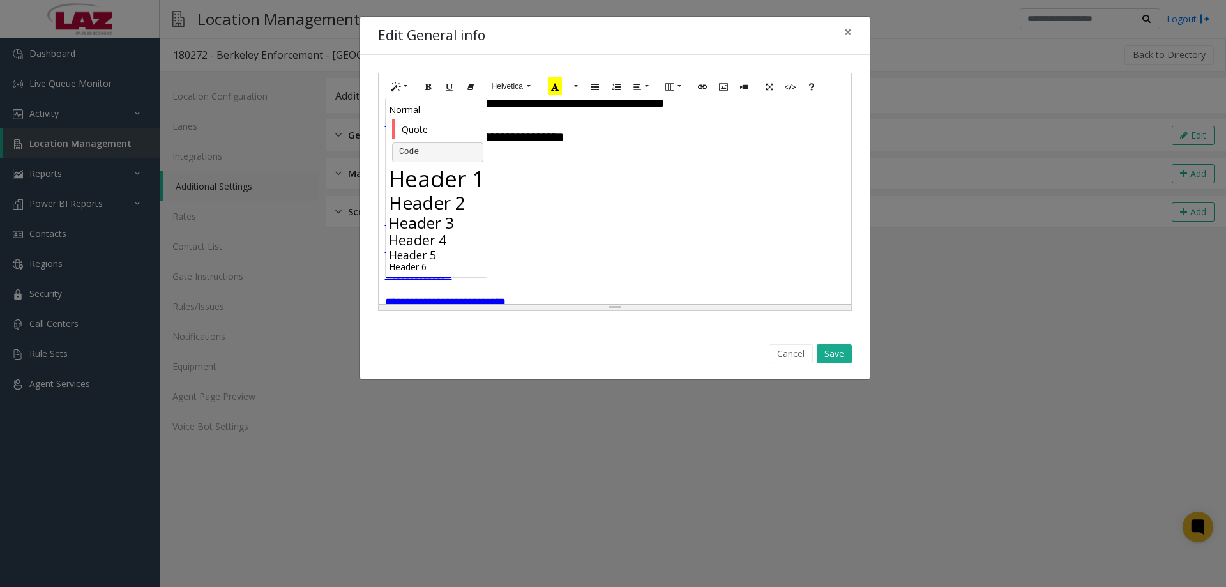
click at [423, 220] on h3 "Header 3" at bounding box center [438, 222] width 98 height 19
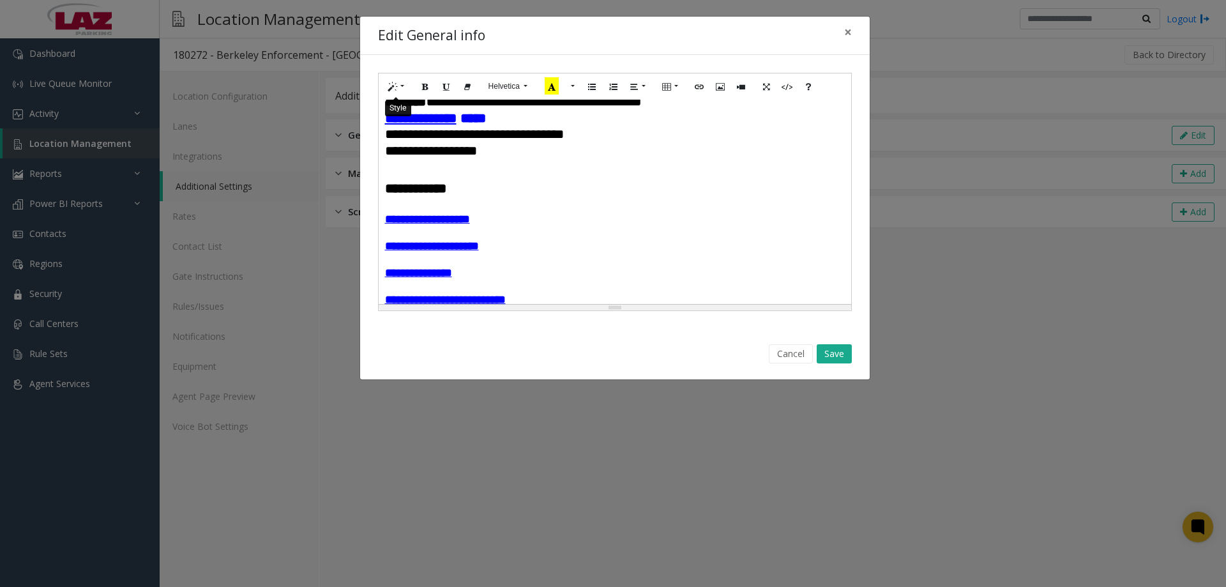
click at [406, 91] on button "Style" at bounding box center [396, 87] width 29 height 20
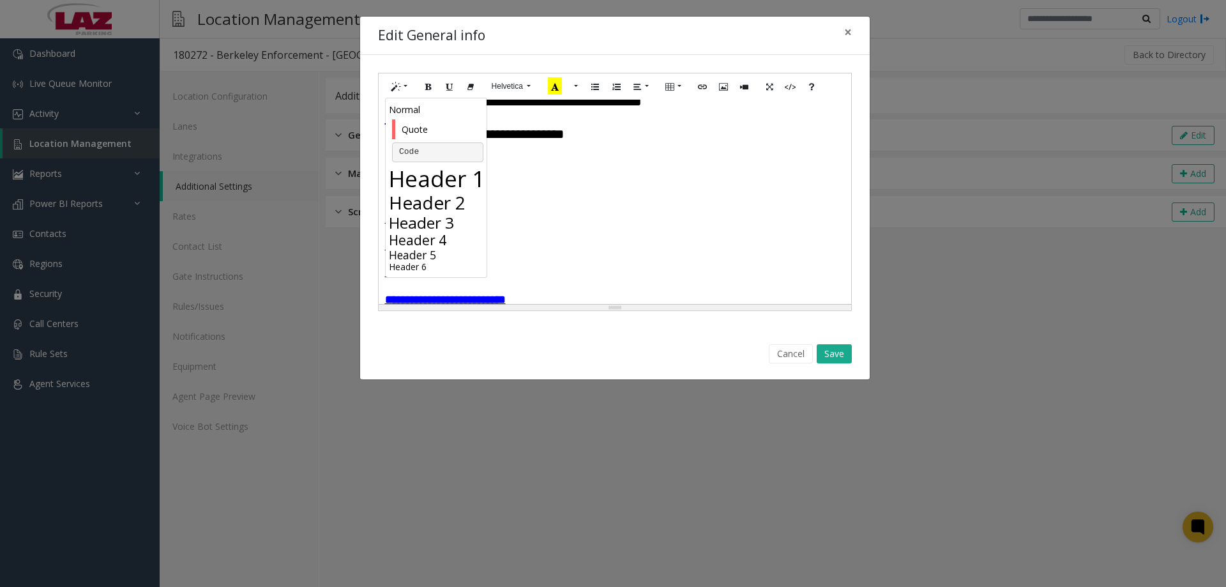
click at [432, 235] on h4 "Header 4" at bounding box center [438, 240] width 98 height 16
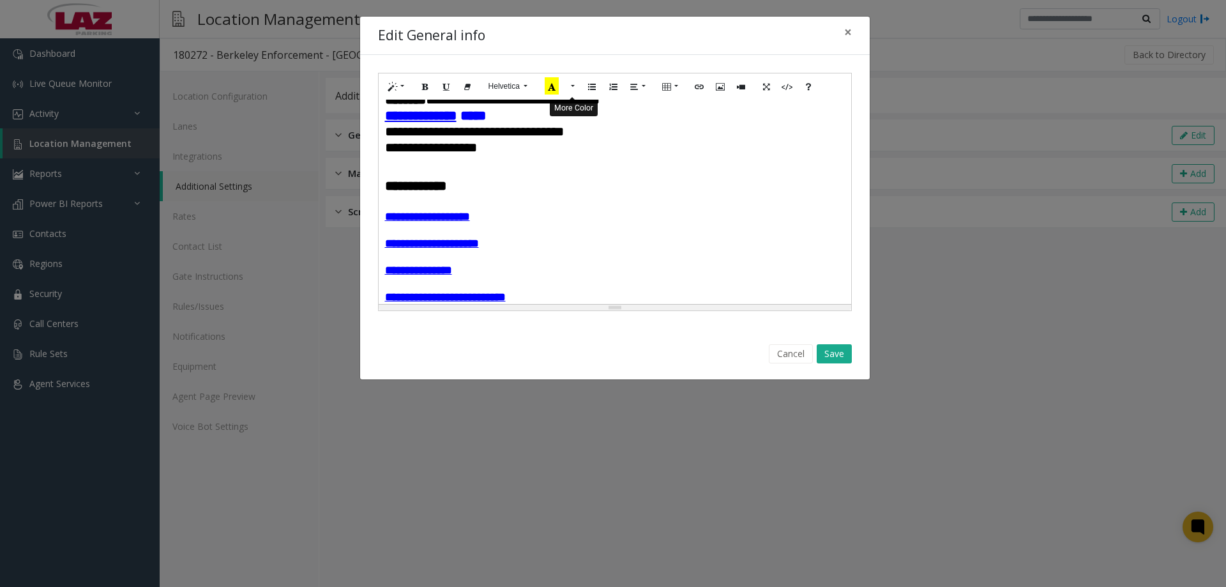
click at [576, 84] on button "More Color" at bounding box center [571, 87] width 13 height 20
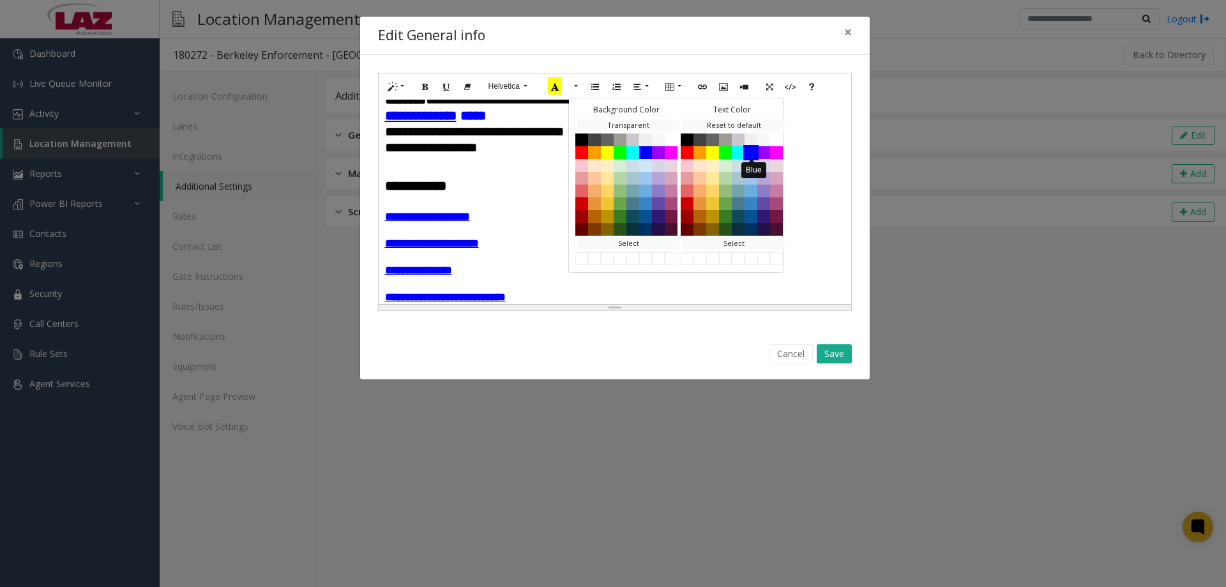
click at [750, 158] on button "Blue" at bounding box center [750, 151] width 15 height 15
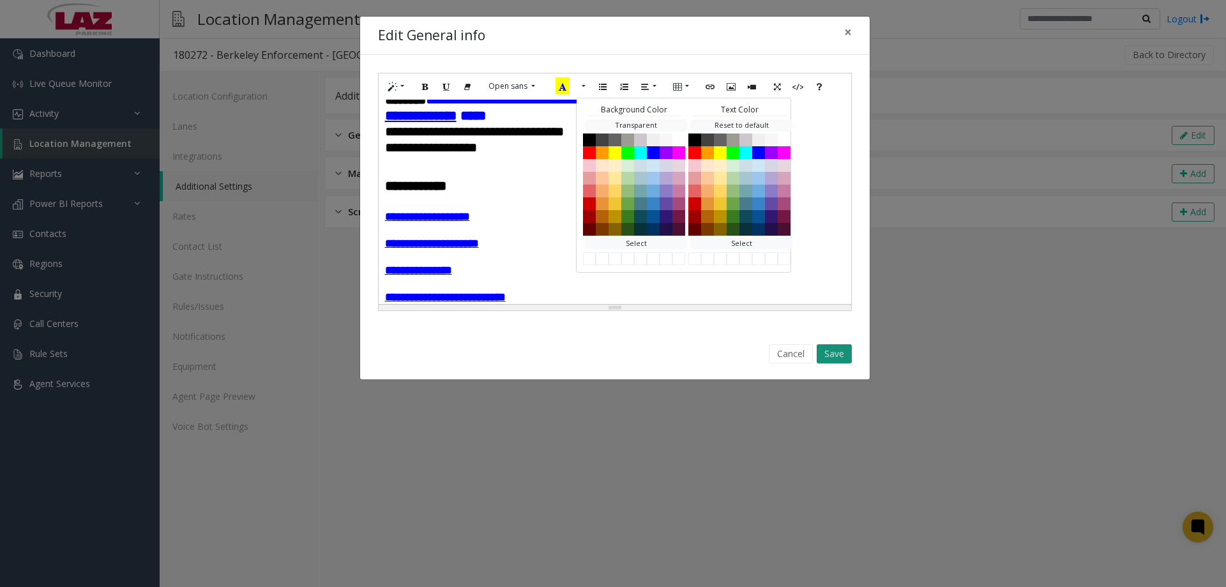
click at [835, 345] on button "Save" at bounding box center [834, 353] width 35 height 19
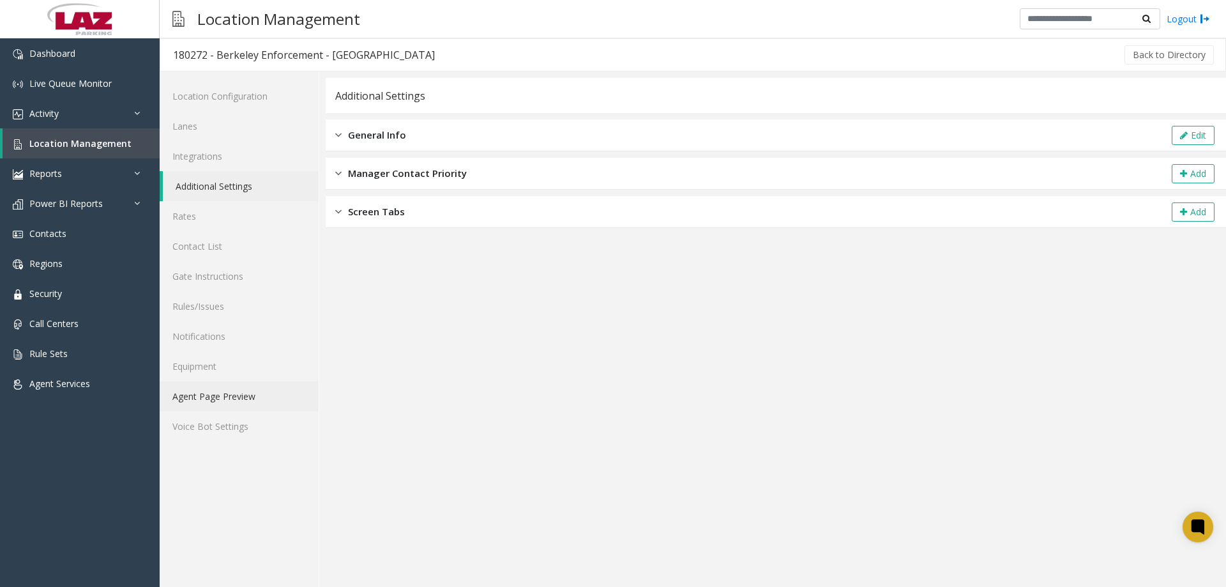
click at [247, 399] on link "Agent Page Preview" at bounding box center [239, 396] width 159 height 30
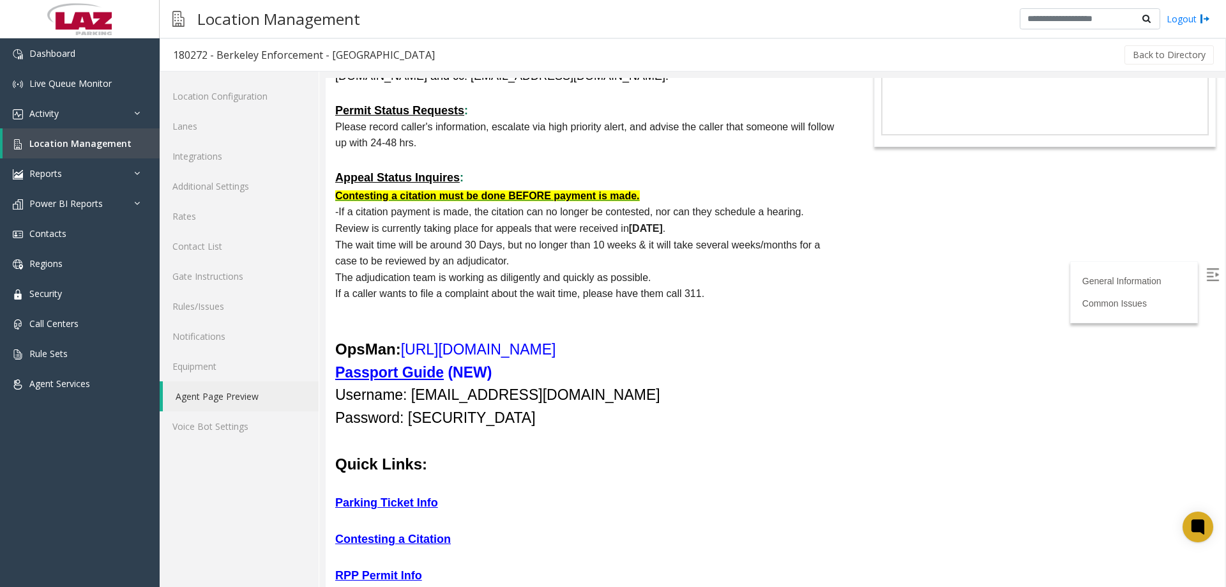
scroll to position [192, 0]
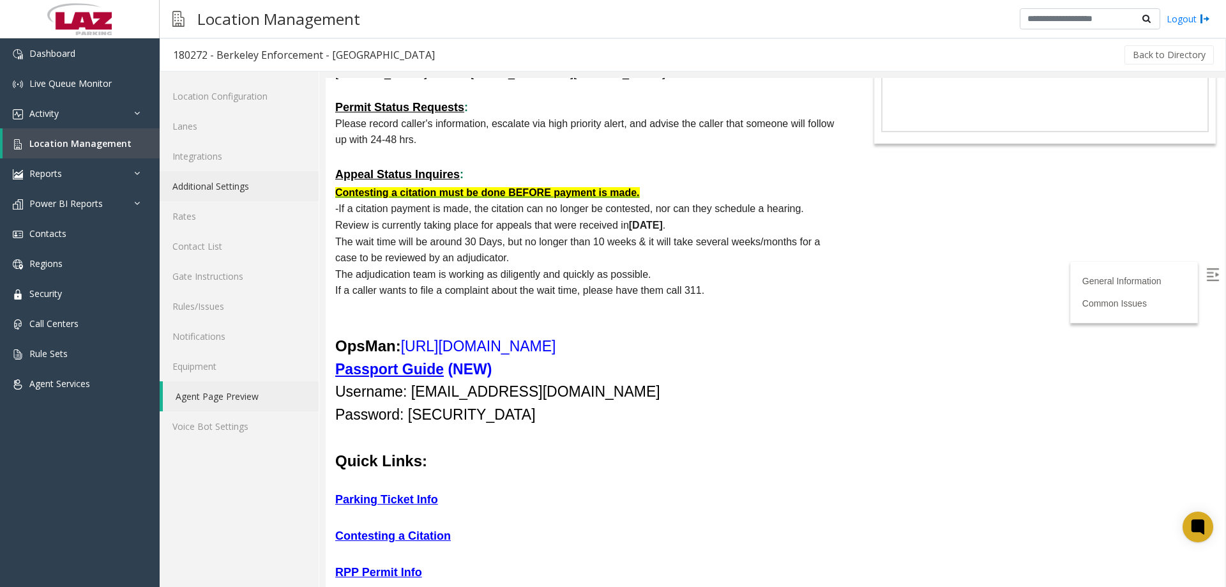
click at [200, 181] on link "Additional Settings" at bounding box center [239, 186] width 159 height 30
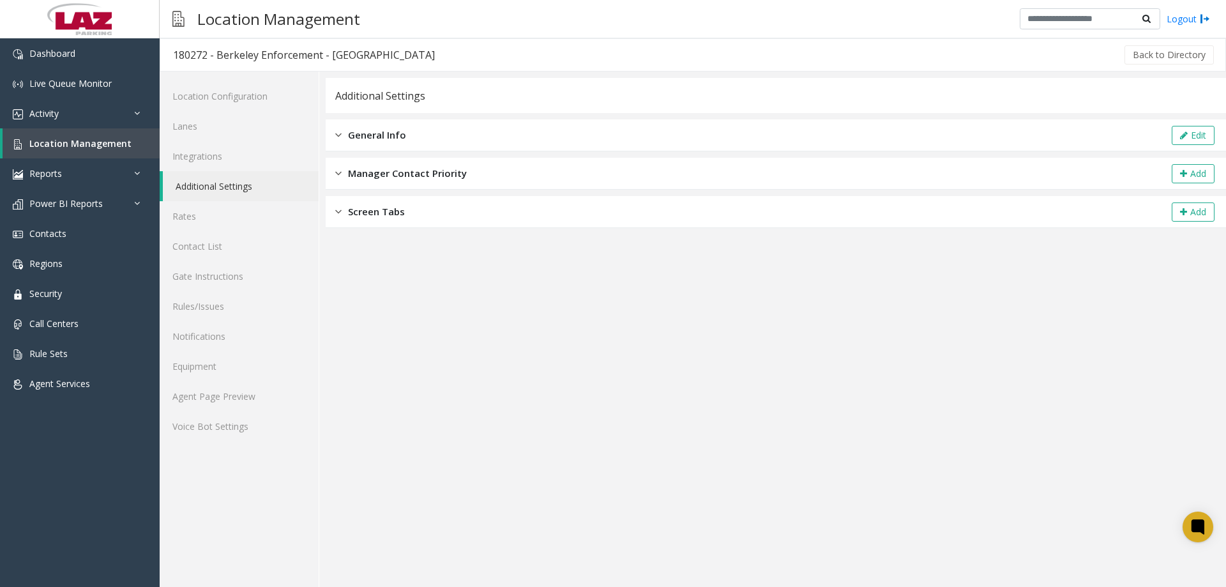
drag, startPoint x: 662, startPoint y: 136, endPoint x: 702, endPoint y: 136, distance: 39.6
click at [658, 134] on div "General Info Edit" at bounding box center [776, 135] width 901 height 32
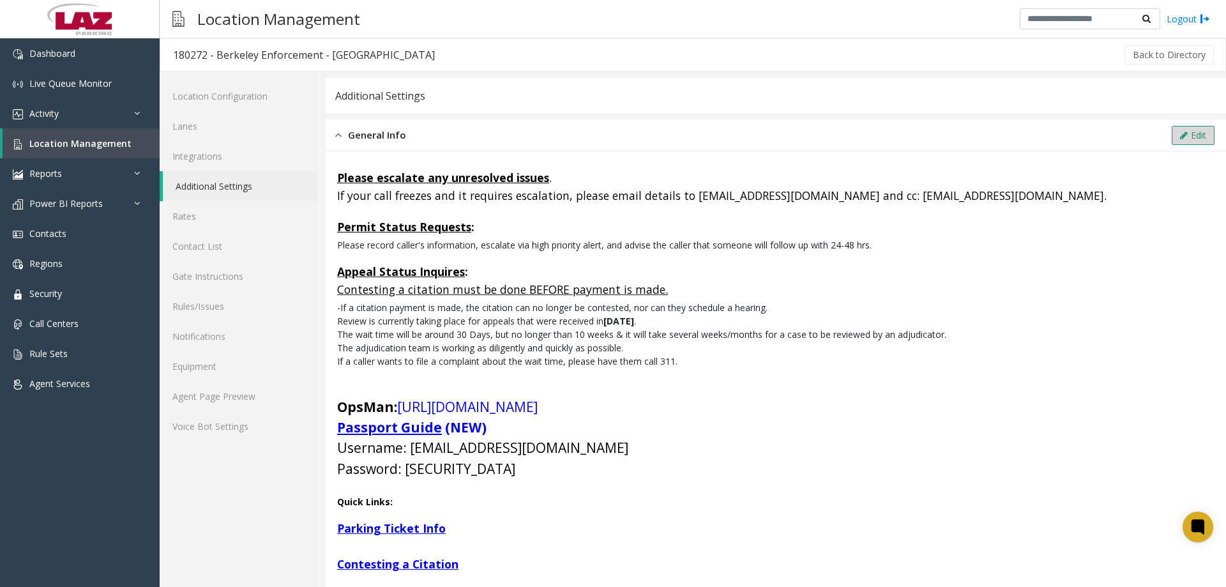
click at [1185, 131] on button "Edit" at bounding box center [1193, 135] width 43 height 19
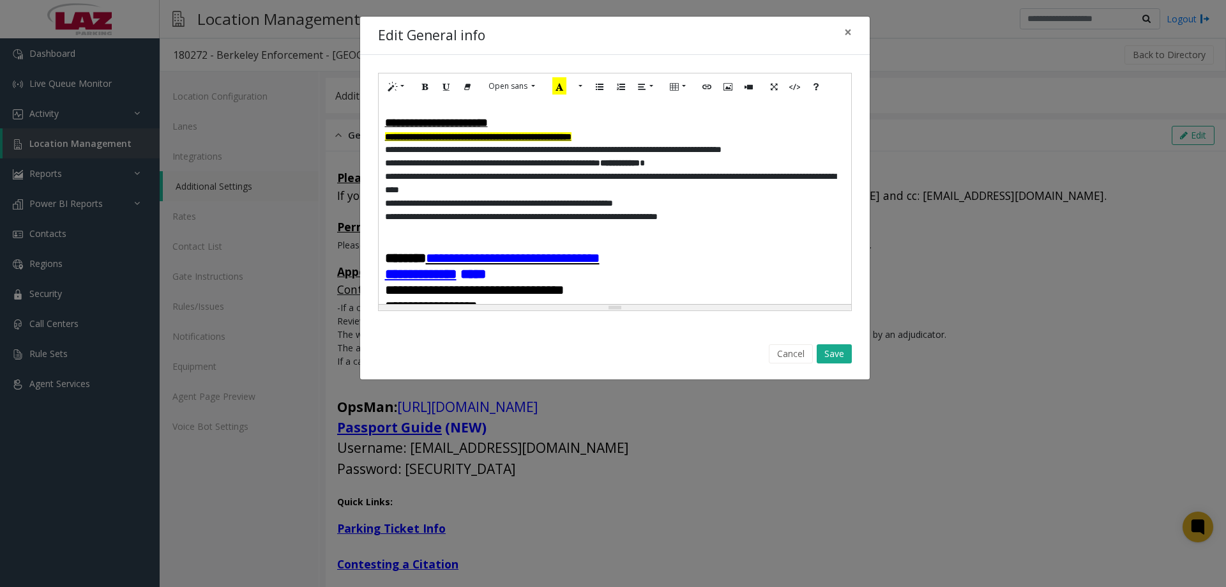
scroll to position [192, 0]
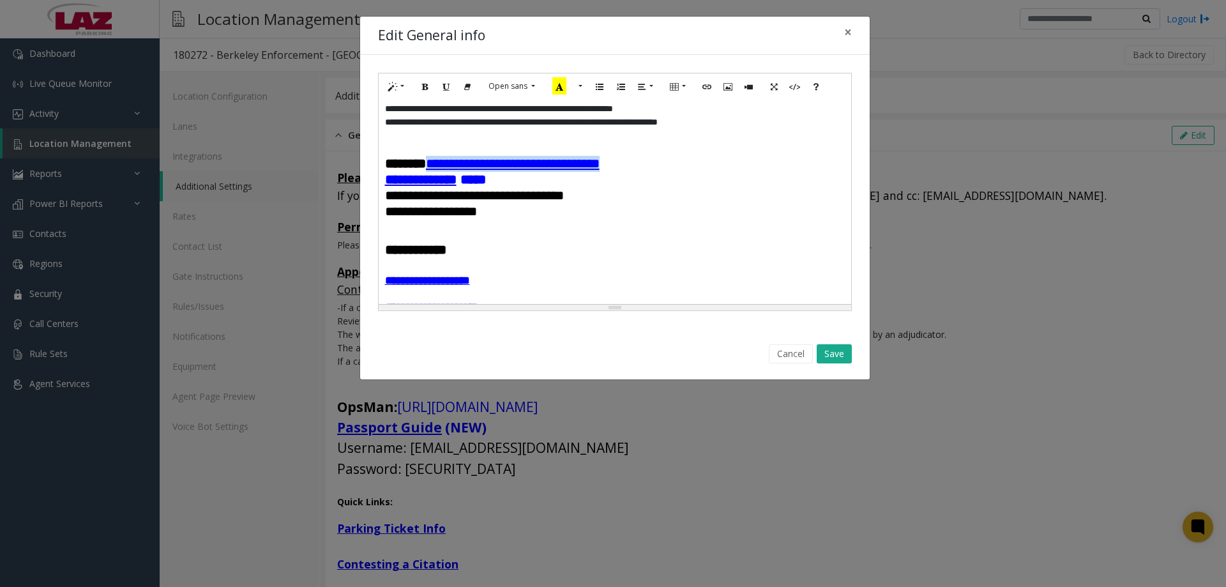
drag, startPoint x: 683, startPoint y: 189, endPoint x: 448, endPoint y: 192, distance: 235.7
click at [448, 172] on h4 "**********" at bounding box center [615, 164] width 460 height 16
click at [428, 89] on icon "Bold (CTRL+B)" at bounding box center [426, 85] width 8 height 11
click at [830, 347] on button "Save" at bounding box center [834, 353] width 35 height 19
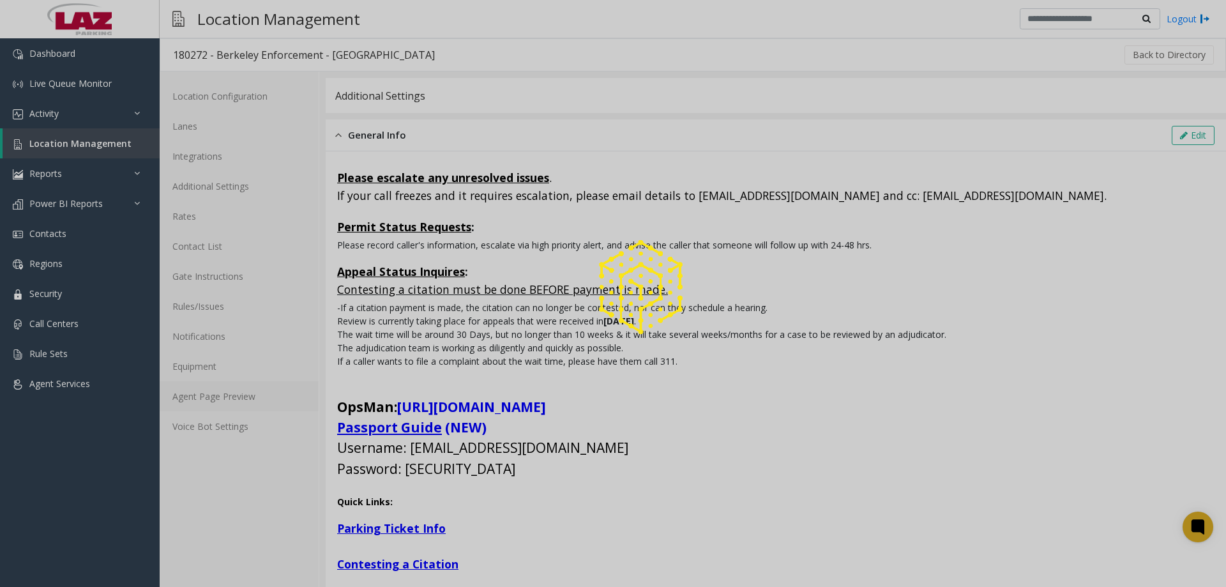
drag, startPoint x: 229, startPoint y: 405, endPoint x: 231, endPoint y: 397, distance: 7.9
click at [230, 400] on div at bounding box center [613, 293] width 1226 height 587
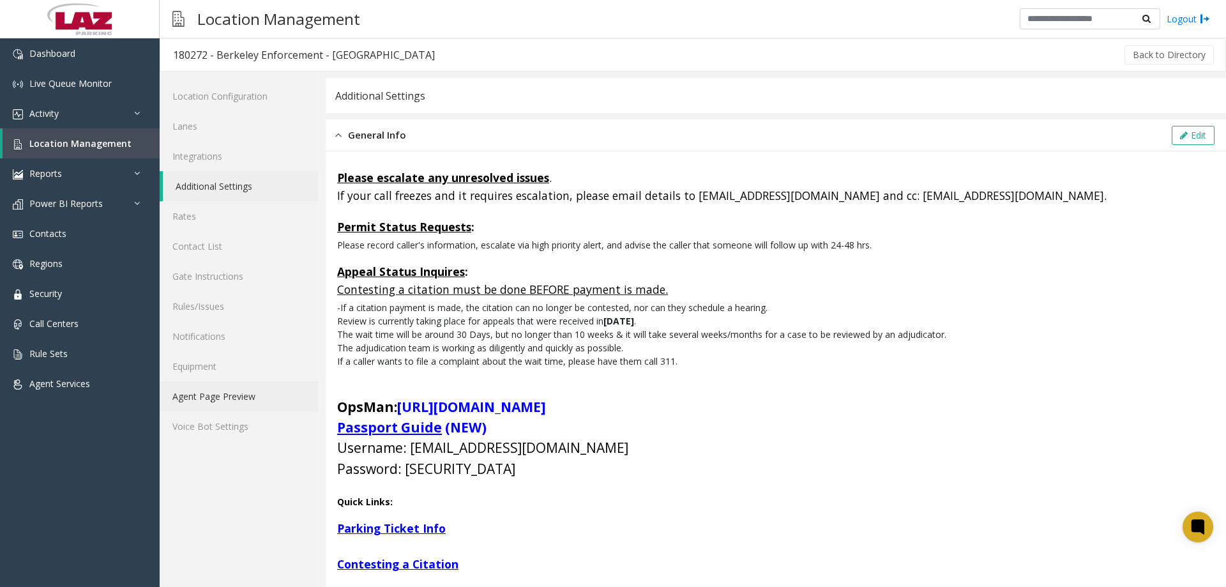
click at [231, 397] on link "Agent Page Preview" at bounding box center [239, 396] width 159 height 30
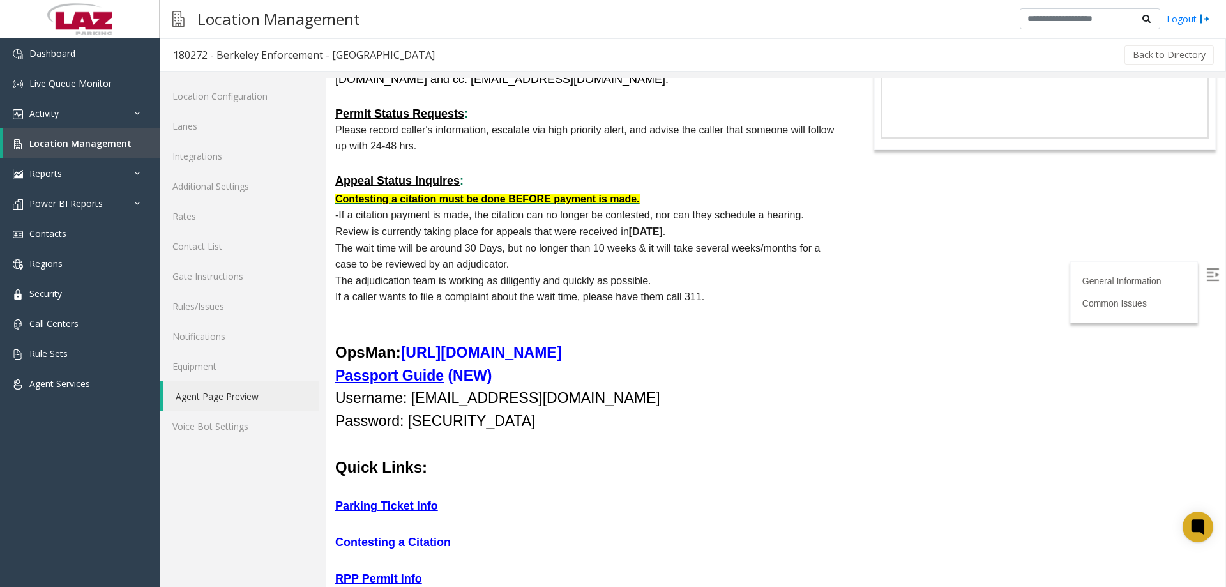
scroll to position [192, 0]
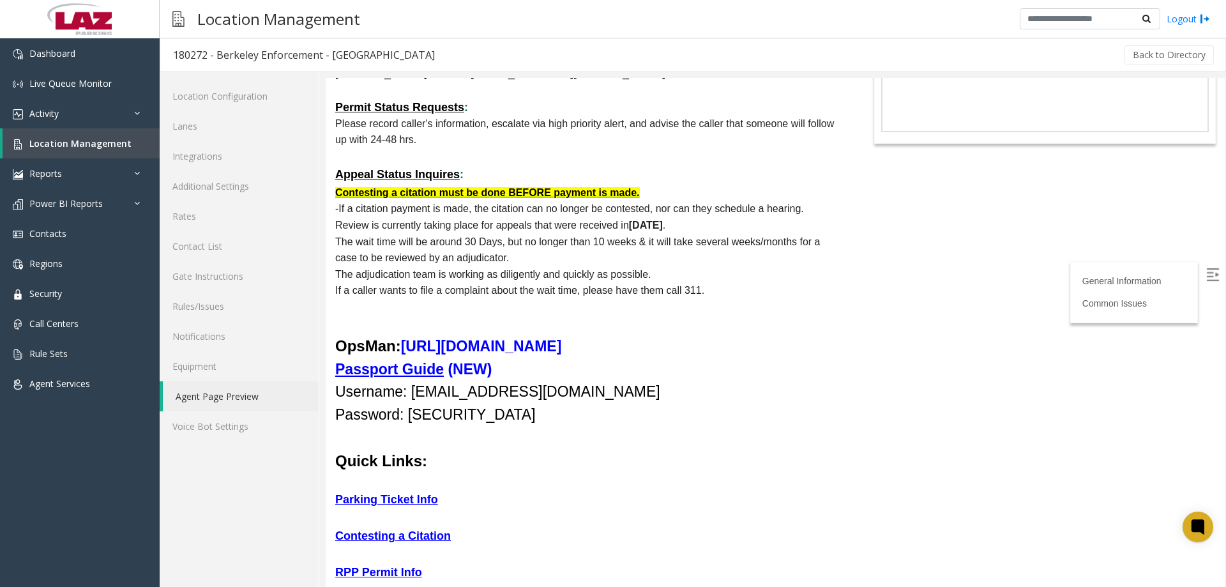
click at [562, 347] on b "[URL][DOMAIN_NAME]" at bounding box center [481, 346] width 161 height 17
click at [232, 188] on link "Additional Settings" at bounding box center [239, 186] width 159 height 30
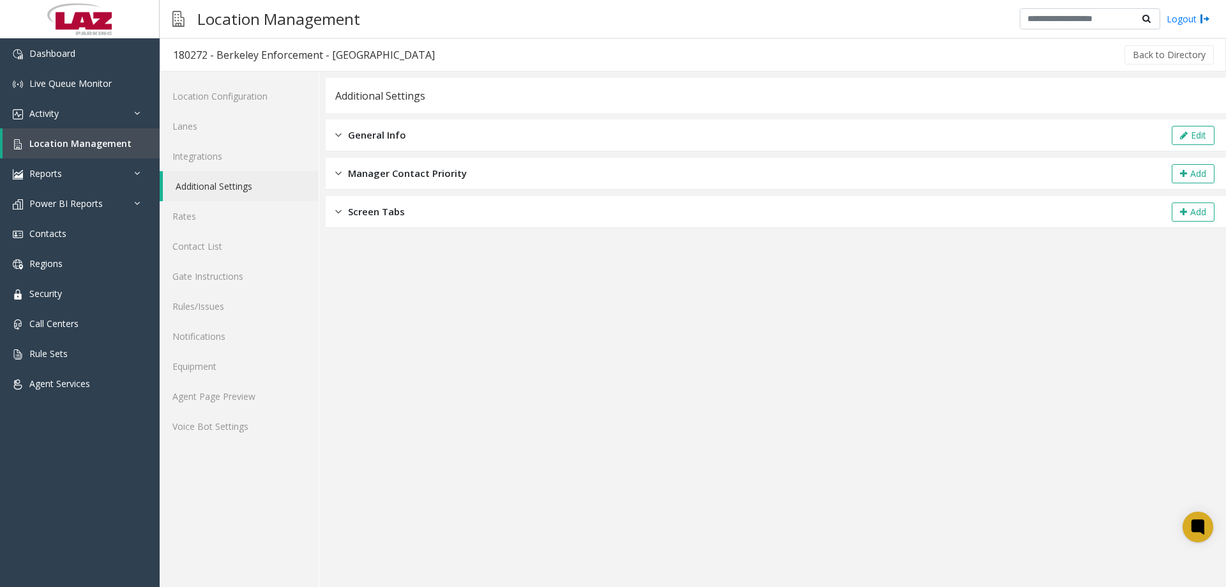
click at [510, 133] on div "General Info Edit" at bounding box center [776, 135] width 901 height 32
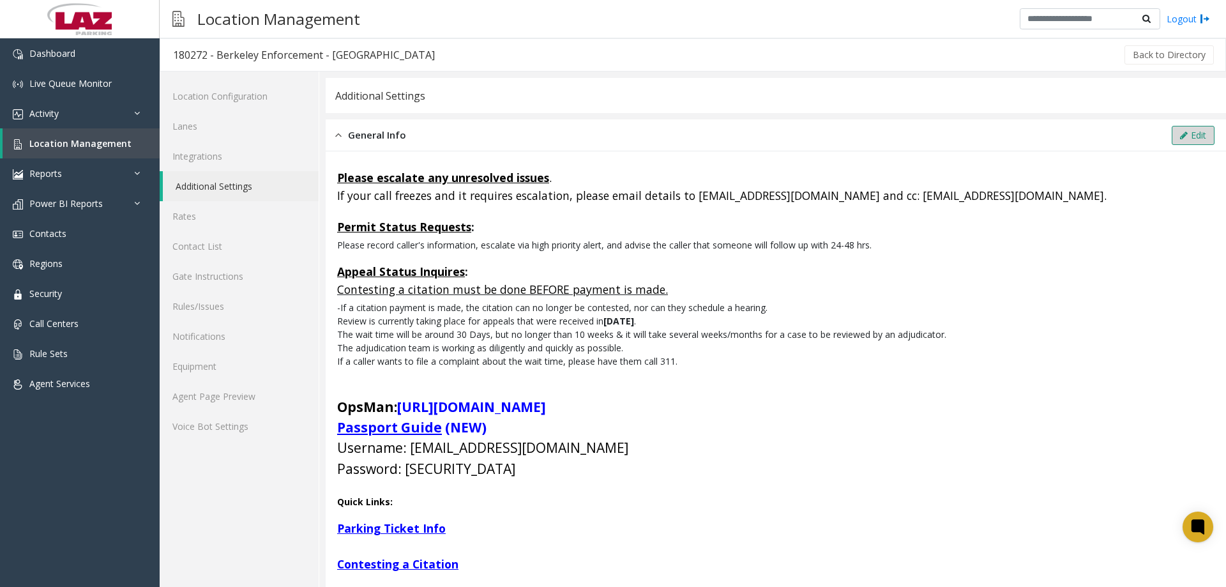
click at [1172, 130] on button "Edit" at bounding box center [1193, 135] width 43 height 19
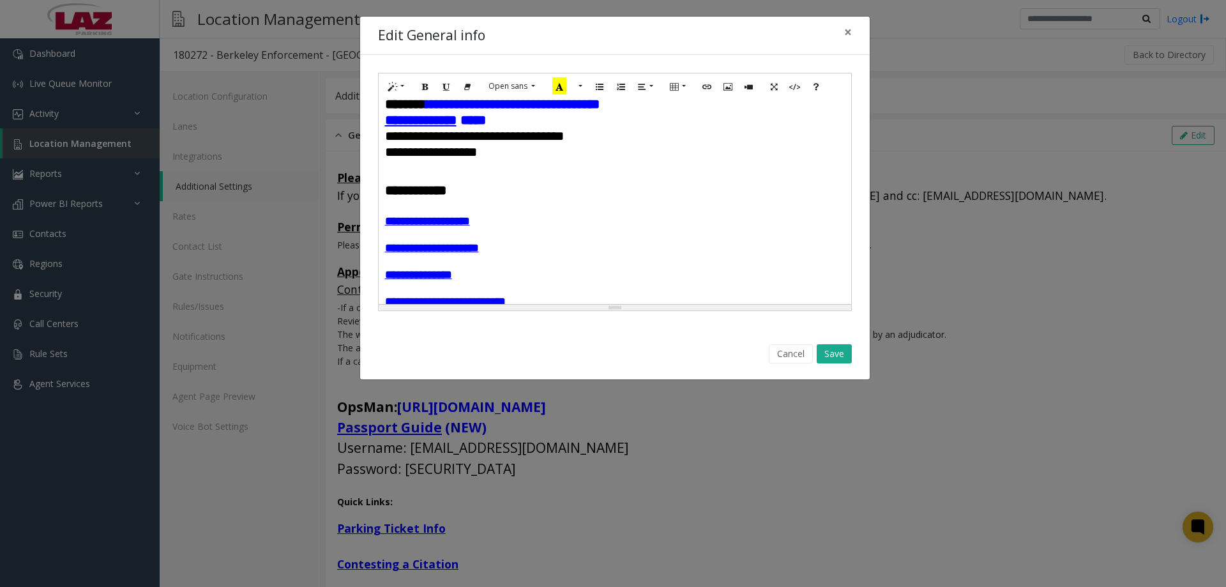
scroll to position [255, 0]
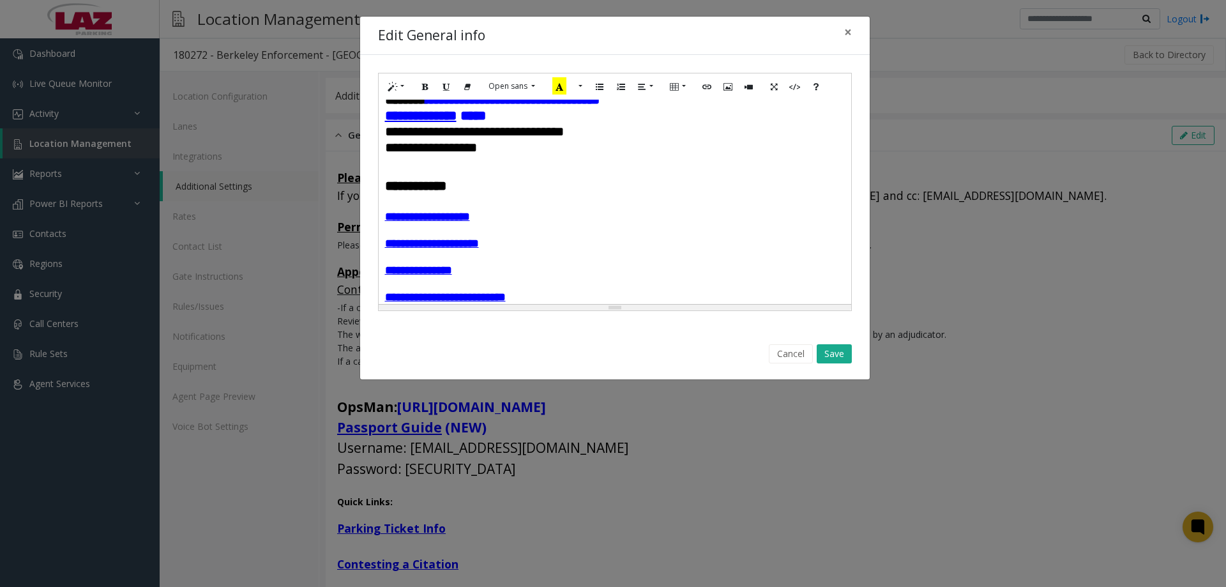
click at [426, 106] on font "*******" at bounding box center [405, 99] width 41 height 13
click at [840, 356] on button "Save" at bounding box center [834, 353] width 35 height 19
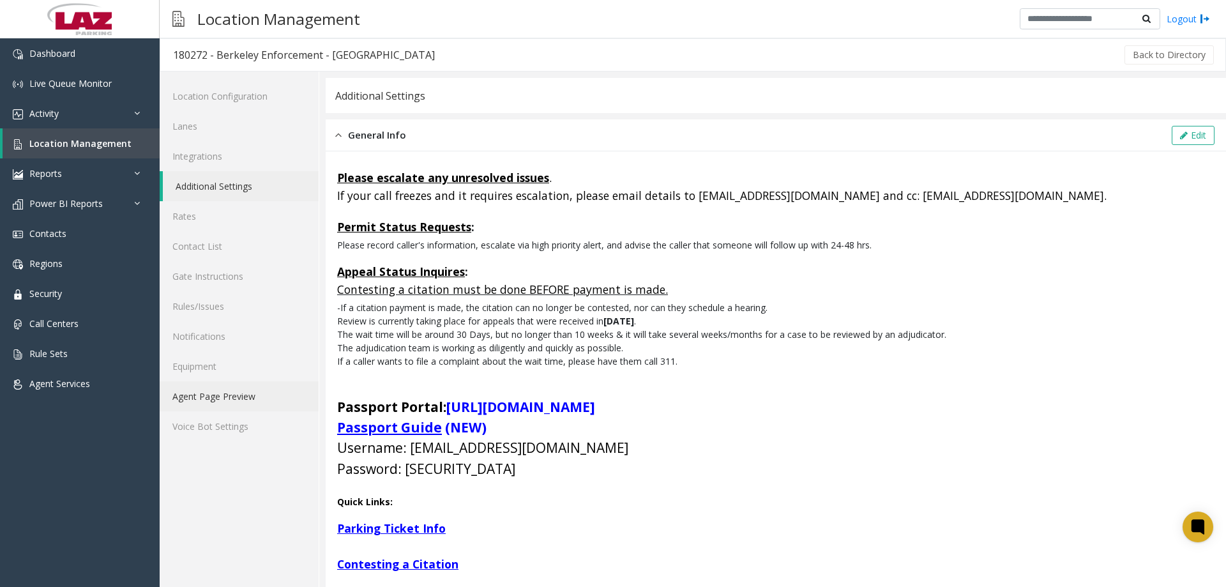
click at [225, 400] on link "Agent Page Preview" at bounding box center [239, 396] width 159 height 30
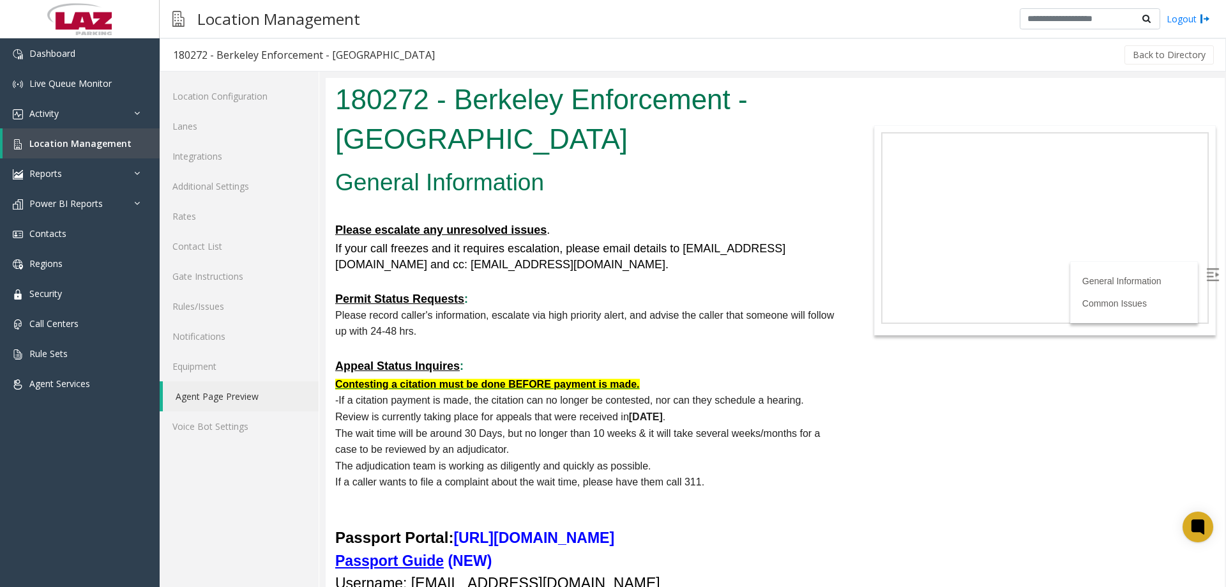
click at [1209, 275] on img at bounding box center [1212, 274] width 13 height 13
